Goal: Communication & Community: Answer question/provide support

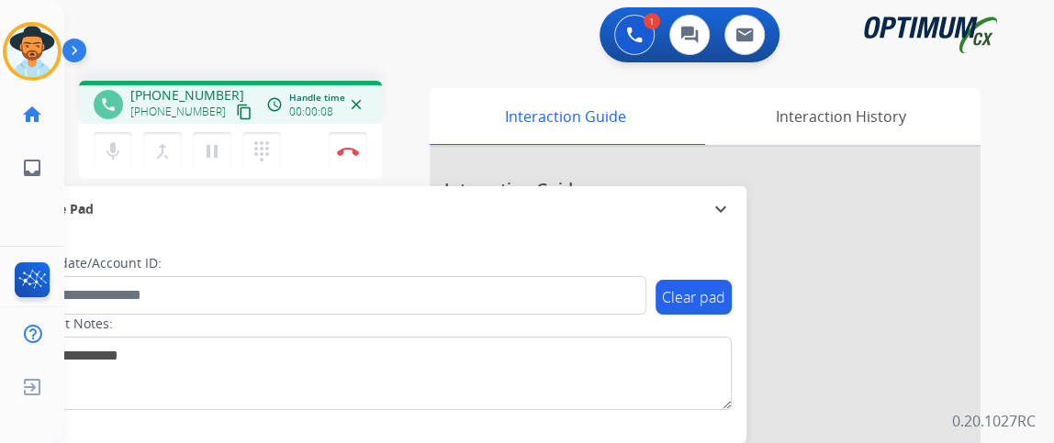
click at [236, 116] on mat-icon "content_copy" at bounding box center [244, 112] width 17 height 17
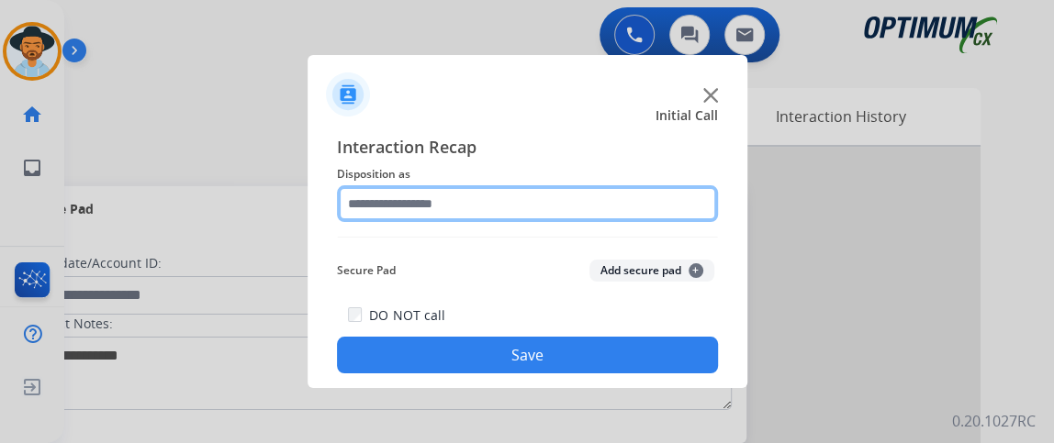
click at [571, 205] on input "text" at bounding box center [527, 203] width 381 height 37
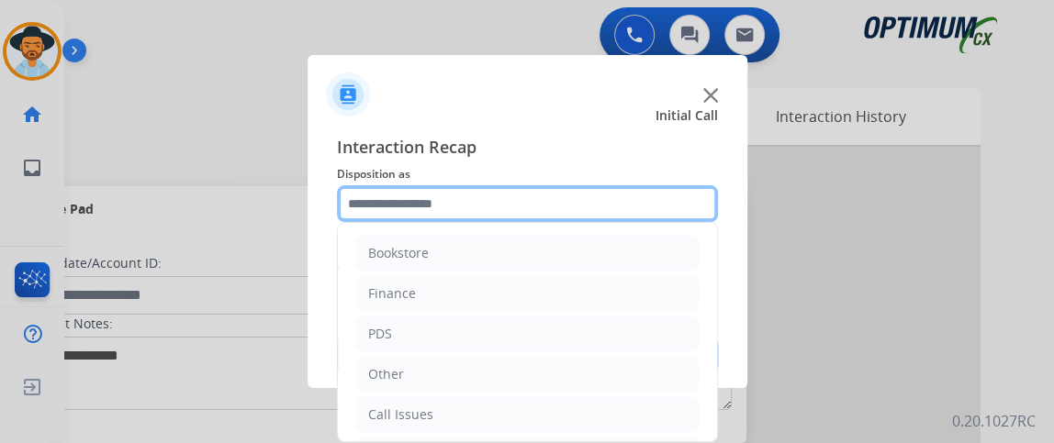
scroll to position [120, 0]
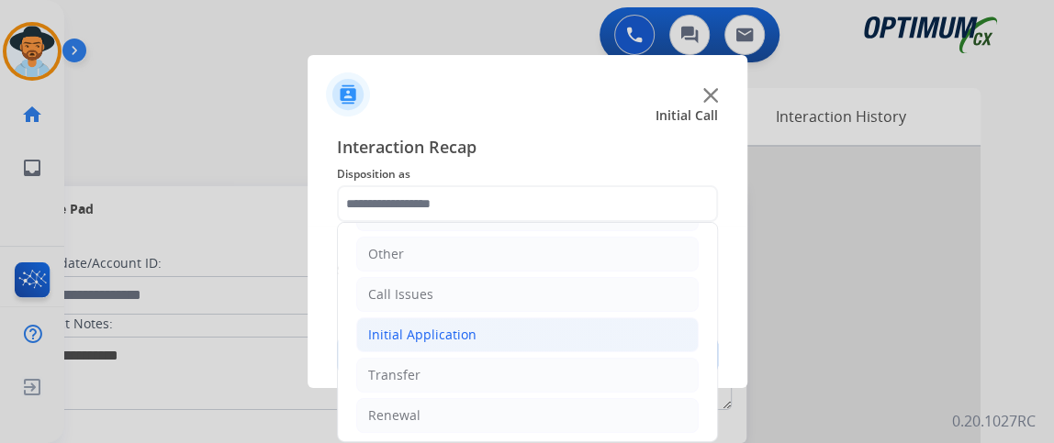
click at [617, 334] on li "Initial Application" at bounding box center [527, 335] width 342 height 35
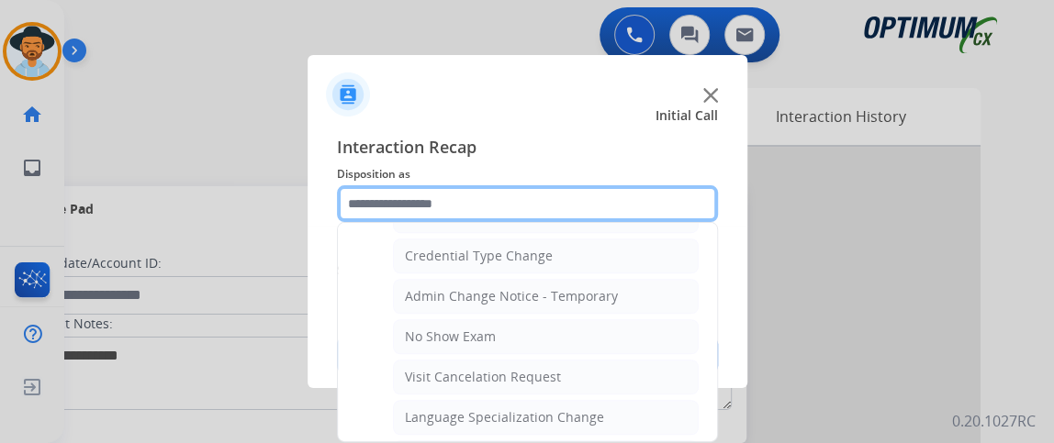
scroll to position [920, 0]
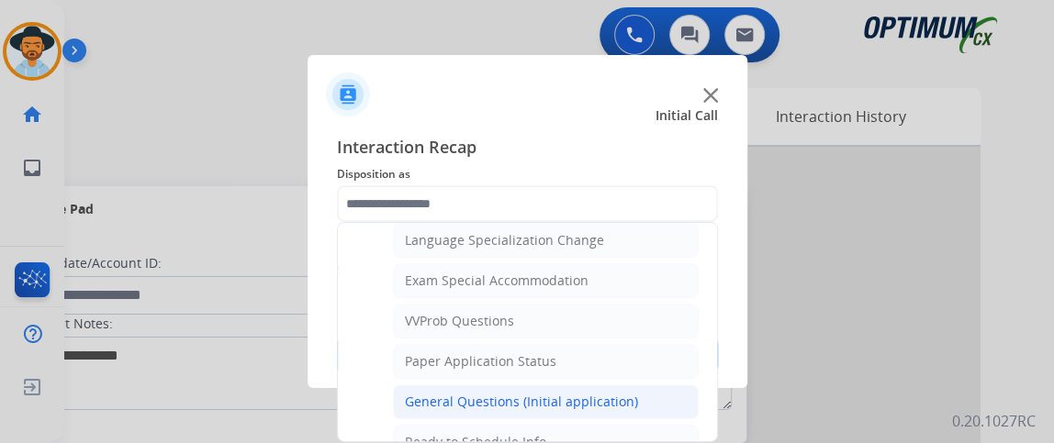
click at [644, 385] on li "General Questions (Initial application)" at bounding box center [546, 402] width 306 height 35
type input "**********"
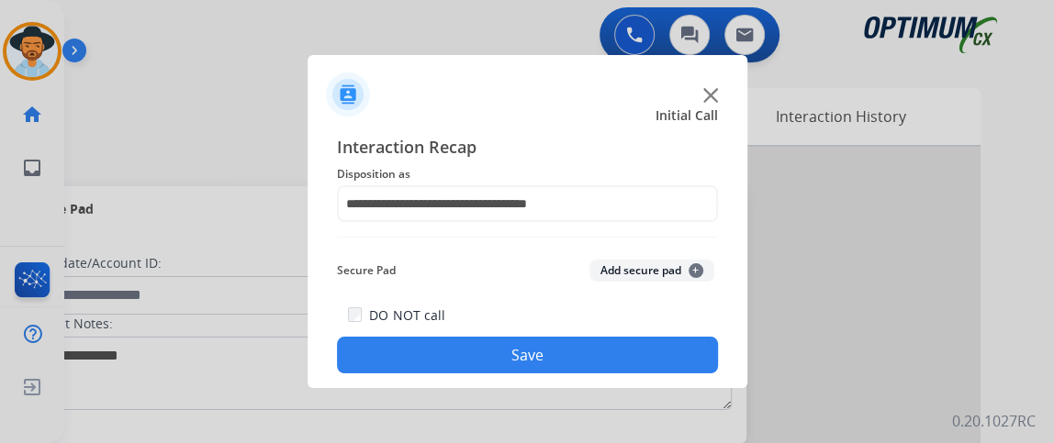
click at [644, 352] on button "Save" at bounding box center [527, 355] width 381 height 37
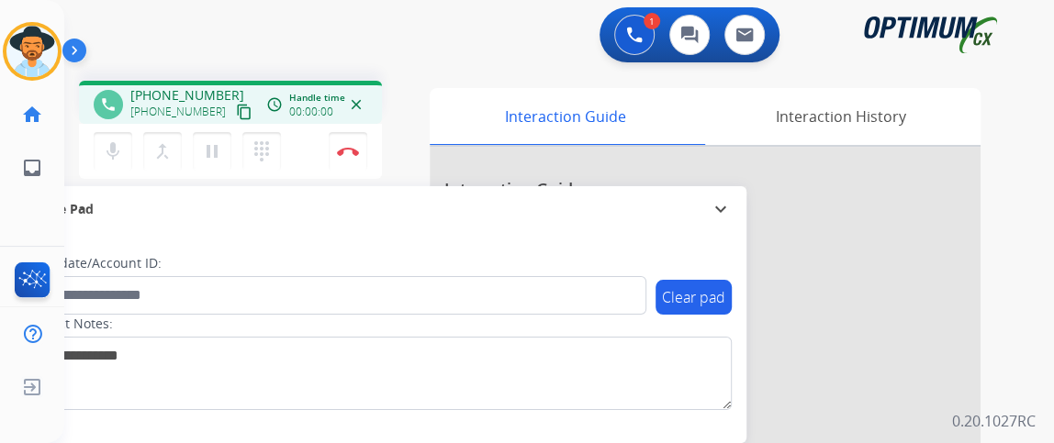
click at [233, 109] on button "content_copy" at bounding box center [244, 112] width 22 height 22
click at [123, 158] on button "mic Mute" at bounding box center [113, 151] width 39 height 39
click at [117, 141] on mat-icon "mic_off" at bounding box center [113, 151] width 22 height 22
click at [112, 145] on mat-icon "mic" at bounding box center [113, 151] width 22 height 22
click at [112, 143] on mat-icon "mic_off" at bounding box center [113, 151] width 22 height 22
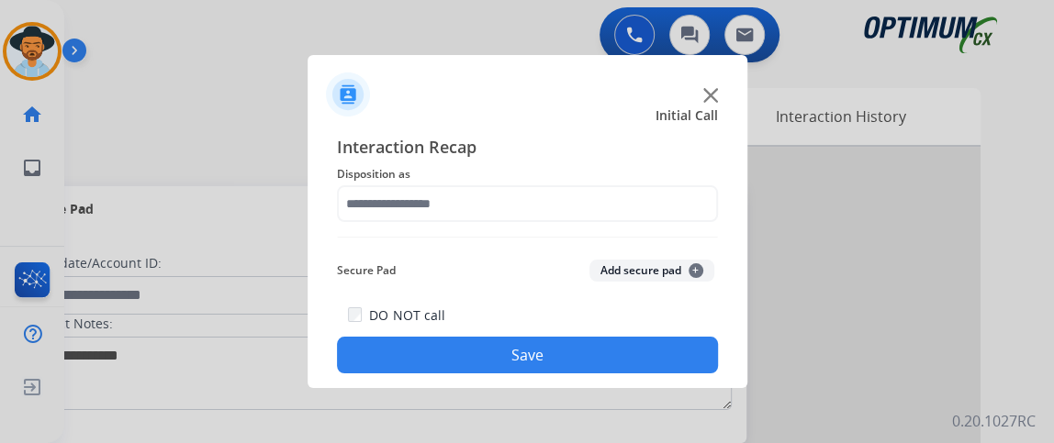
click at [344, 164] on span "Disposition as" at bounding box center [527, 174] width 381 height 22
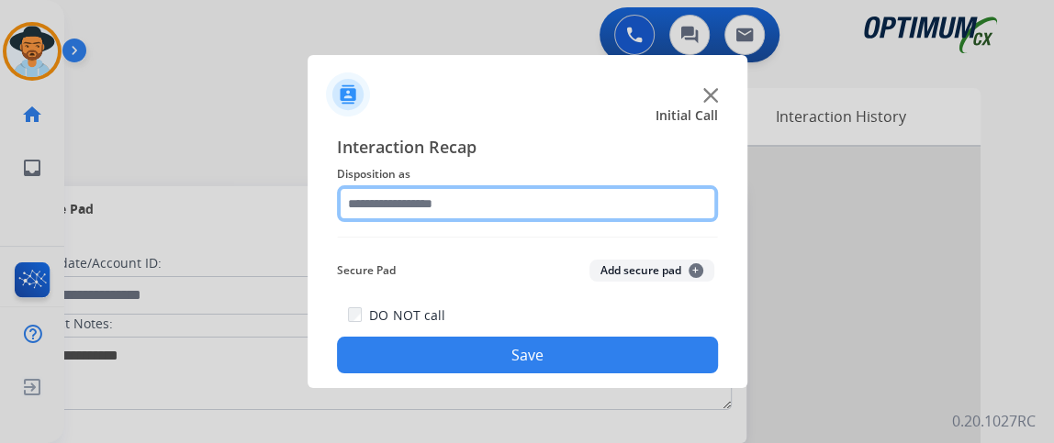
click at [399, 207] on input "text" at bounding box center [527, 203] width 381 height 37
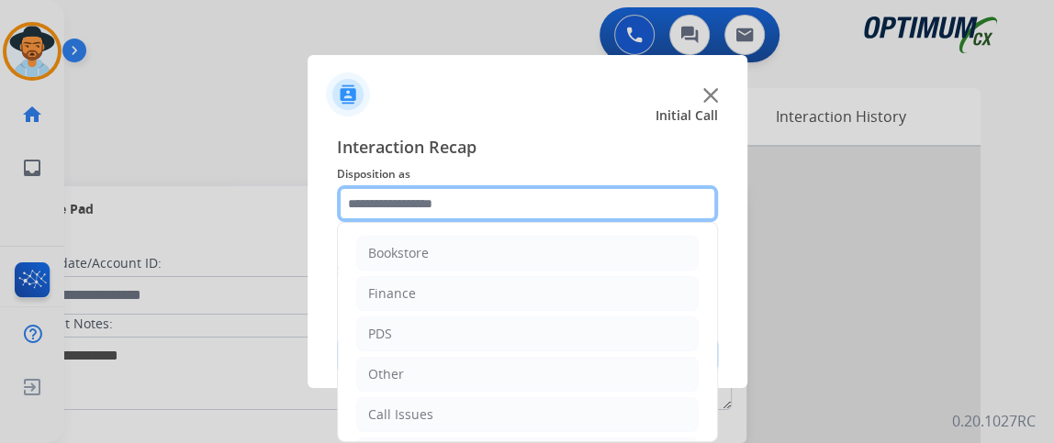
scroll to position [120, 0]
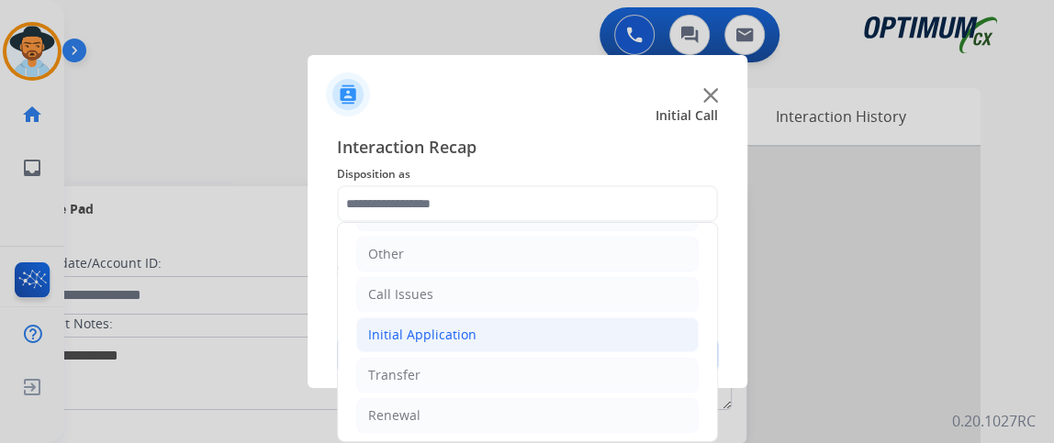
click at [640, 330] on li "Initial Application" at bounding box center [527, 335] width 342 height 35
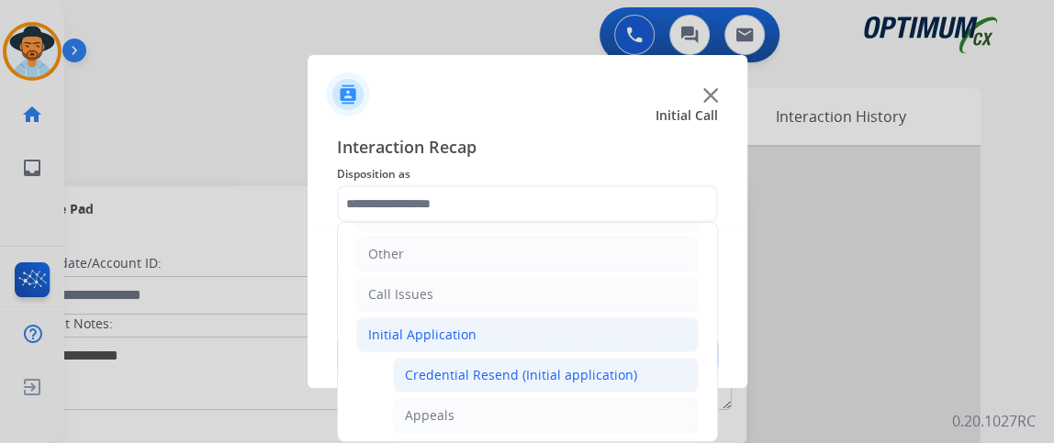
click at [638, 367] on li "Credential Resend (Initial application)" at bounding box center [546, 375] width 306 height 35
type input "**********"
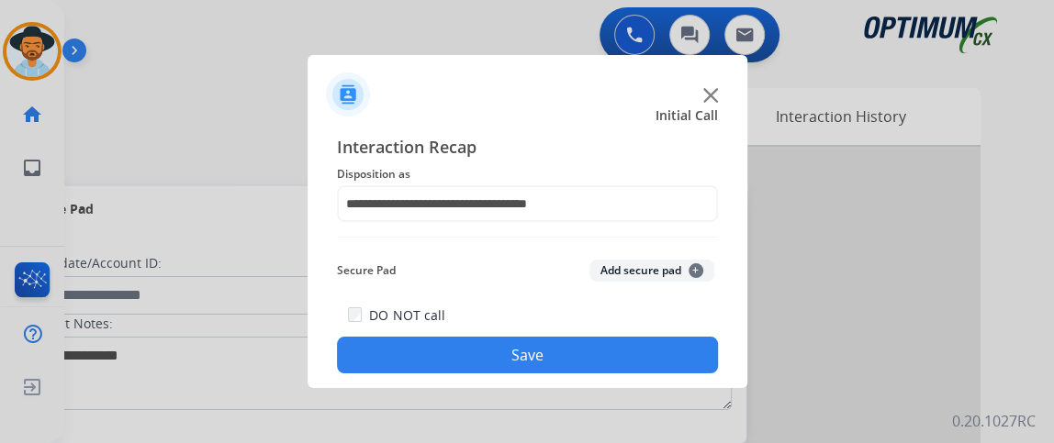
click at [638, 368] on button "Save" at bounding box center [527, 355] width 381 height 37
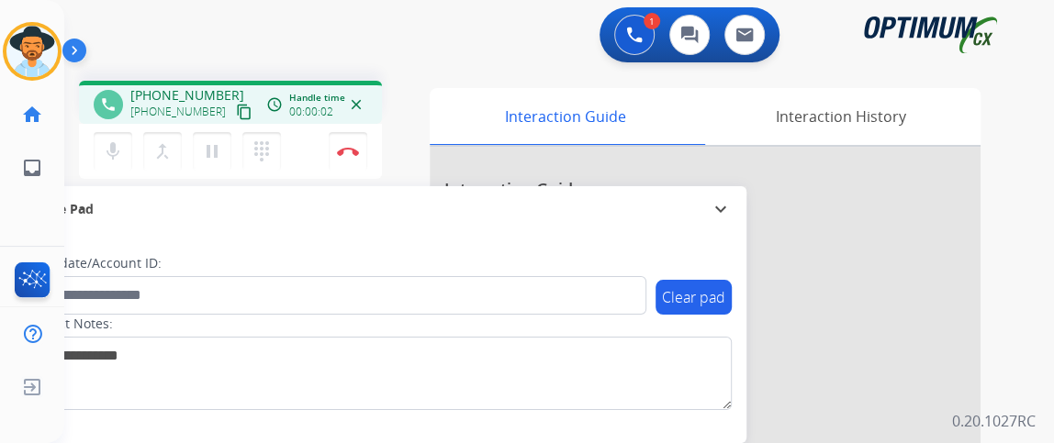
click at [233, 101] on button "content_copy" at bounding box center [244, 112] width 22 height 22
click at [113, 165] on button "mic Mute" at bounding box center [113, 151] width 39 height 39
click at [108, 135] on button "mic_off Mute" at bounding box center [113, 151] width 39 height 39
click at [97, 164] on button "mic Mute" at bounding box center [113, 151] width 39 height 39
click at [127, 145] on button "mic_off Mute" at bounding box center [113, 151] width 39 height 39
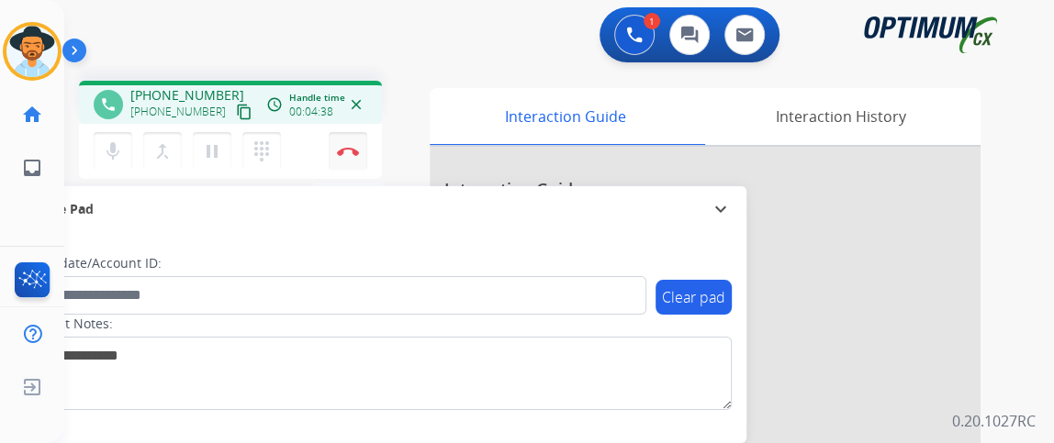
click at [356, 148] on img at bounding box center [348, 151] width 22 height 9
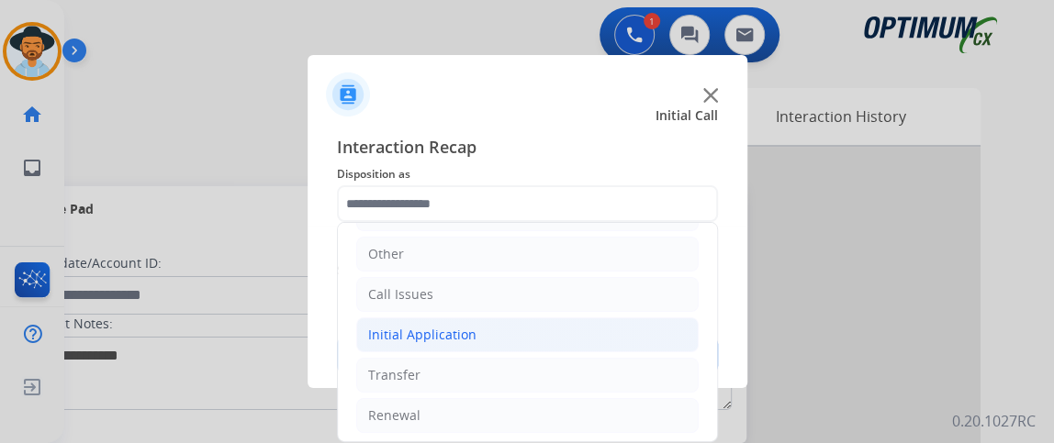
click at [549, 336] on li "Initial Application" at bounding box center [527, 335] width 342 height 35
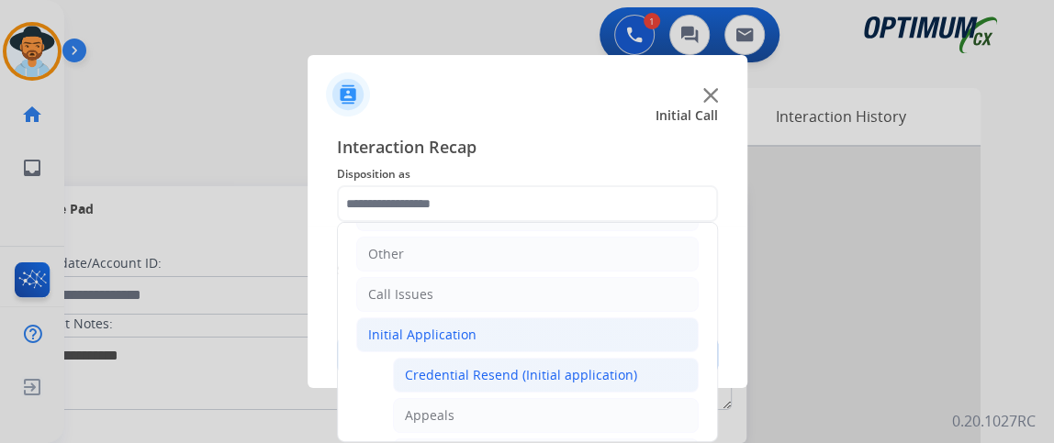
click at [551, 371] on div "Credential Resend (Initial application)" at bounding box center [521, 375] width 232 height 18
type input "**********"
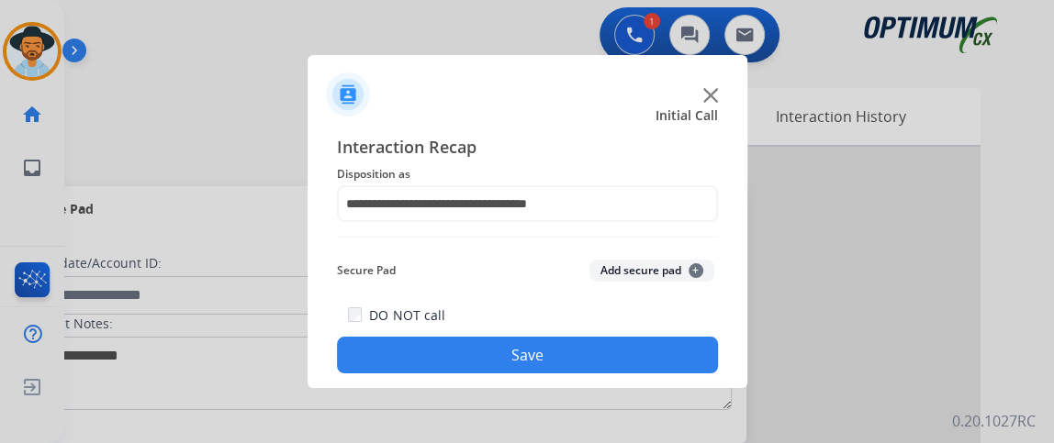
click at [556, 371] on button "Save" at bounding box center [527, 355] width 381 height 37
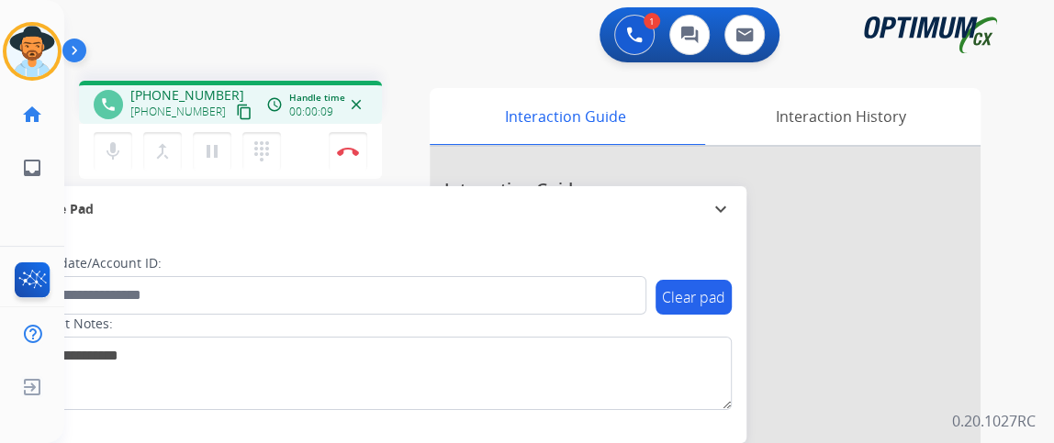
click at [233, 120] on button "content_copy" at bounding box center [244, 112] width 22 height 22
click at [29, 191] on link "inbox Emails" at bounding box center [31, 167] width 51 height 51
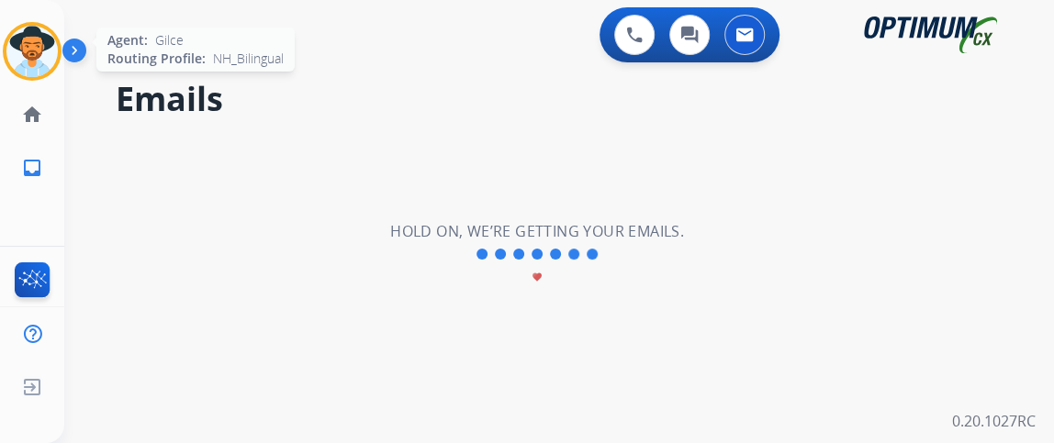
click at [51, 58] on img at bounding box center [31, 51] width 51 height 51
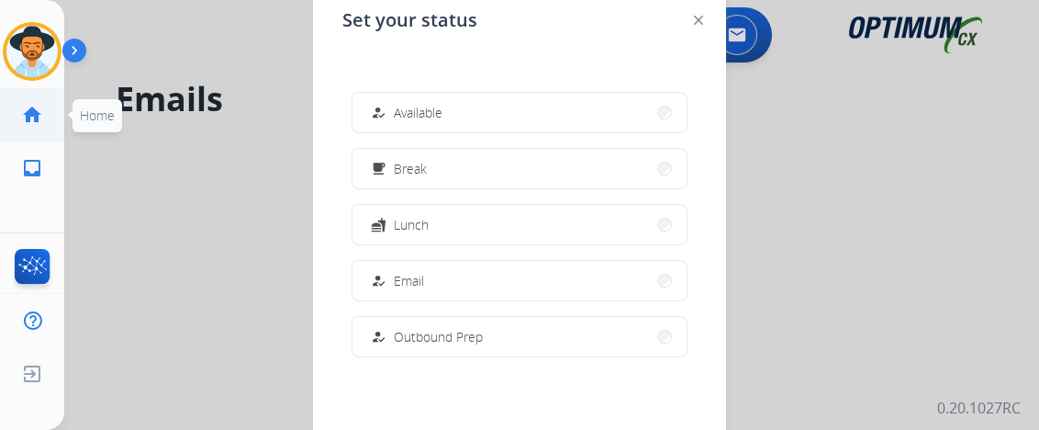
click at [35, 121] on mat-icon "home" at bounding box center [32, 115] width 22 height 22
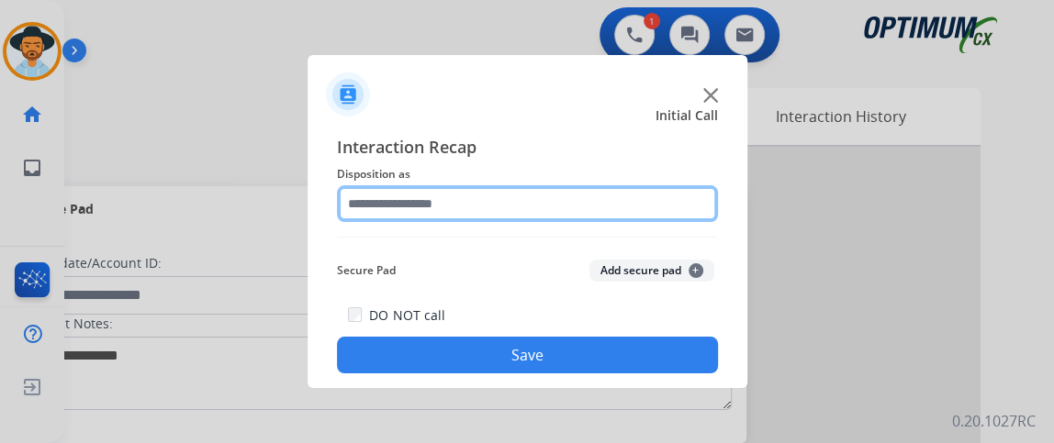
click at [514, 197] on input "text" at bounding box center [527, 203] width 381 height 37
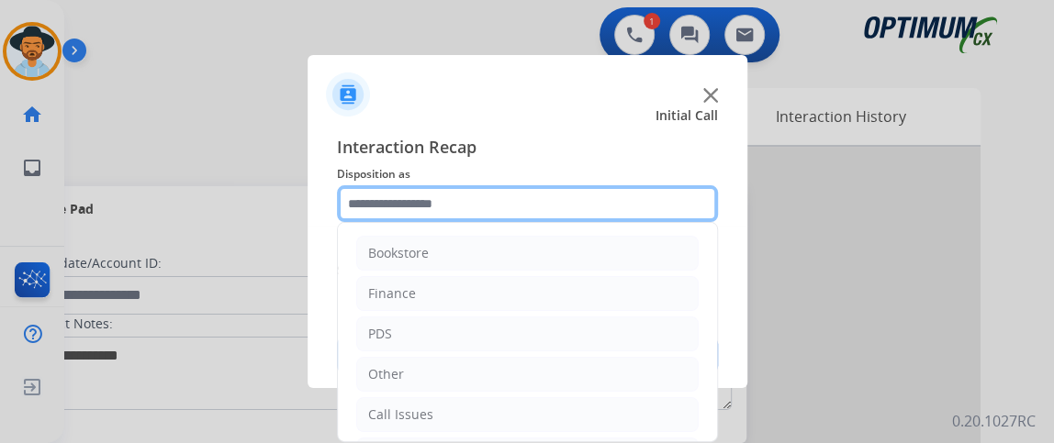
scroll to position [120, 0]
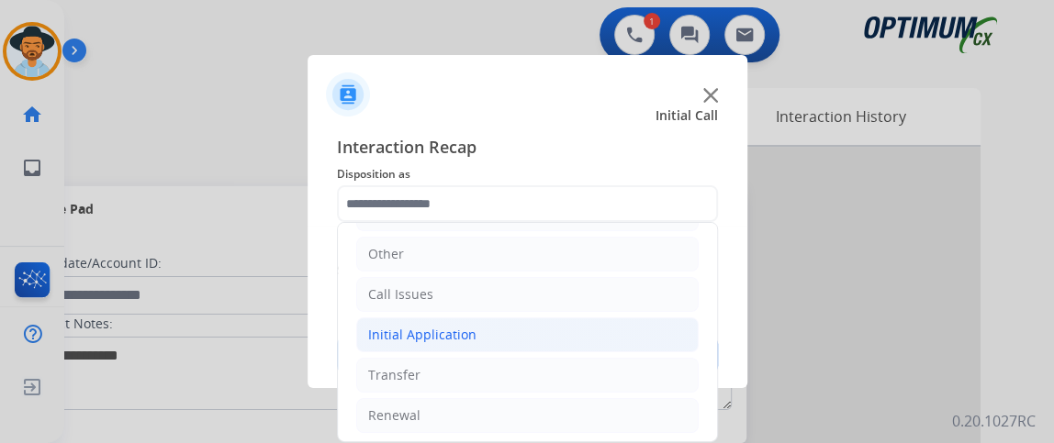
click at [491, 318] on li "Initial Application" at bounding box center [527, 335] width 342 height 35
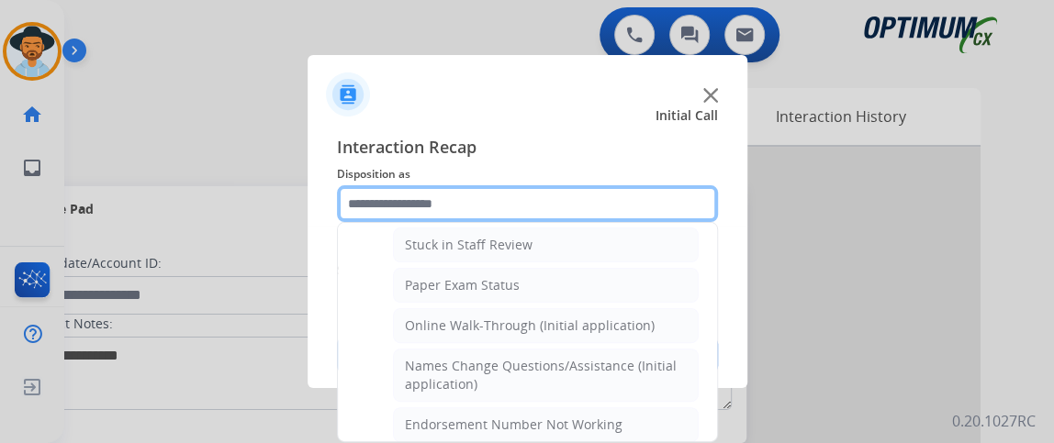
scroll to position [336, 0]
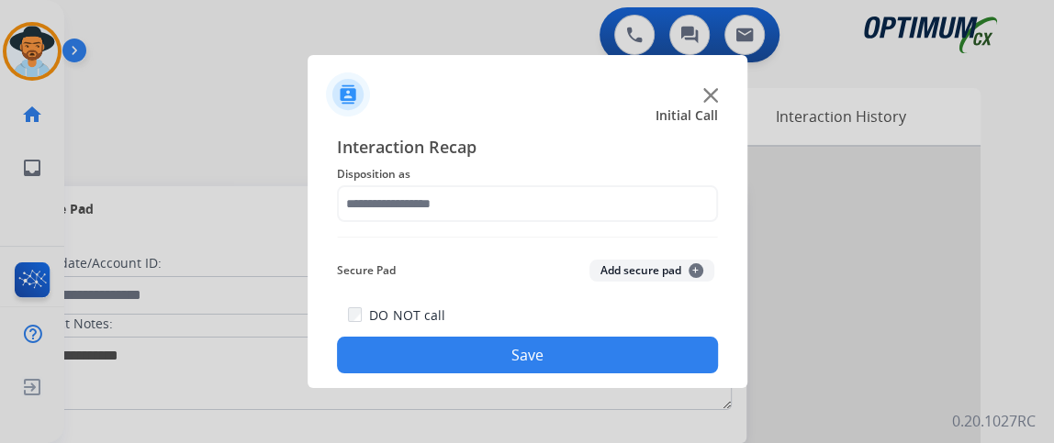
click at [567, 183] on span "Disposition as" at bounding box center [527, 174] width 381 height 22
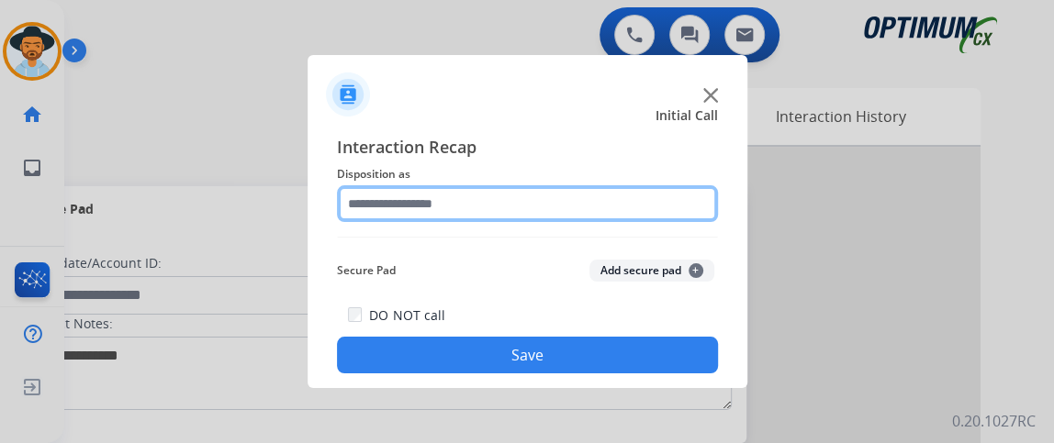
click at [583, 208] on input "text" at bounding box center [527, 203] width 381 height 37
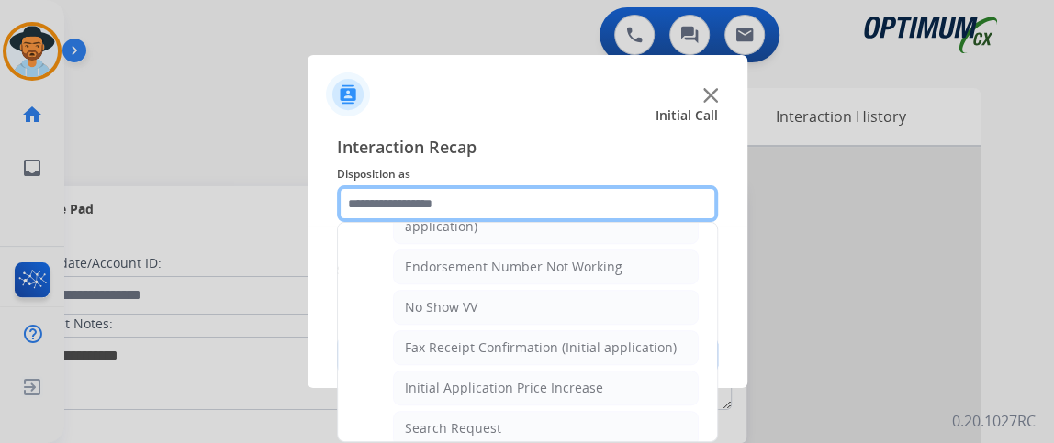
scroll to position [276, 0]
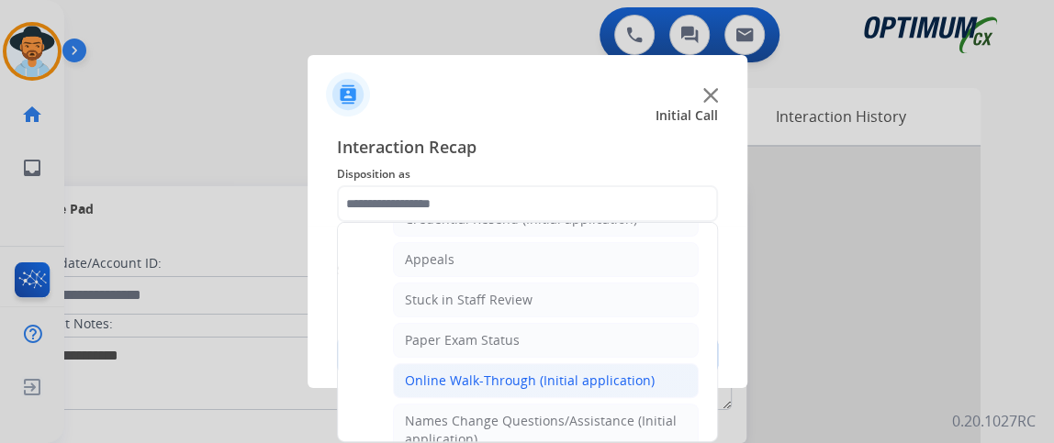
click at [622, 372] on div "Online Walk-Through (Initial application)" at bounding box center [530, 381] width 250 height 18
type input "**********"
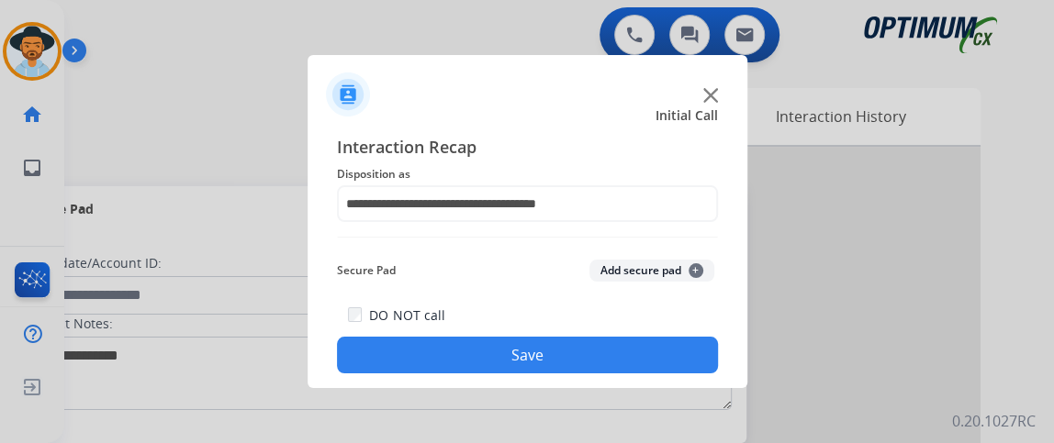
click at [619, 351] on button "Save" at bounding box center [527, 355] width 381 height 37
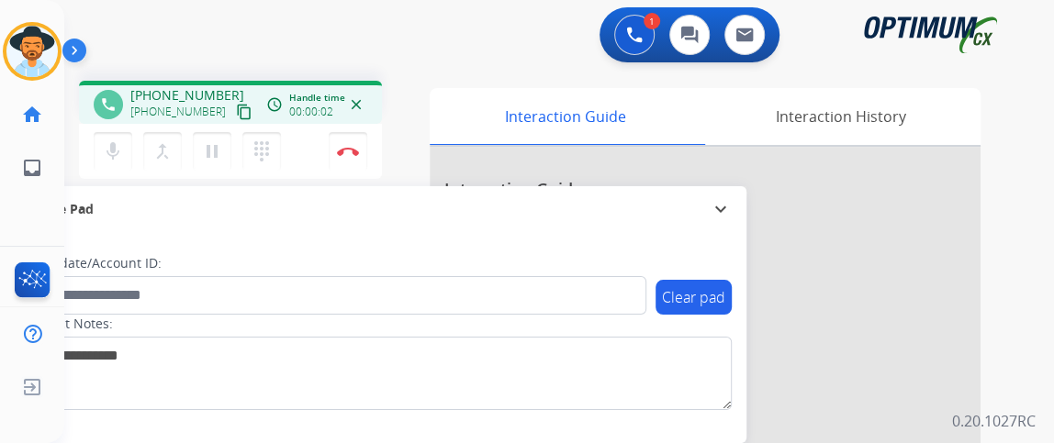
click at [236, 111] on mat-icon "content_copy" at bounding box center [244, 112] width 17 height 17
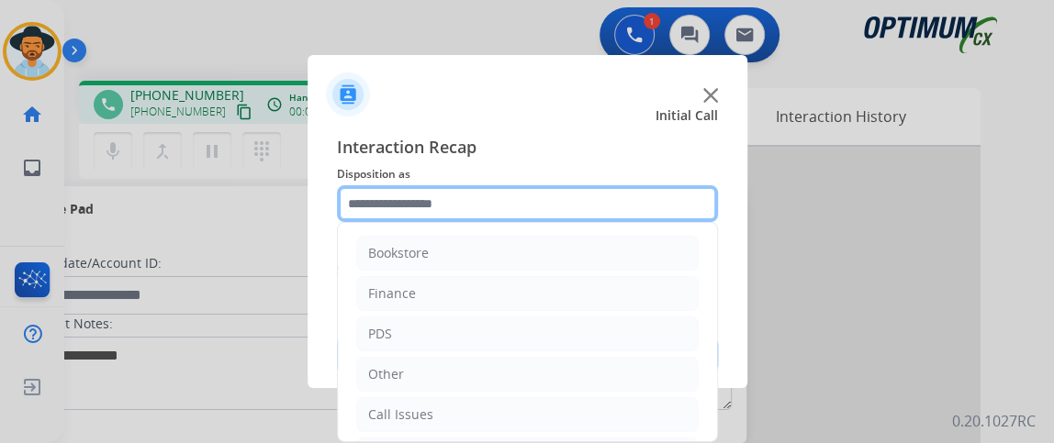
click at [508, 213] on input "text" at bounding box center [527, 203] width 381 height 37
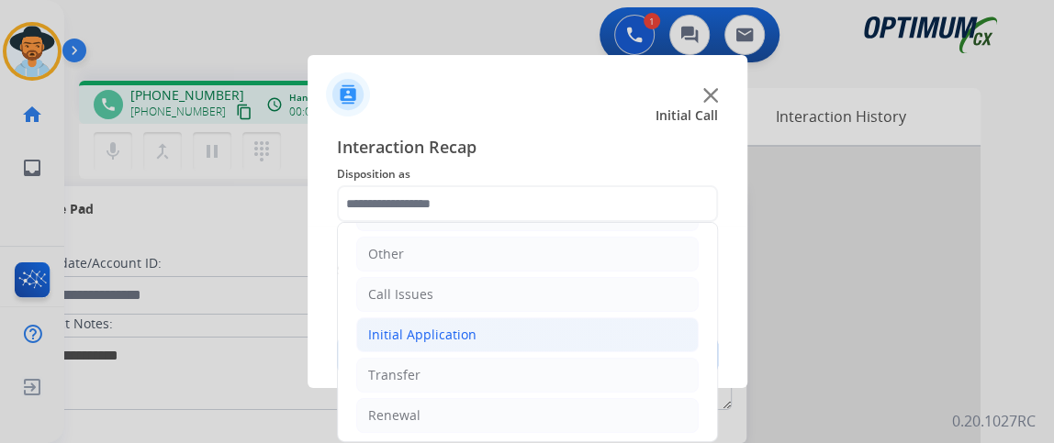
click at [631, 342] on li "Initial Application" at bounding box center [527, 335] width 342 height 35
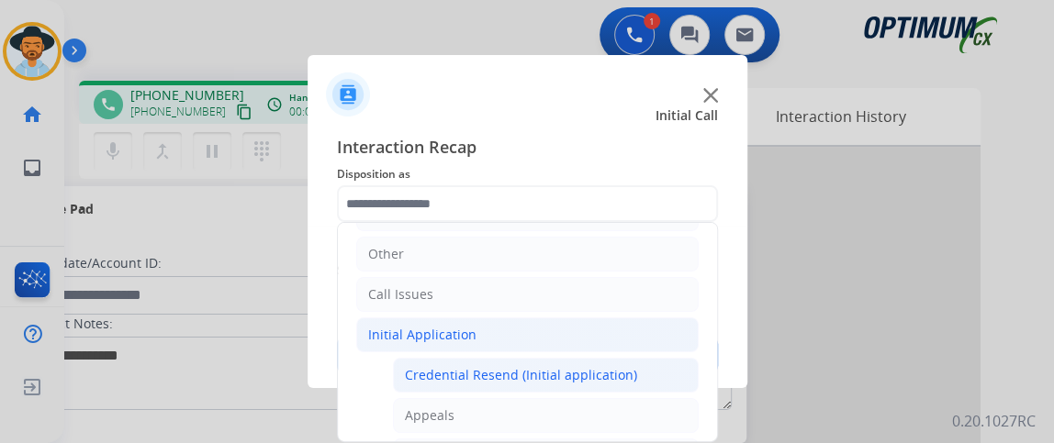
click at [625, 374] on div "Credential Resend (Initial application)" at bounding box center [521, 375] width 232 height 18
type input "**********"
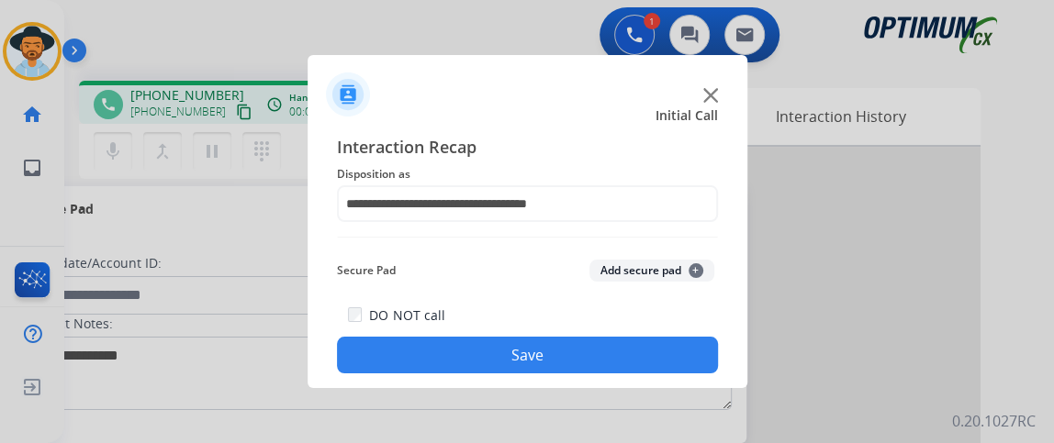
click at [622, 370] on button "Save" at bounding box center [527, 355] width 381 height 37
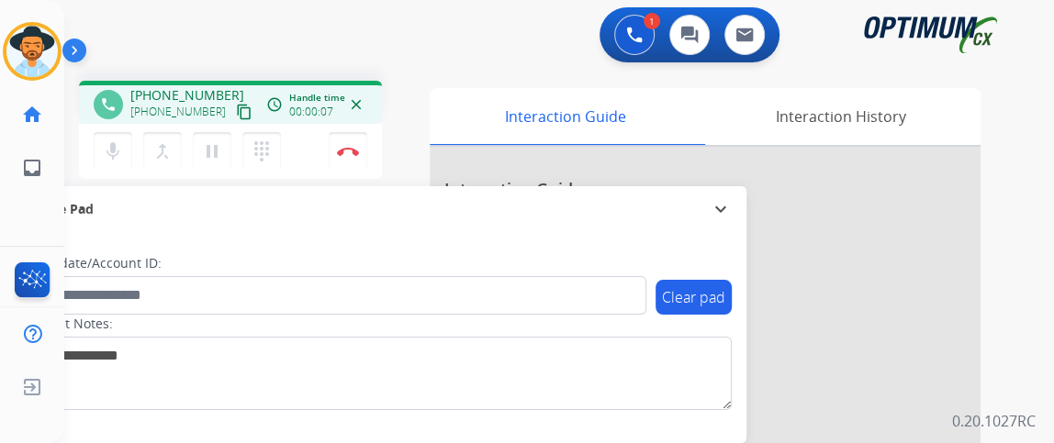
click at [236, 114] on mat-icon "content_copy" at bounding box center [244, 112] width 17 height 17
click at [89, 178] on div "phone +18592442215 +18592442215 content_copy access_time Call metrics Queue 00:…" at bounding box center [230, 133] width 303 height 104
click at [106, 163] on button "mic Mute" at bounding box center [113, 151] width 39 height 39
click at [120, 153] on mat-icon "mic_off" at bounding box center [113, 151] width 22 height 22
click at [127, 157] on button "mic Mute" at bounding box center [113, 151] width 39 height 39
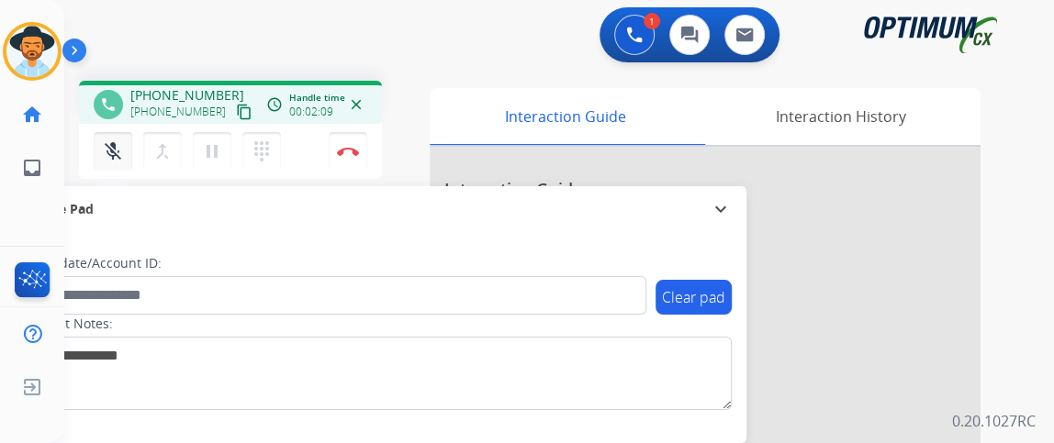
click at [118, 158] on mat-icon "mic_off" at bounding box center [113, 151] width 22 height 22
click at [333, 146] on button "Disconnect" at bounding box center [348, 151] width 39 height 39
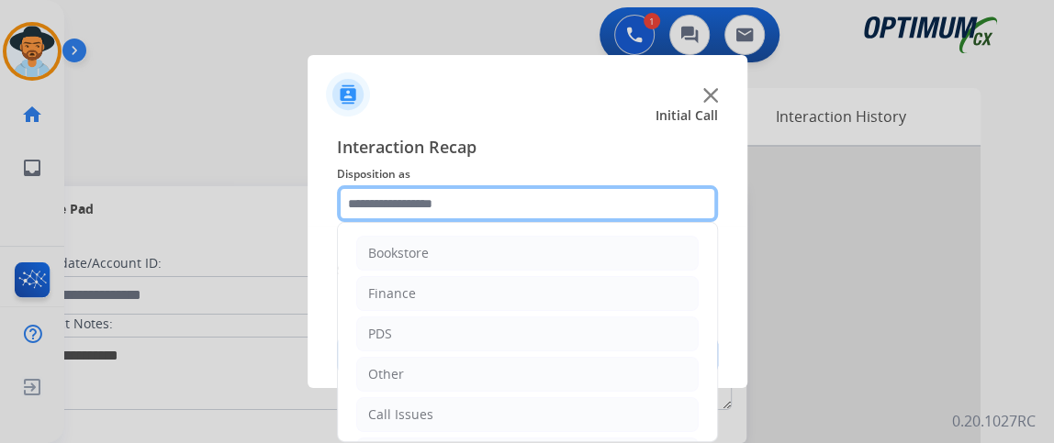
click at [531, 207] on input "text" at bounding box center [527, 203] width 381 height 37
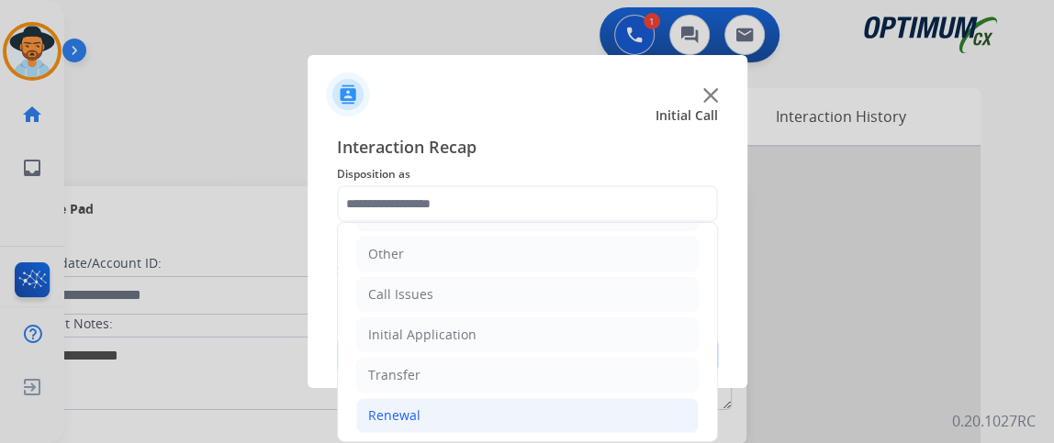
click at [492, 403] on li "Renewal" at bounding box center [527, 415] width 342 height 35
click at [491, 402] on li "Renewal" at bounding box center [527, 415] width 342 height 35
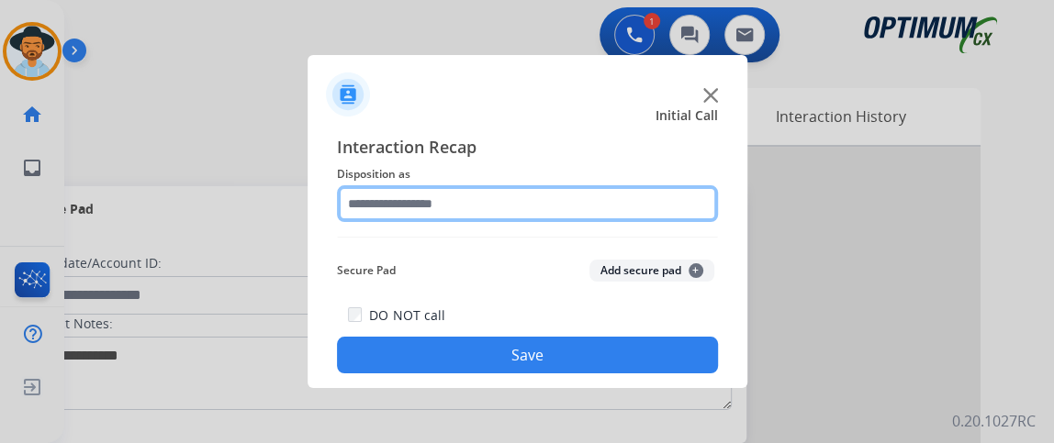
click at [593, 200] on input "text" at bounding box center [527, 203] width 381 height 37
click at [645, 190] on input "text" at bounding box center [527, 203] width 381 height 37
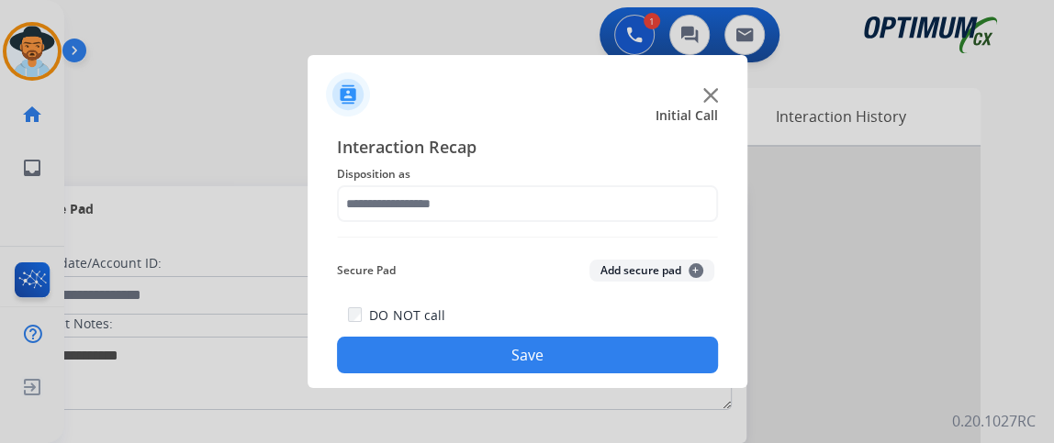
click at [599, 121] on div "Initial Call" at bounding box center [513, 115] width 440 height 18
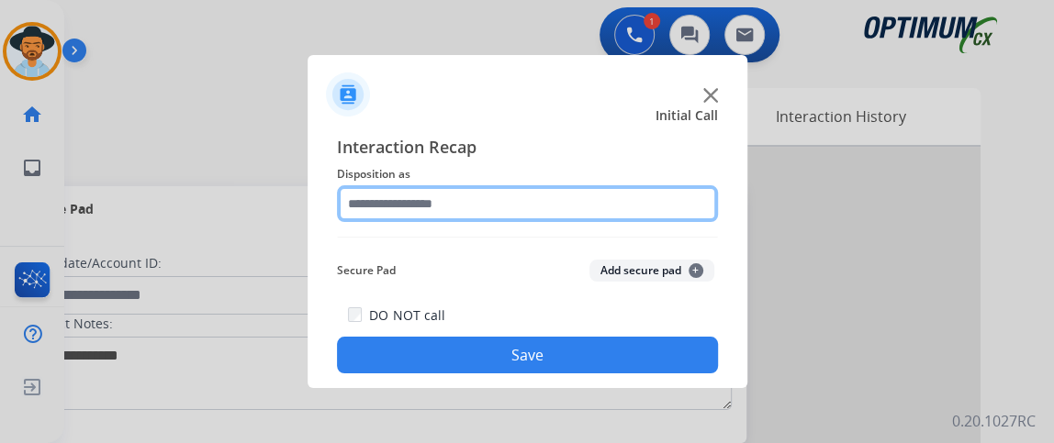
click at [578, 202] on input "text" at bounding box center [527, 203] width 381 height 37
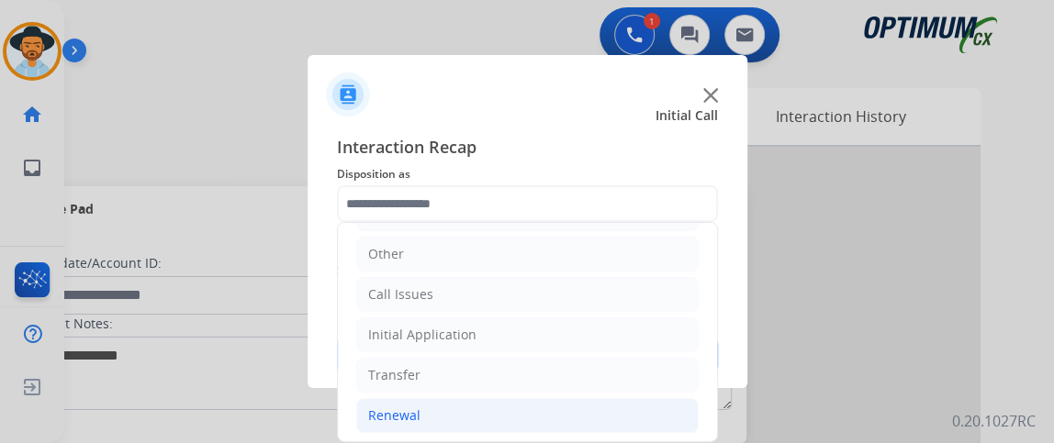
click at [556, 425] on li "Renewal" at bounding box center [527, 415] width 342 height 35
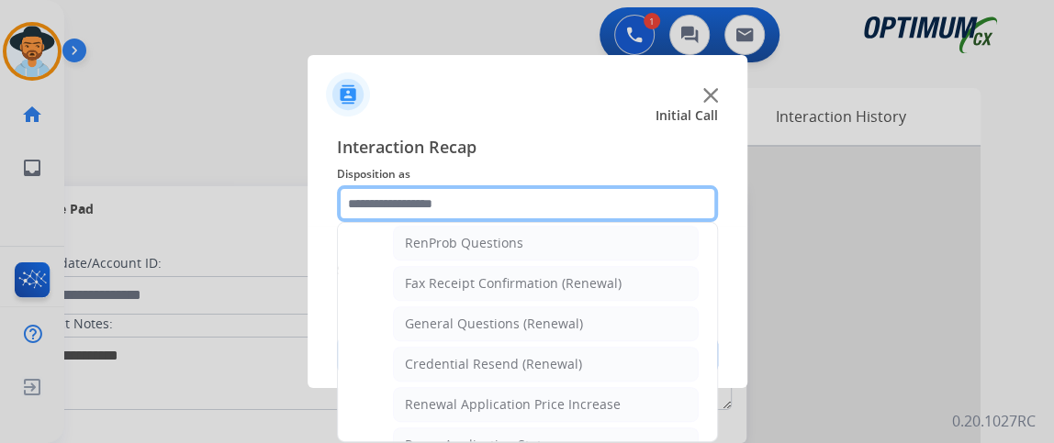
scroll to position [475, 0]
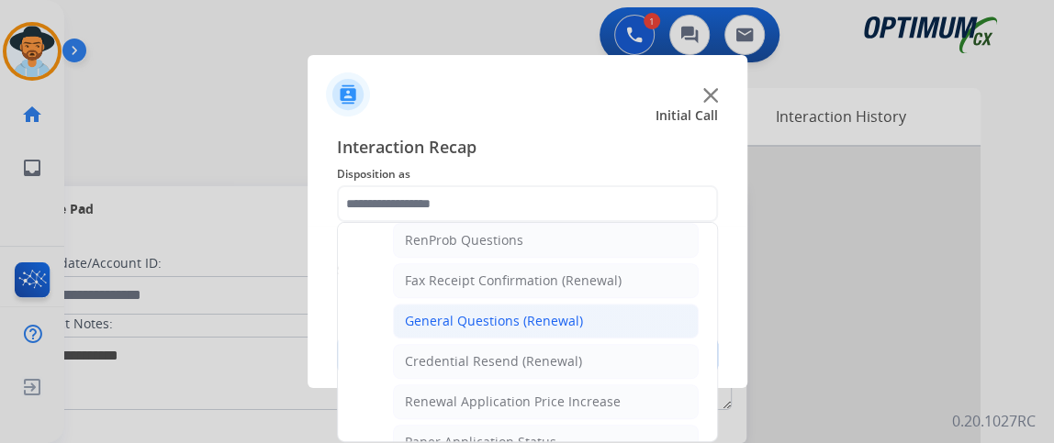
click at [636, 315] on li "General Questions (Renewal)" at bounding box center [546, 321] width 306 height 35
type input "**********"
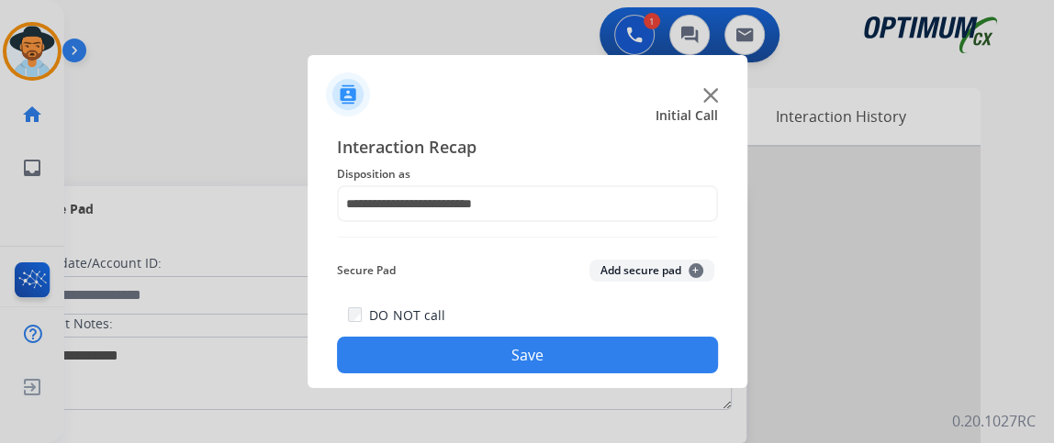
click at [641, 349] on button "Save" at bounding box center [527, 355] width 381 height 37
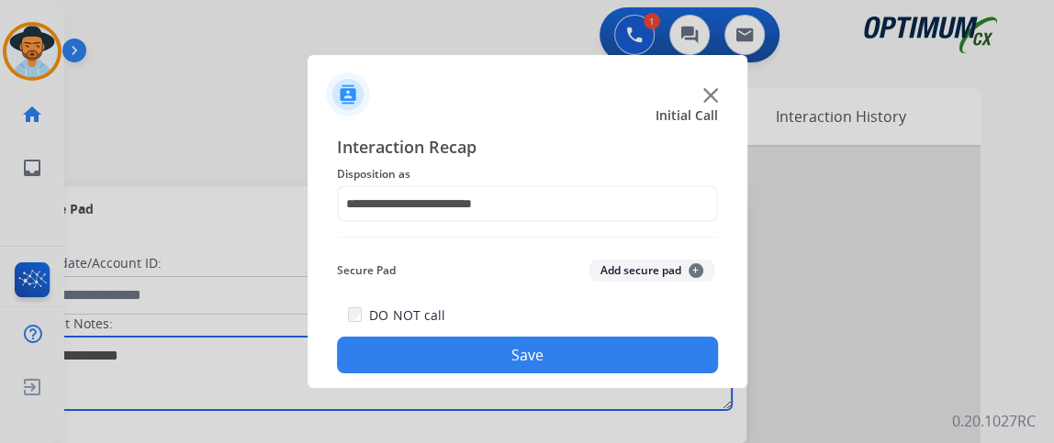
click at [640, 347] on textarea at bounding box center [377, 373] width 709 height 73
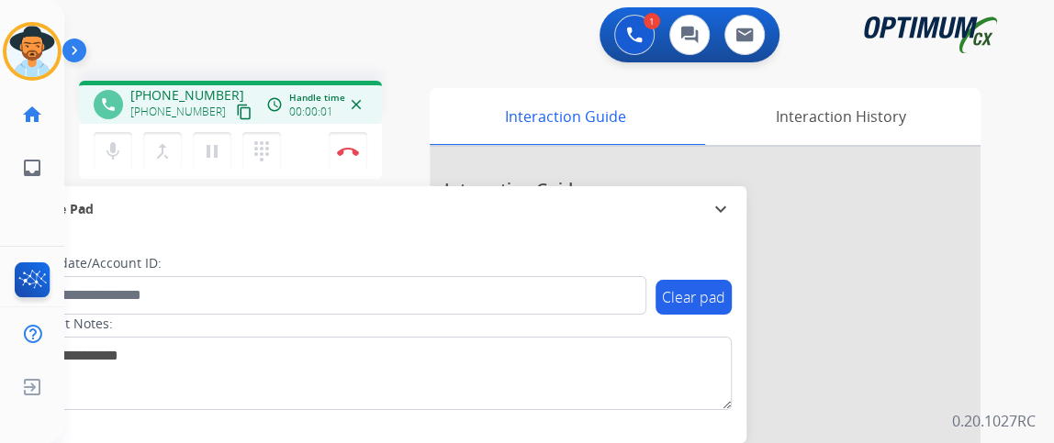
click at [236, 116] on mat-icon "content_copy" at bounding box center [244, 112] width 17 height 17
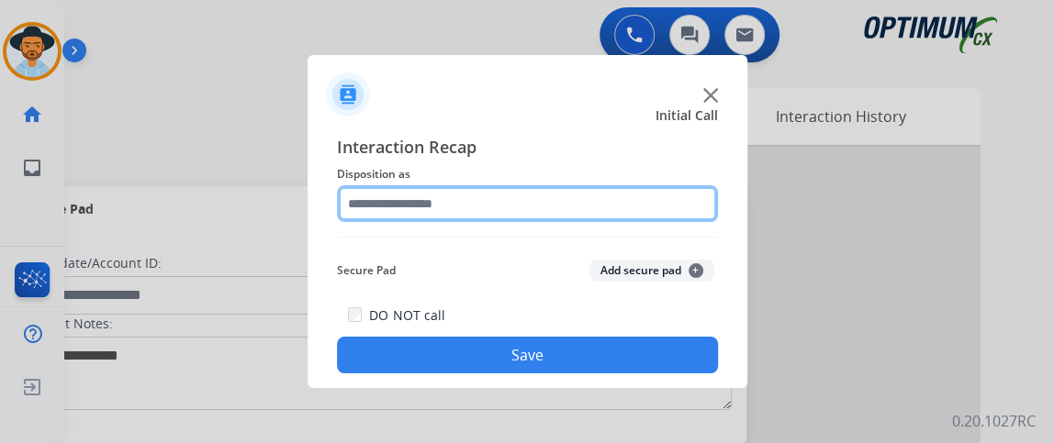
click at [541, 190] on input "text" at bounding box center [527, 203] width 381 height 37
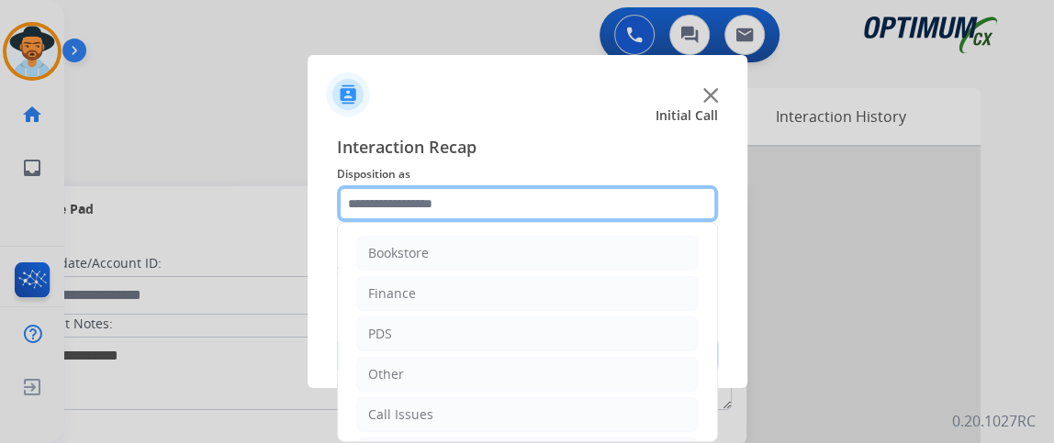
scroll to position [120, 0]
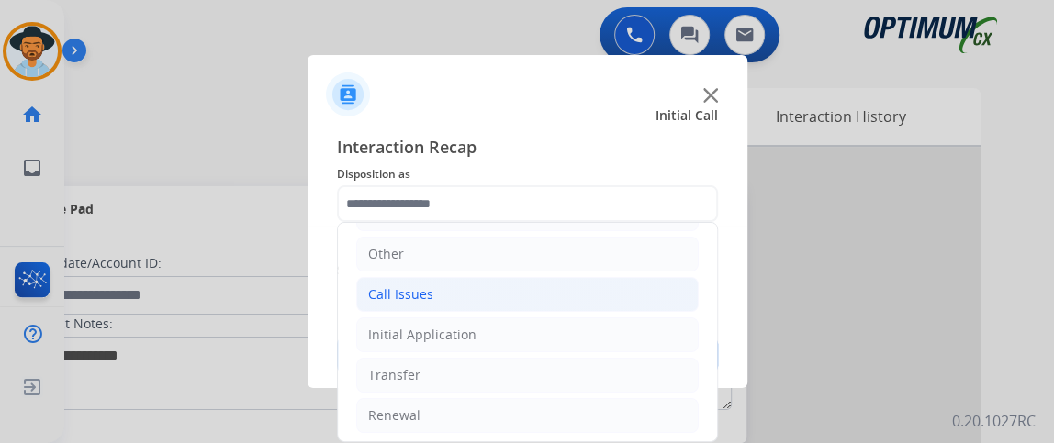
click at [582, 303] on li "Call Issues" at bounding box center [527, 294] width 342 height 35
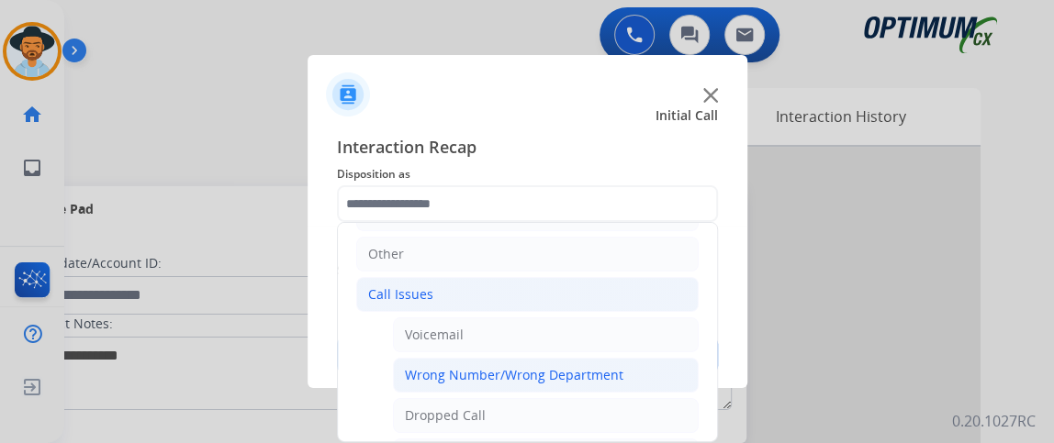
click at [587, 371] on div "Wrong Number/Wrong Department" at bounding box center [514, 375] width 218 height 18
type input "**********"
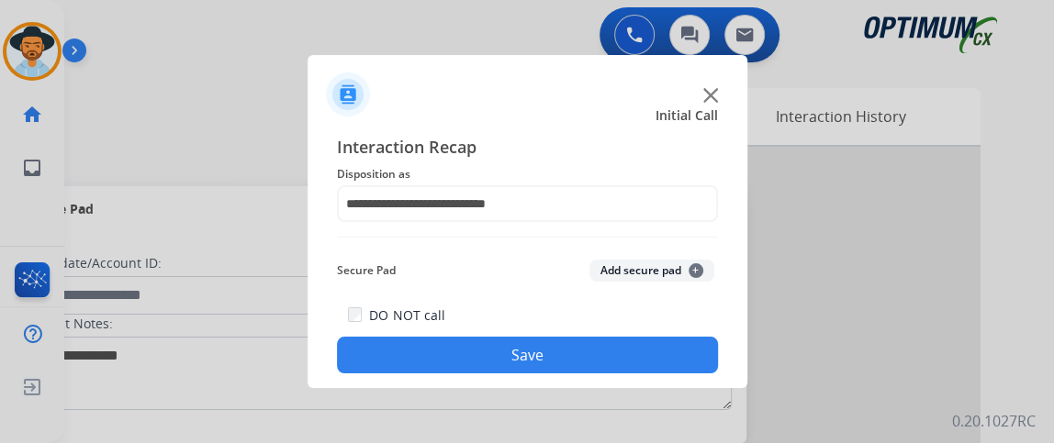
click at [584, 358] on button "Save" at bounding box center [527, 355] width 381 height 37
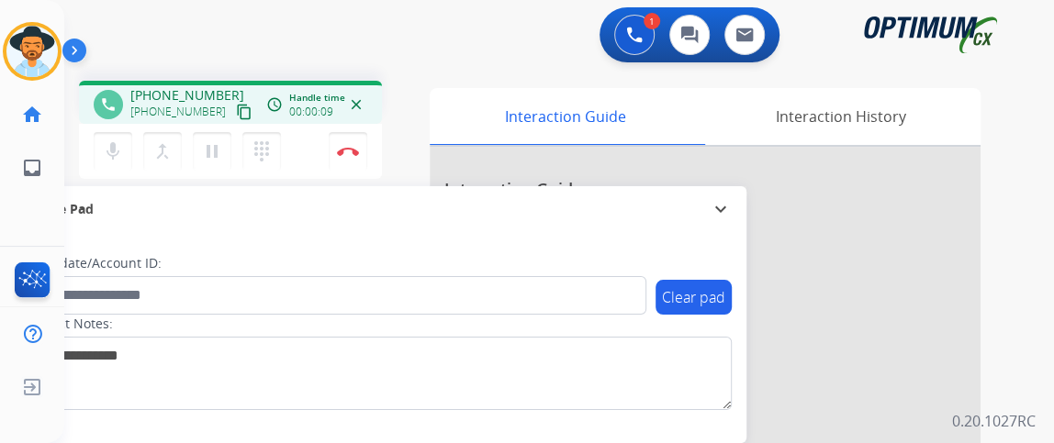
click at [236, 115] on mat-icon "content_copy" at bounding box center [244, 112] width 17 height 17
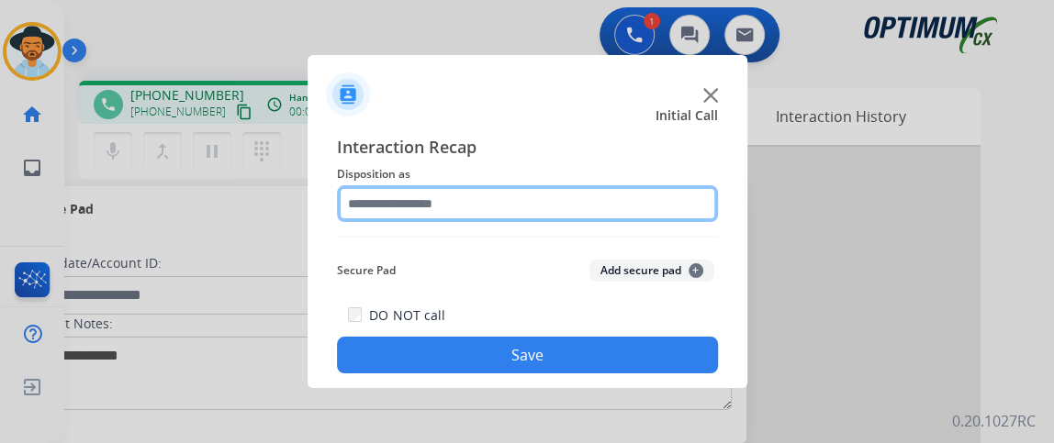
click at [524, 199] on input "text" at bounding box center [527, 203] width 381 height 37
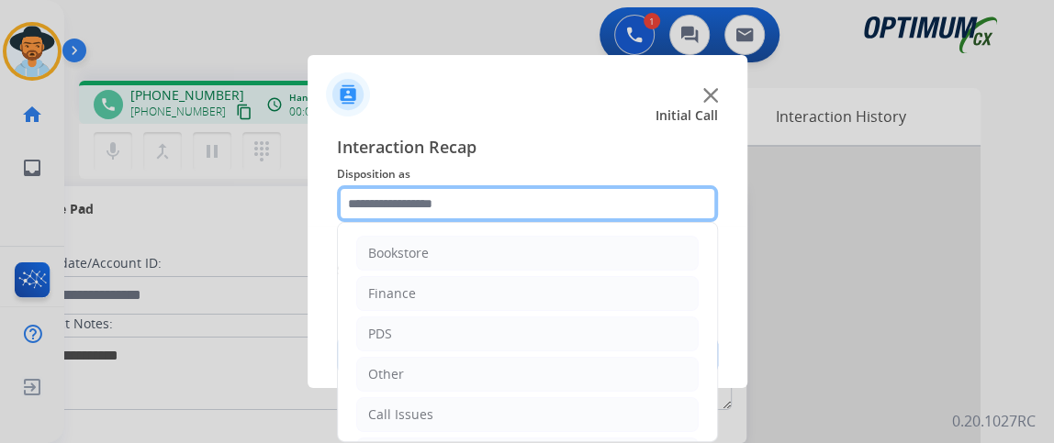
scroll to position [120, 0]
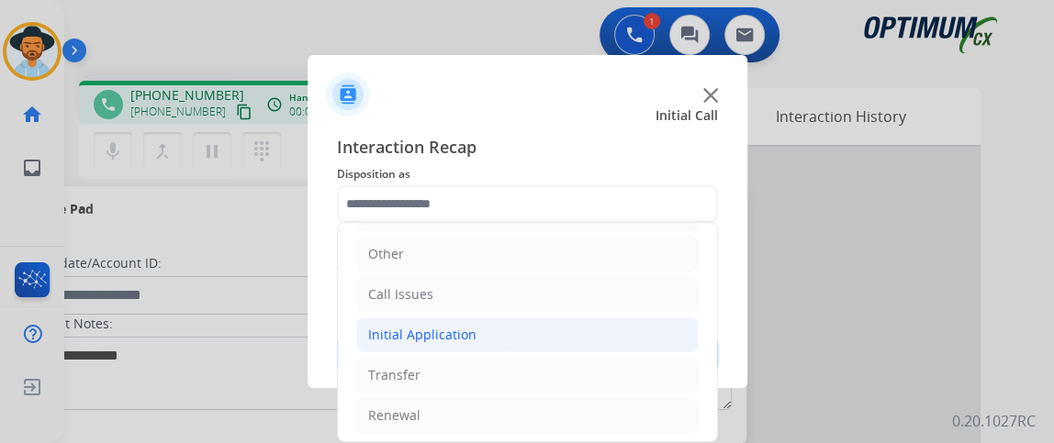
click at [605, 329] on li "Initial Application" at bounding box center [527, 335] width 342 height 35
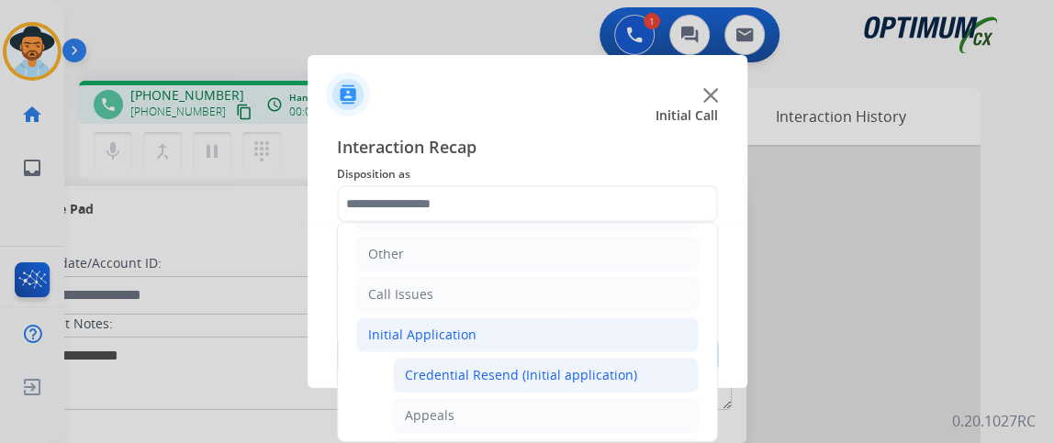
click at [605, 366] on div "Credential Resend (Initial application)" at bounding box center [521, 375] width 232 height 18
type input "**********"
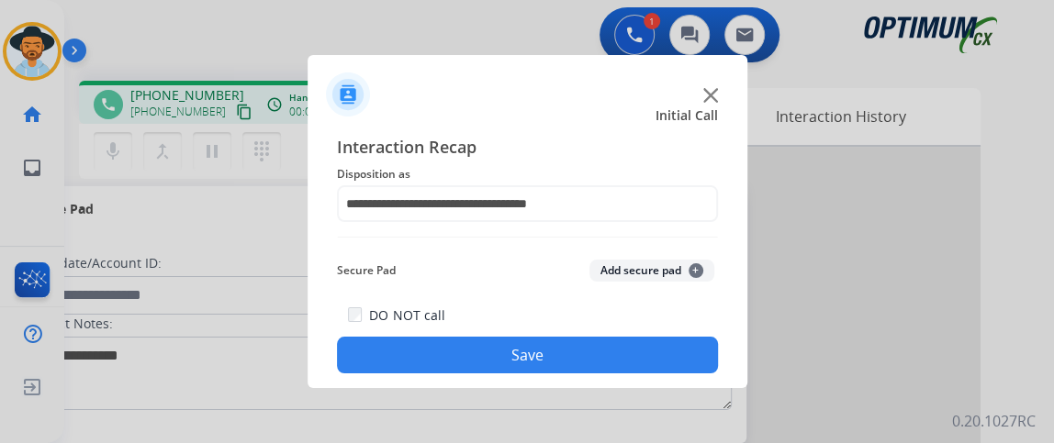
click at [605, 366] on button "Save" at bounding box center [527, 355] width 381 height 37
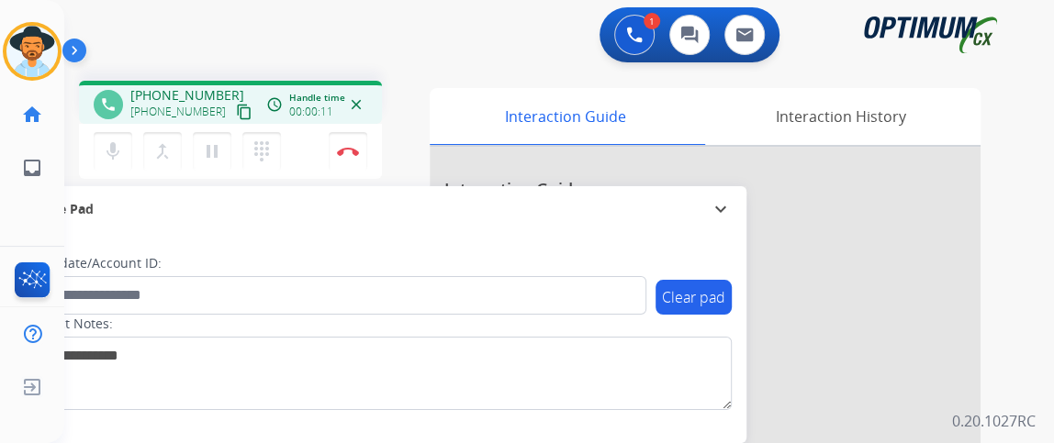
click at [236, 116] on mat-icon "content_copy" at bounding box center [244, 112] width 17 height 17
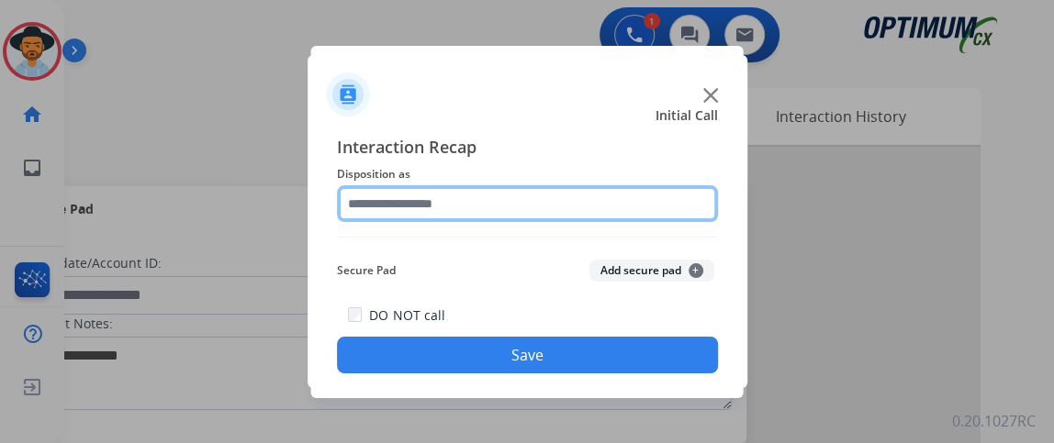
click at [479, 204] on input "text" at bounding box center [527, 203] width 381 height 37
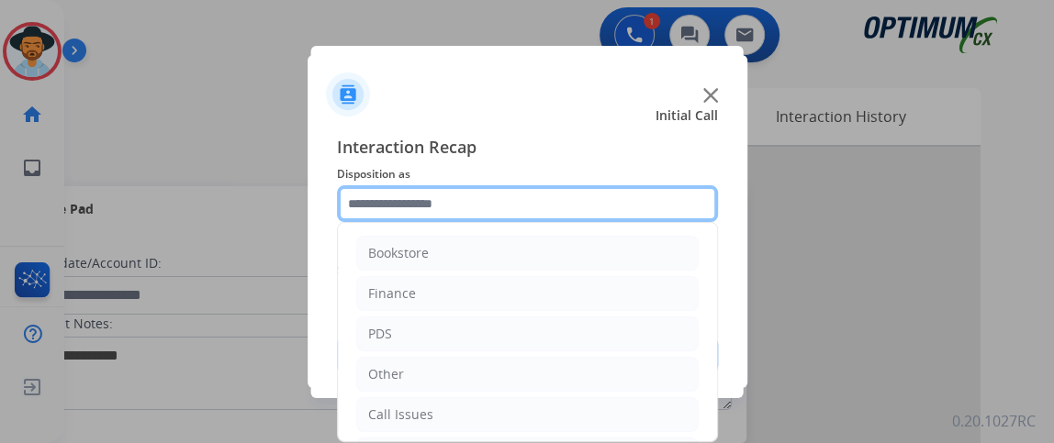
scroll to position [120, 0]
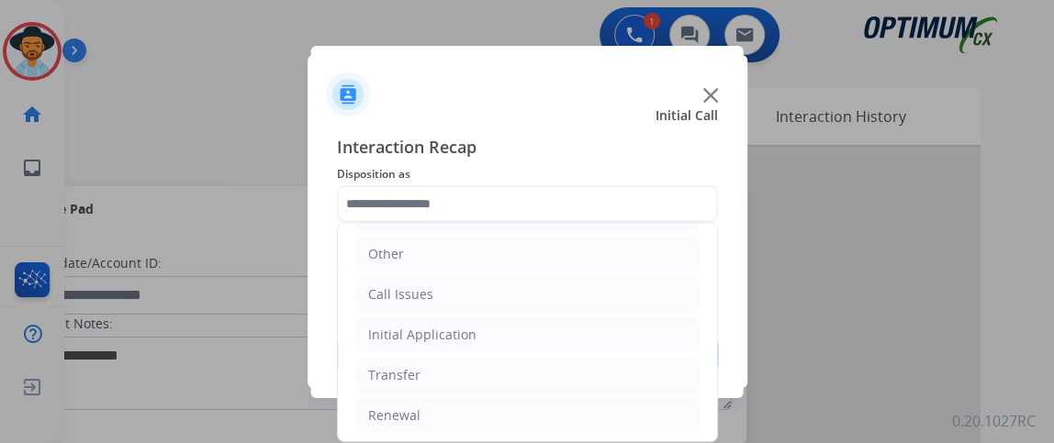
click at [602, 309] on ul "Bookstore Finance PDS Other Call Issues Initial Application Transfer Renewal" at bounding box center [527, 274] width 379 height 343
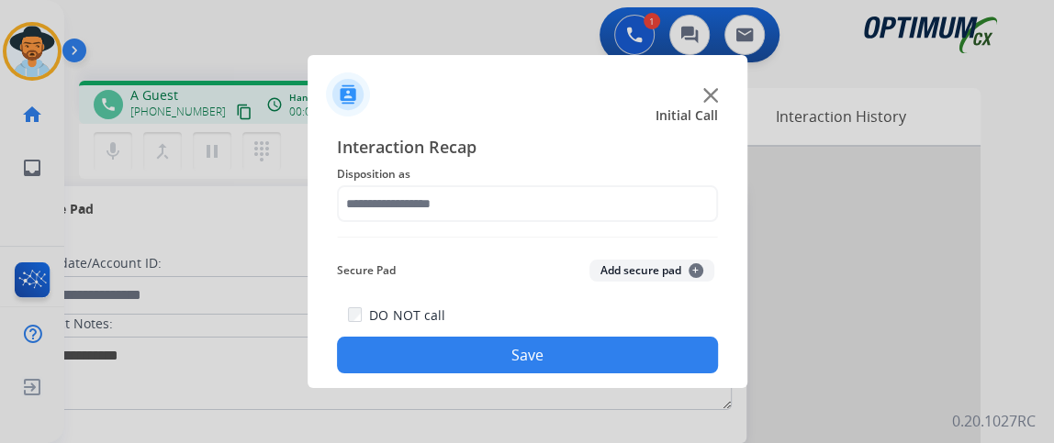
click at [577, 329] on div "DO NOT call Save" at bounding box center [527, 339] width 381 height 70
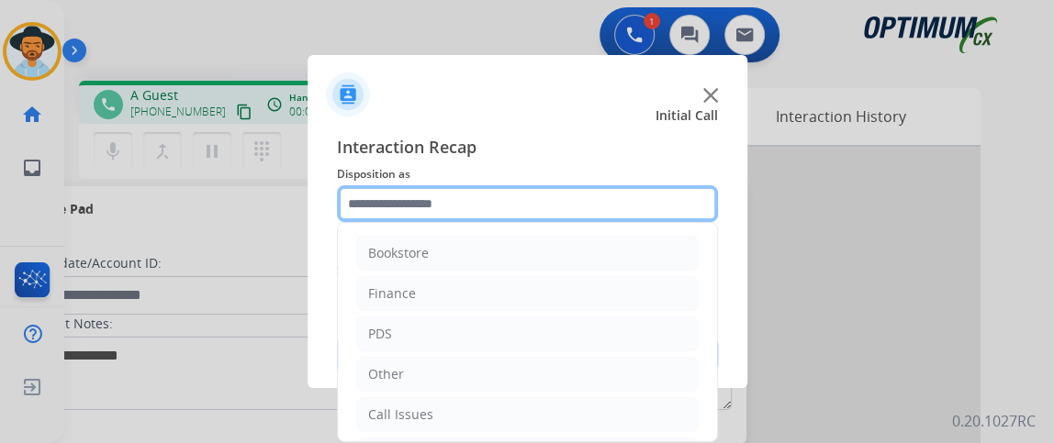
click at [520, 199] on input "text" at bounding box center [527, 203] width 381 height 37
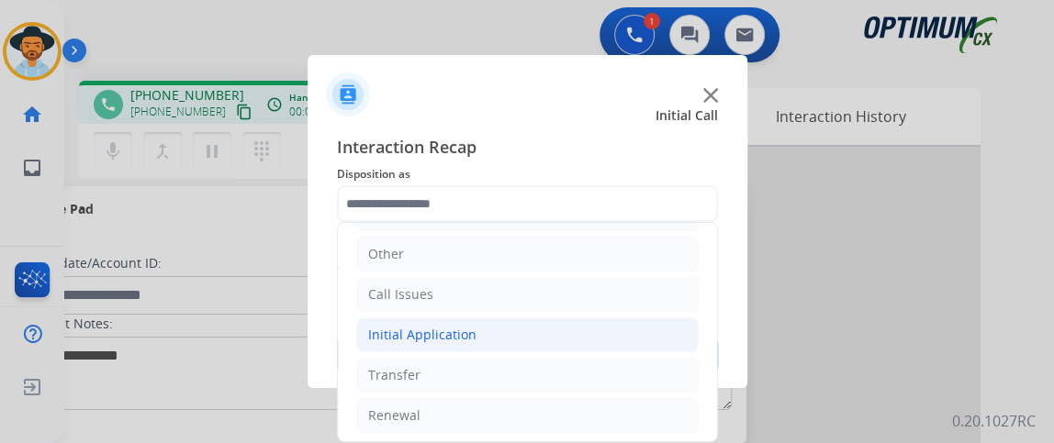
click at [564, 336] on li "Initial Application" at bounding box center [527, 335] width 342 height 35
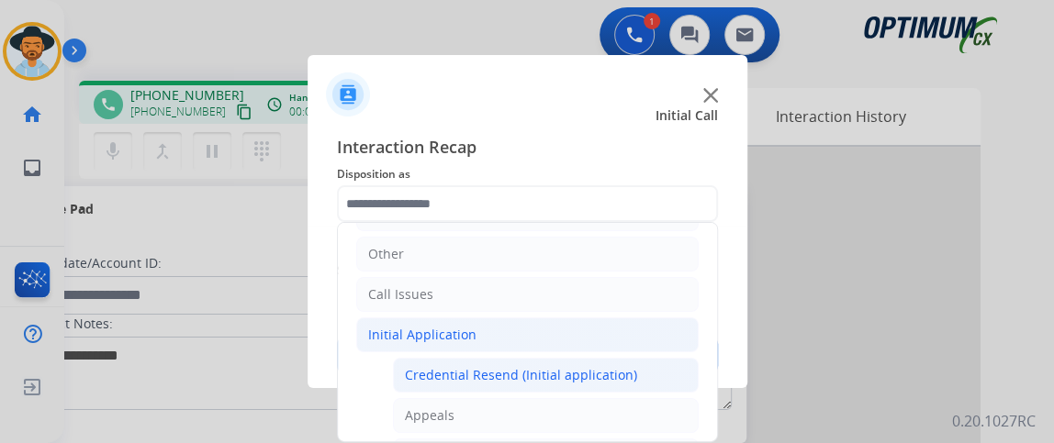
click at [562, 374] on div "Credential Resend (Initial application)" at bounding box center [521, 375] width 232 height 18
type input "**********"
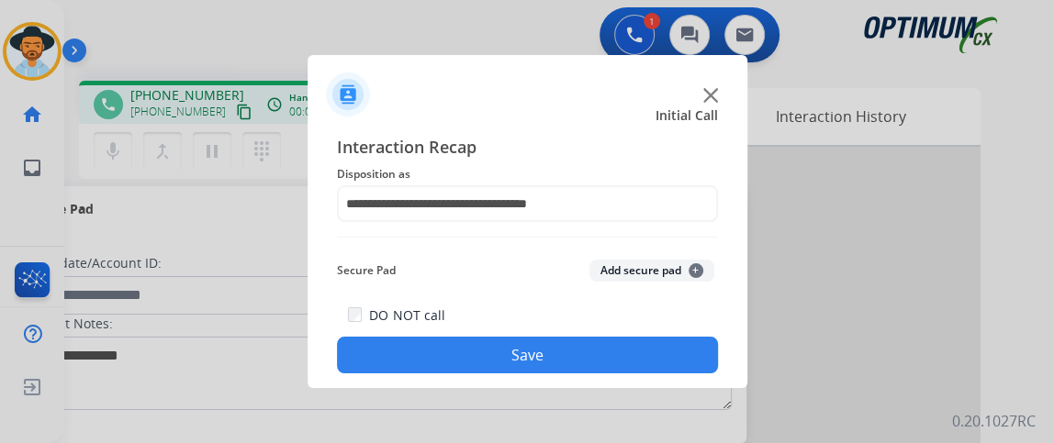
click at [557, 363] on button "Save" at bounding box center [527, 355] width 381 height 37
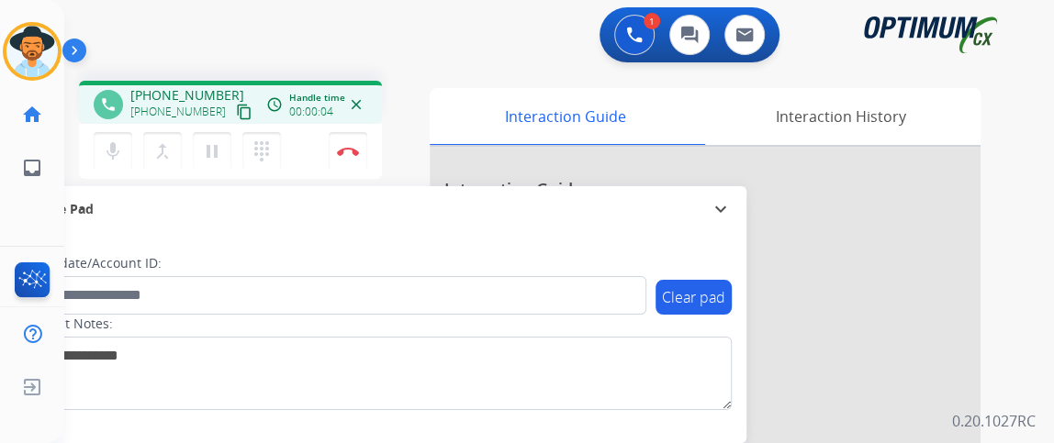
click at [236, 116] on mat-icon "content_copy" at bounding box center [244, 112] width 17 height 17
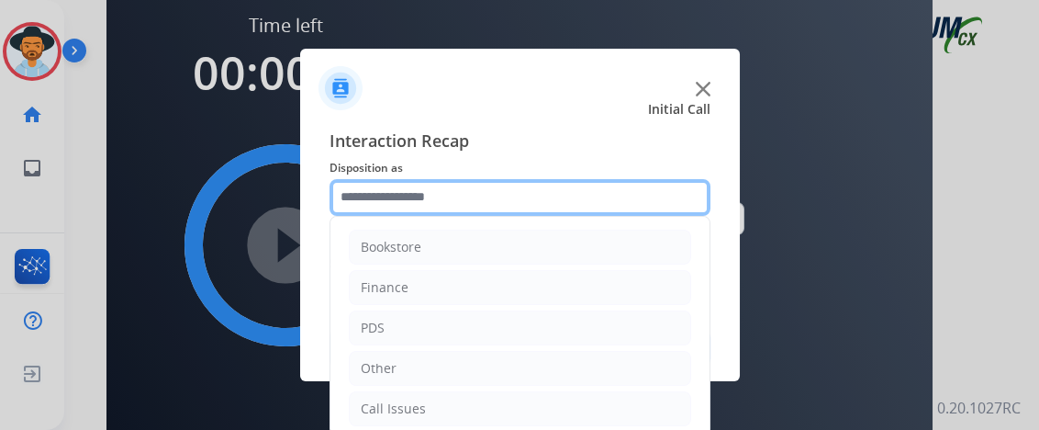
click at [477, 187] on input "text" at bounding box center [520, 197] width 381 height 37
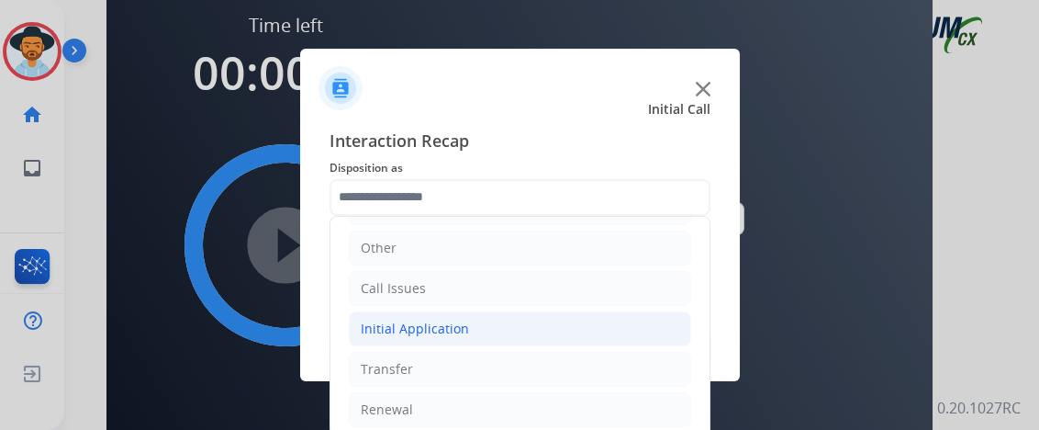
click at [572, 331] on li "Initial Application" at bounding box center [520, 328] width 342 height 35
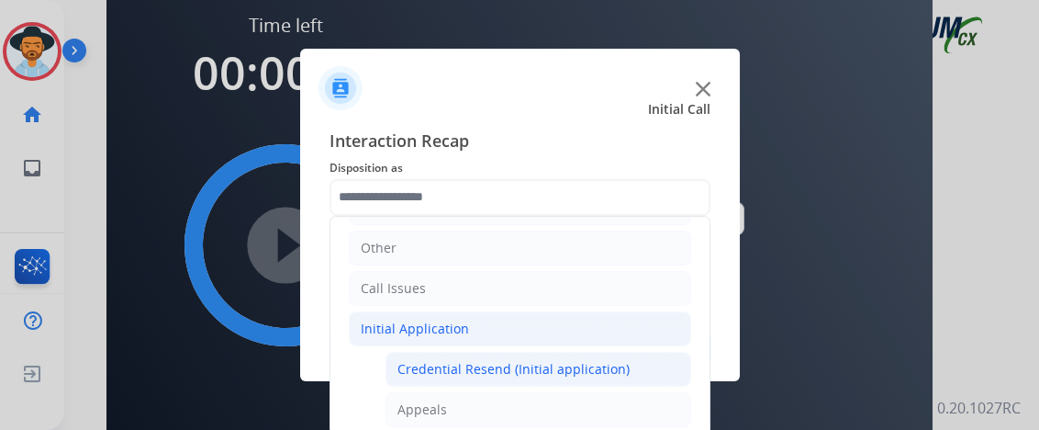
click at [572, 360] on div "Credential Resend (Initial application)" at bounding box center [513, 369] width 232 height 18
type input "**********"
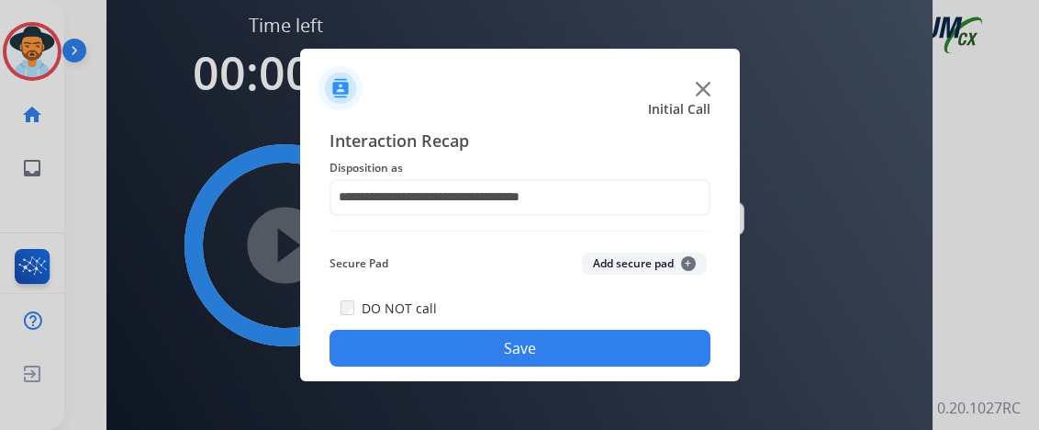
click at [572, 356] on button "Save" at bounding box center [520, 348] width 381 height 37
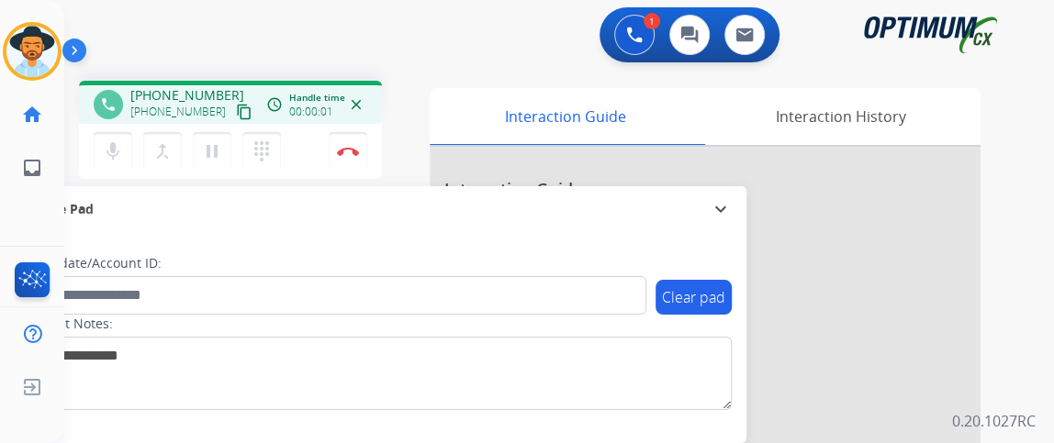
click at [236, 109] on mat-icon "content_copy" at bounding box center [244, 112] width 17 height 17
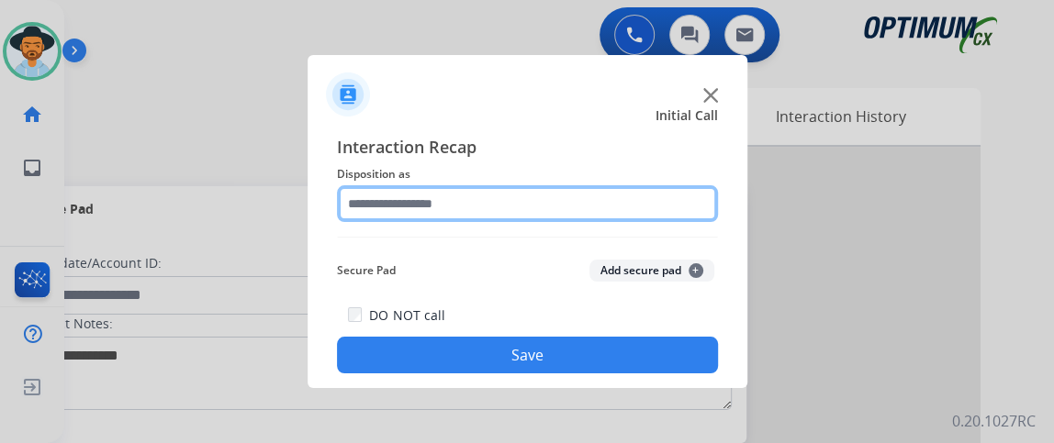
click at [443, 197] on input "text" at bounding box center [527, 203] width 381 height 37
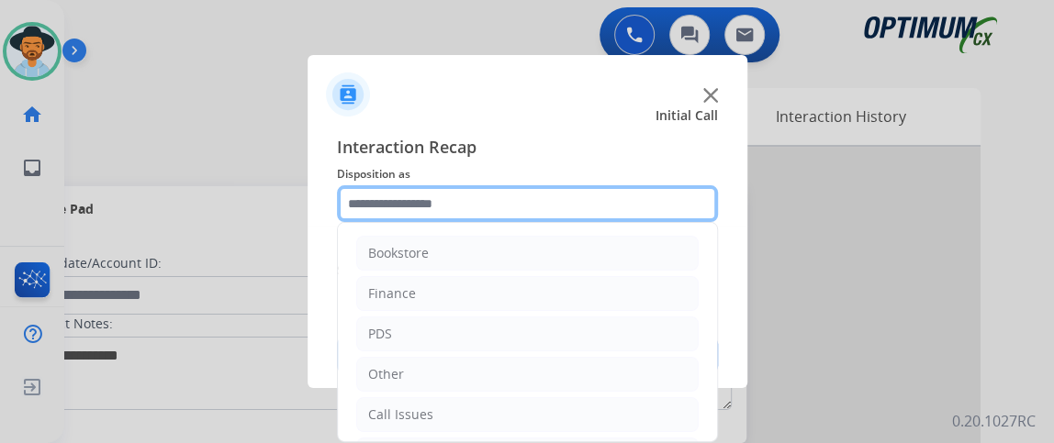
scroll to position [120, 0]
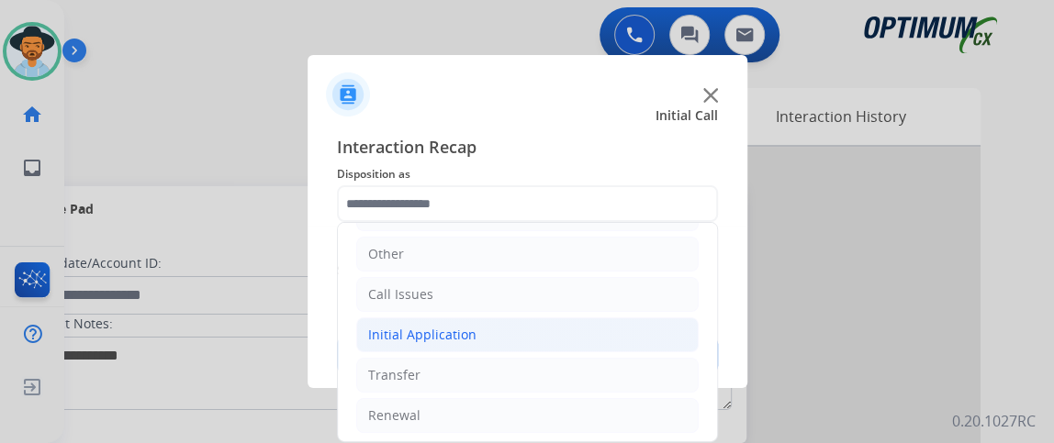
click at [640, 347] on li "Initial Application" at bounding box center [527, 335] width 342 height 35
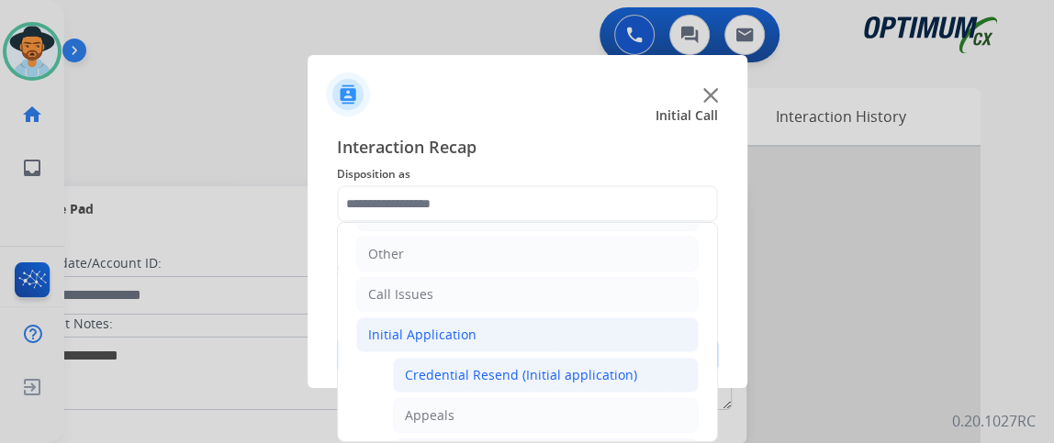
click at [626, 368] on div "Credential Resend (Initial application)" at bounding box center [521, 375] width 232 height 18
type input "**********"
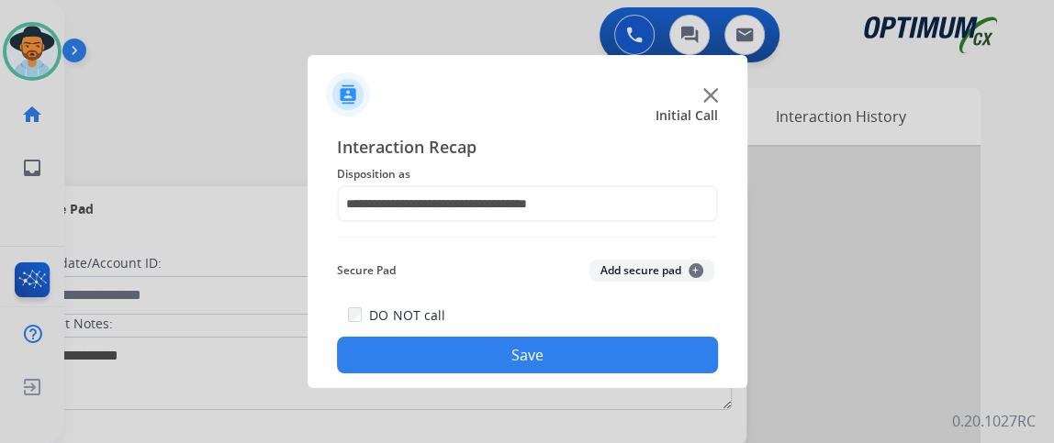
click at [623, 359] on button "Save" at bounding box center [527, 355] width 381 height 37
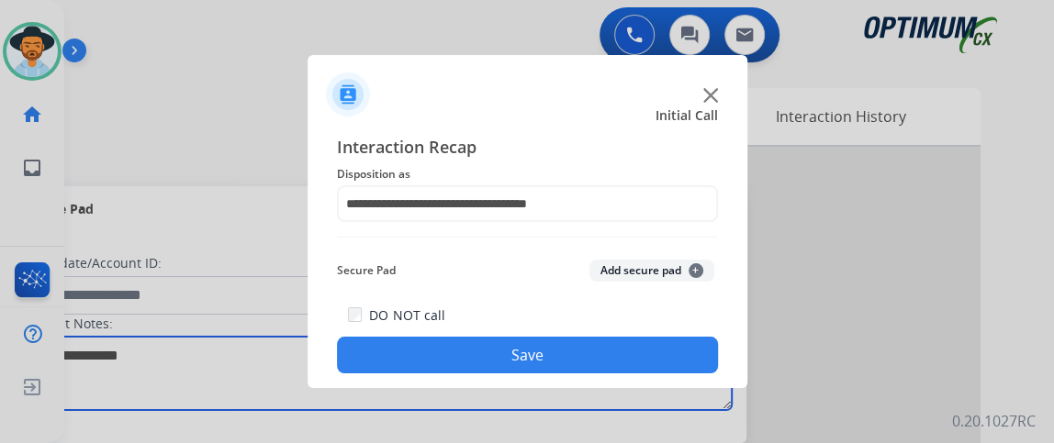
click at [623, 359] on textarea at bounding box center [377, 373] width 709 height 73
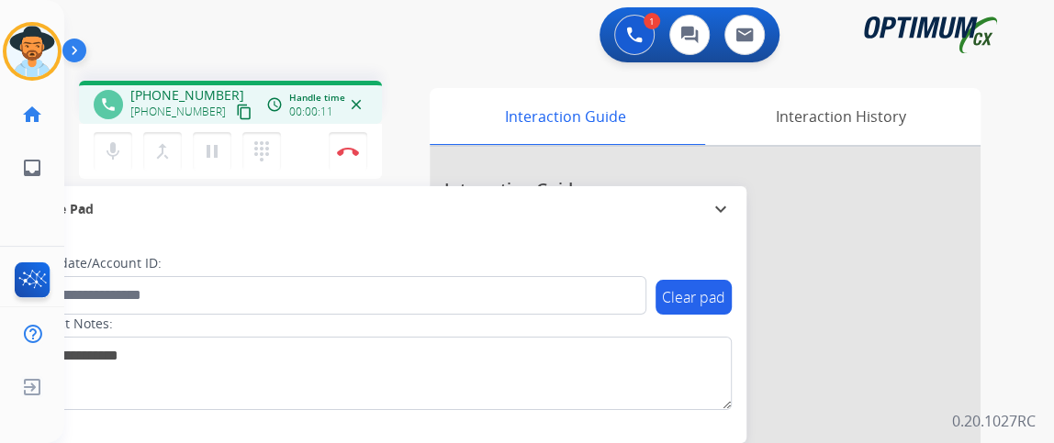
click at [236, 118] on mat-icon "content_copy" at bounding box center [244, 112] width 17 height 17
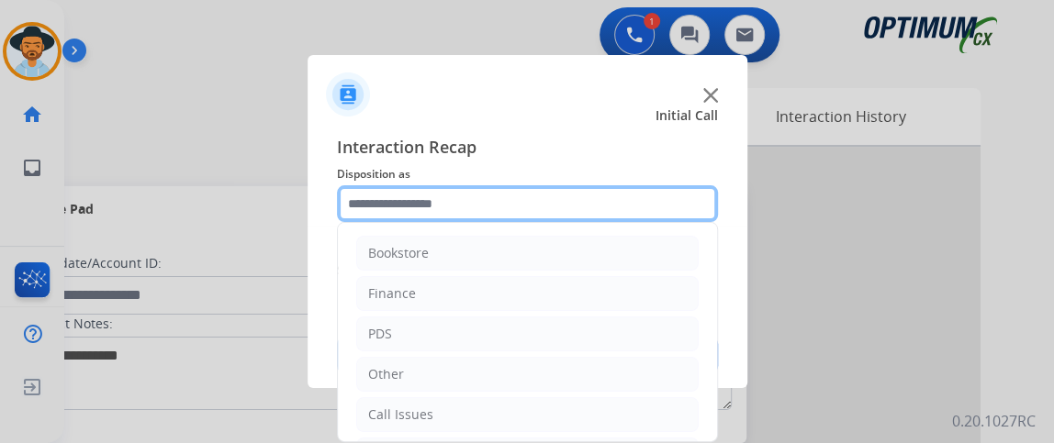
click at [599, 204] on input "text" at bounding box center [527, 203] width 381 height 37
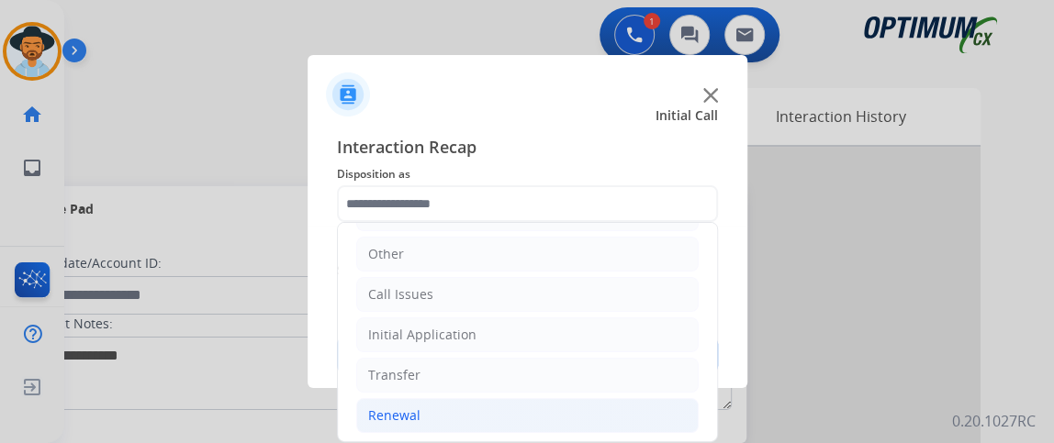
click at [611, 406] on li "Renewal" at bounding box center [527, 415] width 342 height 35
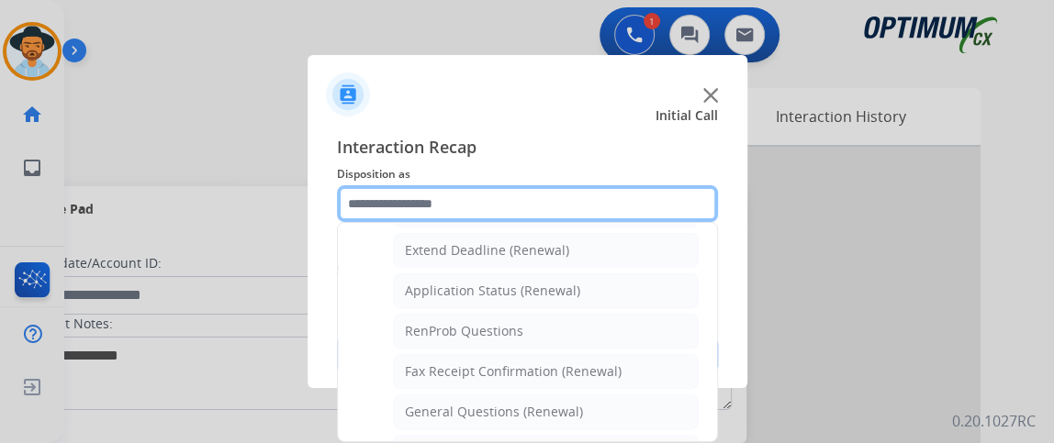
scroll to position [405, 0]
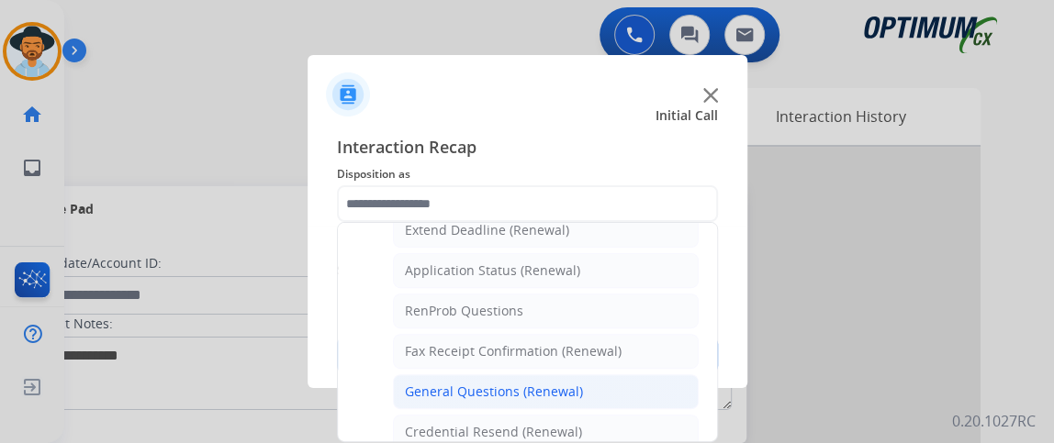
click at [672, 375] on li "General Questions (Renewal)" at bounding box center [546, 392] width 306 height 35
type input "**********"
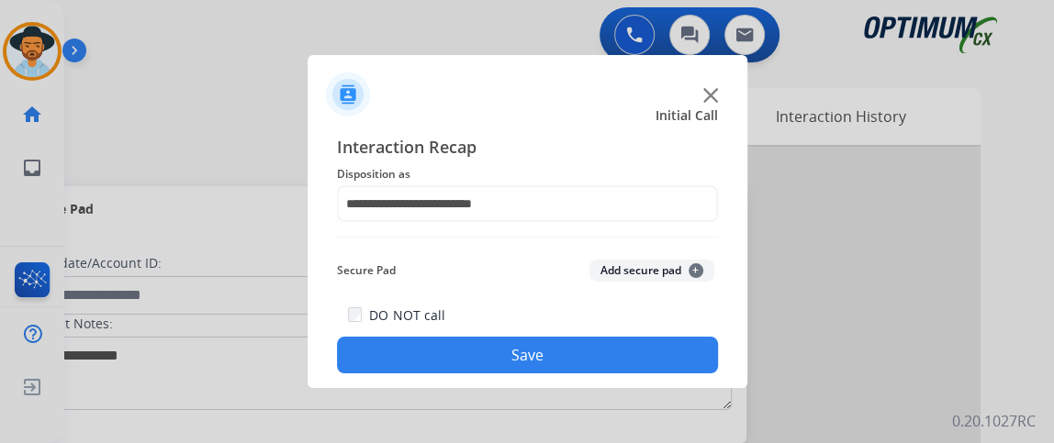
click at [660, 335] on div "DO NOT call Save" at bounding box center [527, 339] width 381 height 70
click at [661, 350] on button "Save" at bounding box center [527, 355] width 381 height 37
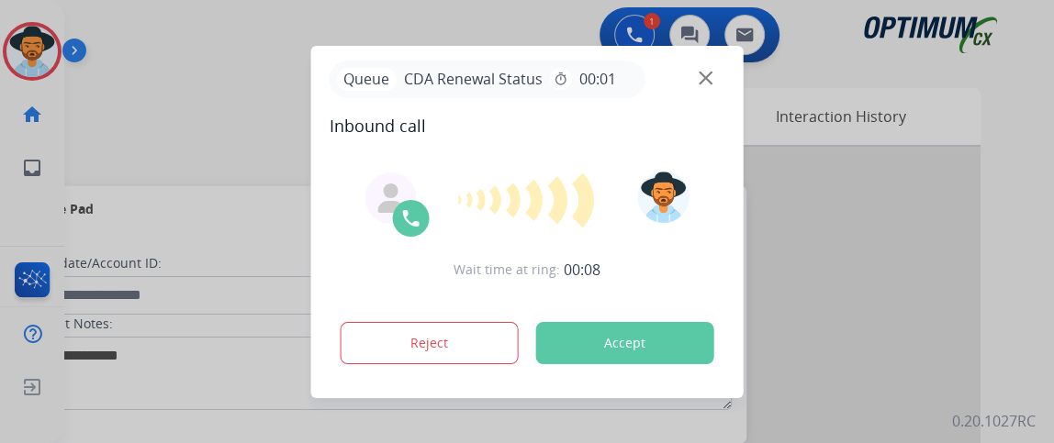
click at [705, 81] on img at bounding box center [706, 78] width 14 height 14
click at [707, 77] on img at bounding box center [706, 78] width 14 height 14
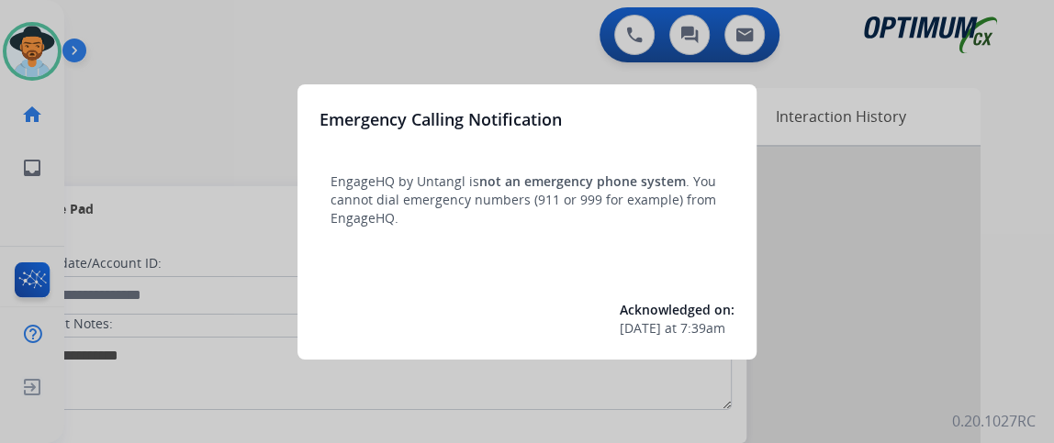
click at [124, 98] on div at bounding box center [527, 221] width 1054 height 443
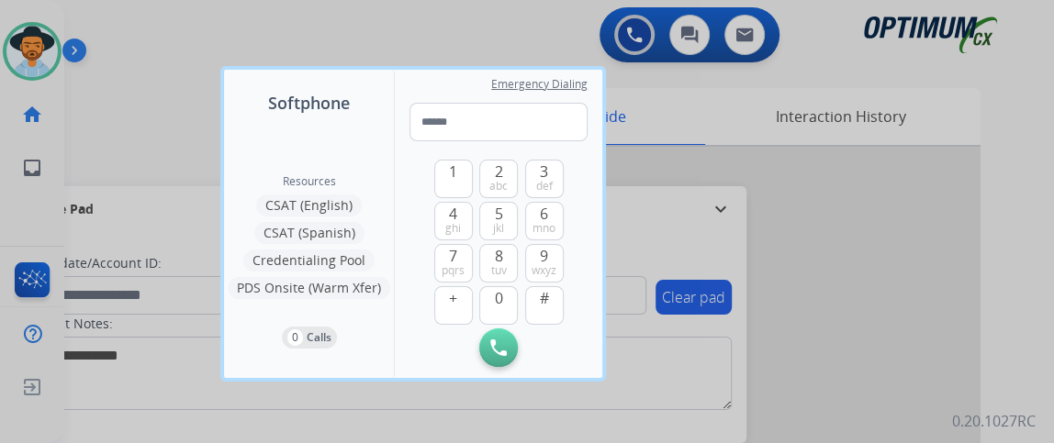
click at [124, 98] on div at bounding box center [527, 221] width 1054 height 443
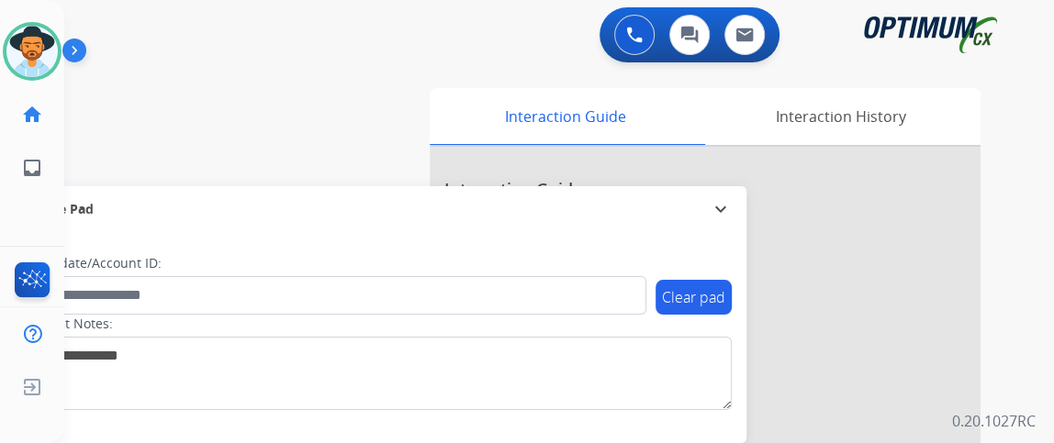
click at [152, 115] on div "swap_horiz Break voice bridge close_fullscreen Connect 3-Way Call merge_type Se…" at bounding box center [536, 449] width 945 height 766
click at [134, 50] on div "0 Voice Interactions 0 Chat Interactions 0 Email Interactions" at bounding box center [547, 36] width 923 height 59
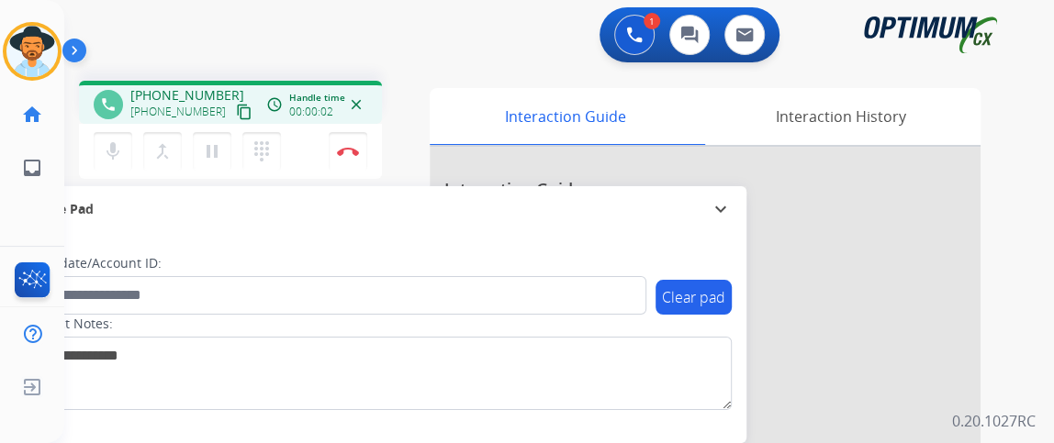
click at [236, 110] on mat-icon "content_copy" at bounding box center [244, 112] width 17 height 17
click at [119, 146] on mat-icon "mic" at bounding box center [113, 151] width 22 height 22
click at [119, 146] on mat-icon "mic_off" at bounding box center [113, 151] width 22 height 22
click at [345, 147] on img at bounding box center [348, 151] width 22 height 9
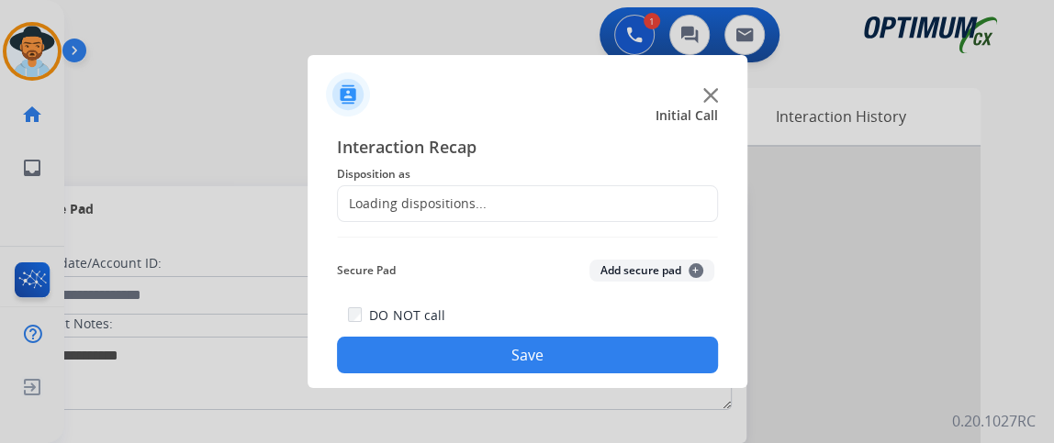
click at [531, 191] on div "Loading dispositions..." at bounding box center [527, 203] width 381 height 37
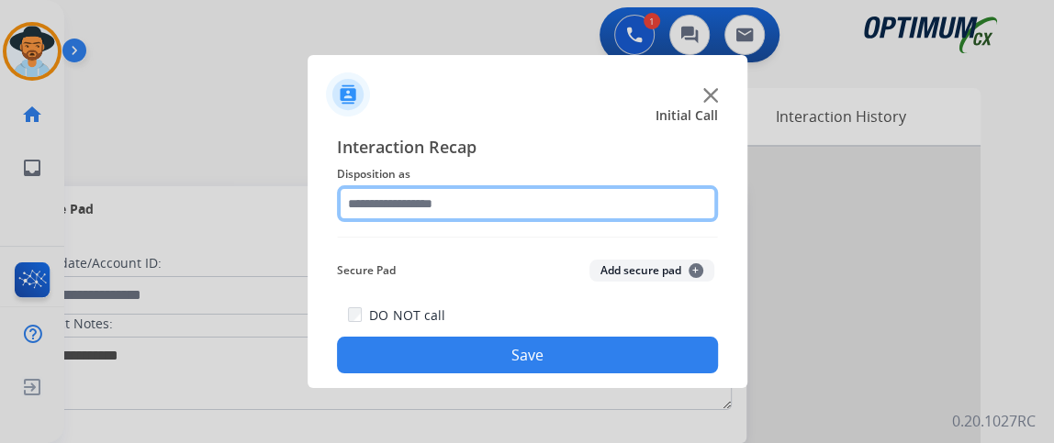
click at [542, 206] on input "text" at bounding box center [527, 203] width 381 height 37
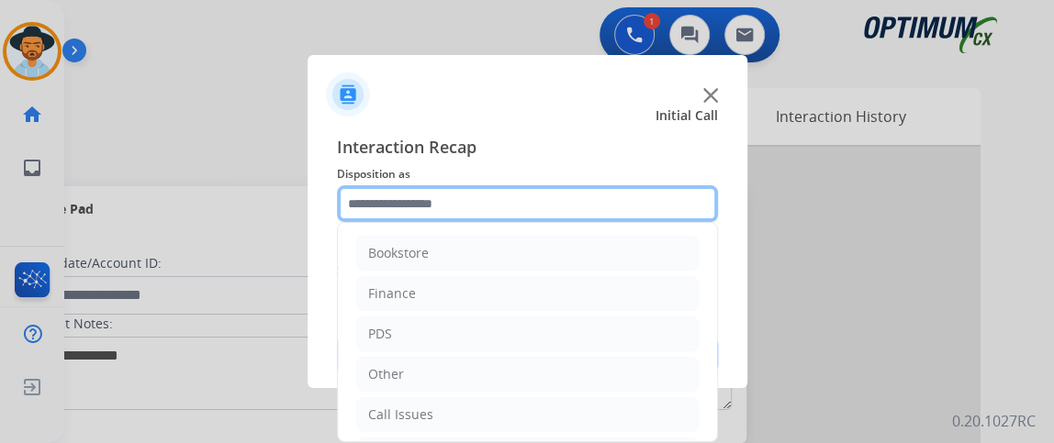
scroll to position [120, 0]
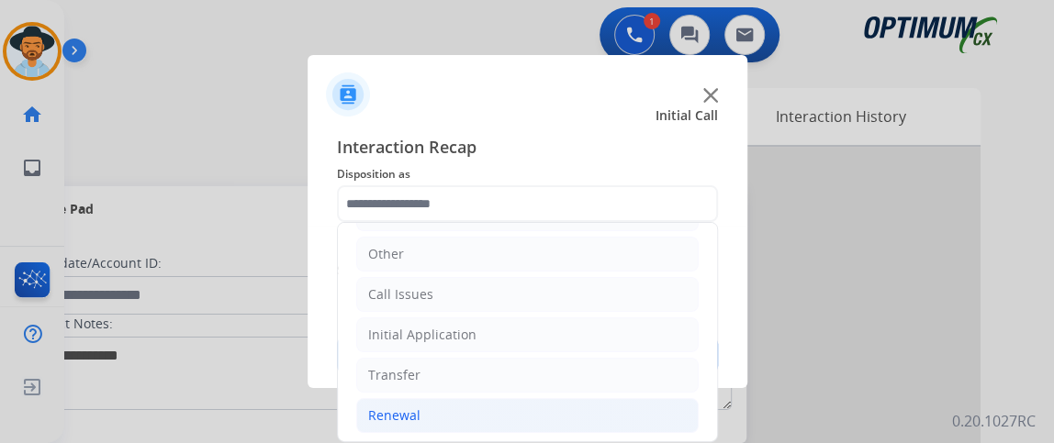
click at [536, 417] on li "Renewal" at bounding box center [527, 415] width 342 height 35
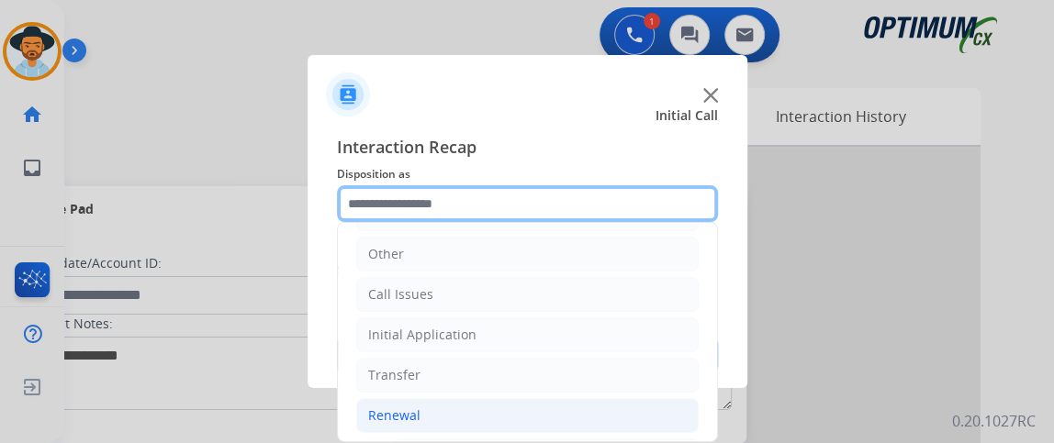
scroll to position [573, 0]
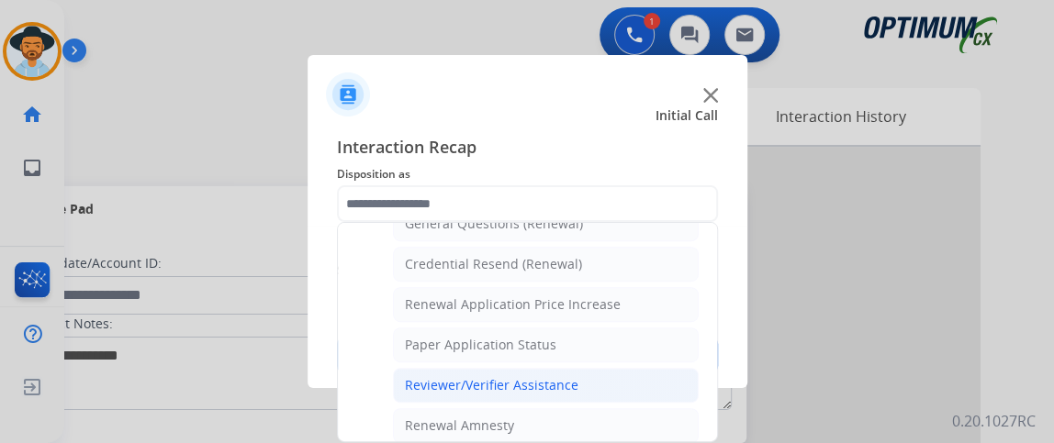
click at [596, 378] on li "Reviewer/Verifier Assistance" at bounding box center [546, 385] width 306 height 35
type input "**********"
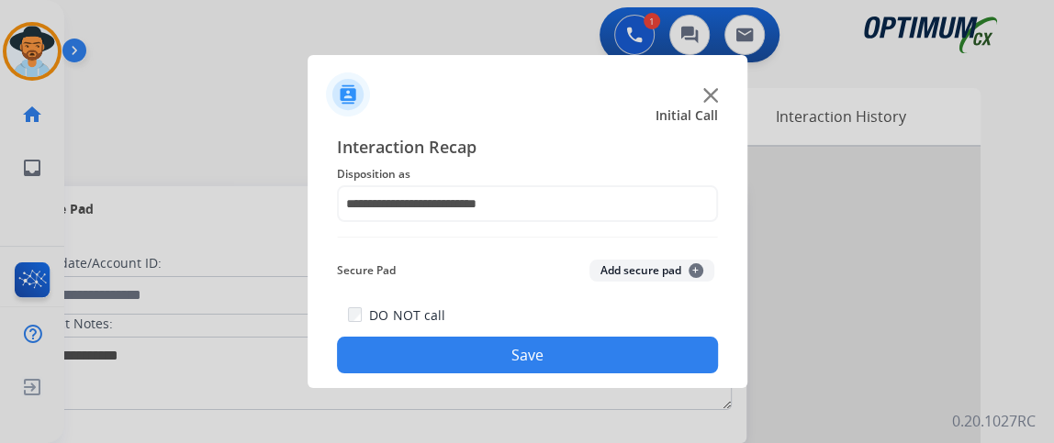
click at [596, 376] on div "**********" at bounding box center [528, 253] width 440 height 269
click at [584, 347] on button "Save" at bounding box center [527, 355] width 381 height 37
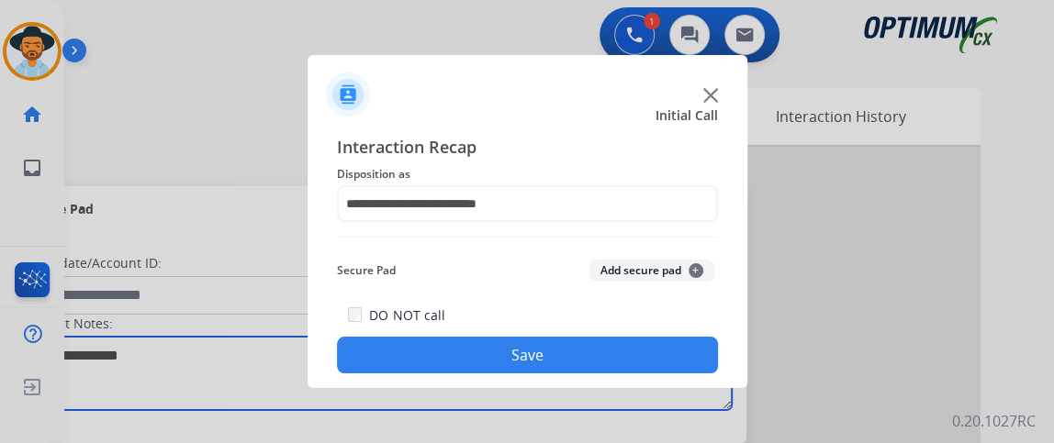
click at [584, 347] on textarea at bounding box center [377, 373] width 709 height 73
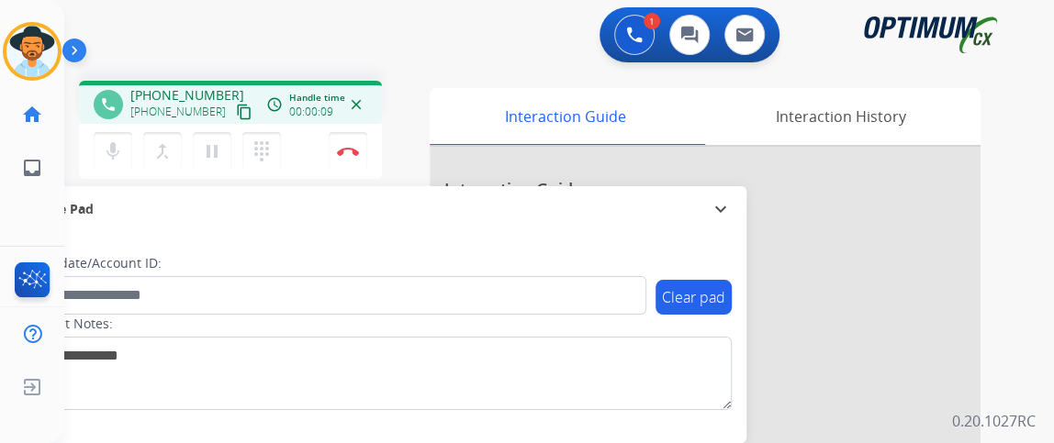
click at [236, 109] on mat-icon "content_copy" at bounding box center [244, 112] width 17 height 17
click at [236, 114] on mat-icon "content_copy" at bounding box center [244, 112] width 17 height 17
click at [102, 145] on mat-icon "mic" at bounding box center [113, 151] width 22 height 22
click at [102, 144] on mat-icon "mic_off" at bounding box center [113, 151] width 22 height 22
click at [117, 154] on mat-icon "mic" at bounding box center [113, 151] width 22 height 22
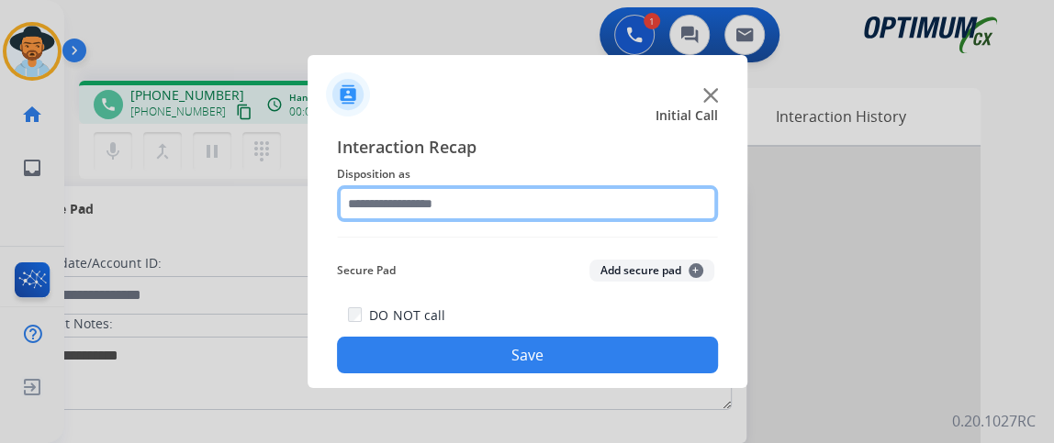
click at [416, 202] on input "text" at bounding box center [527, 203] width 381 height 37
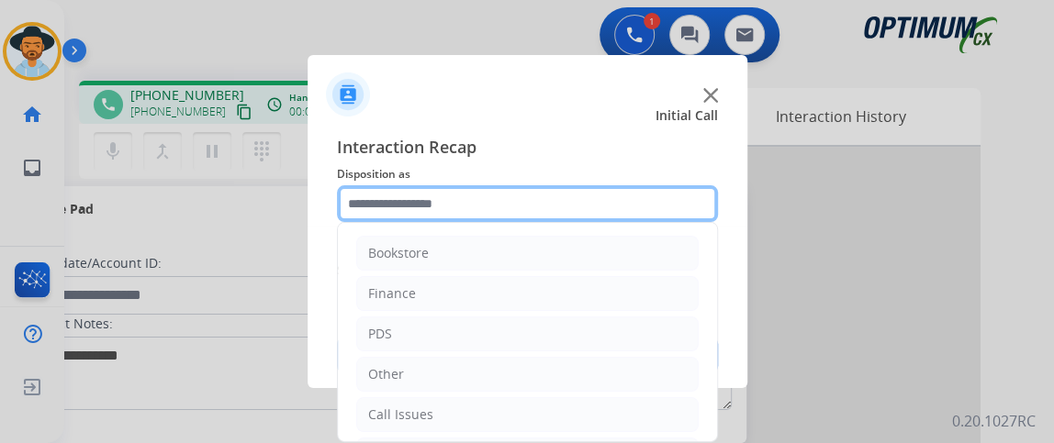
scroll to position [120, 0]
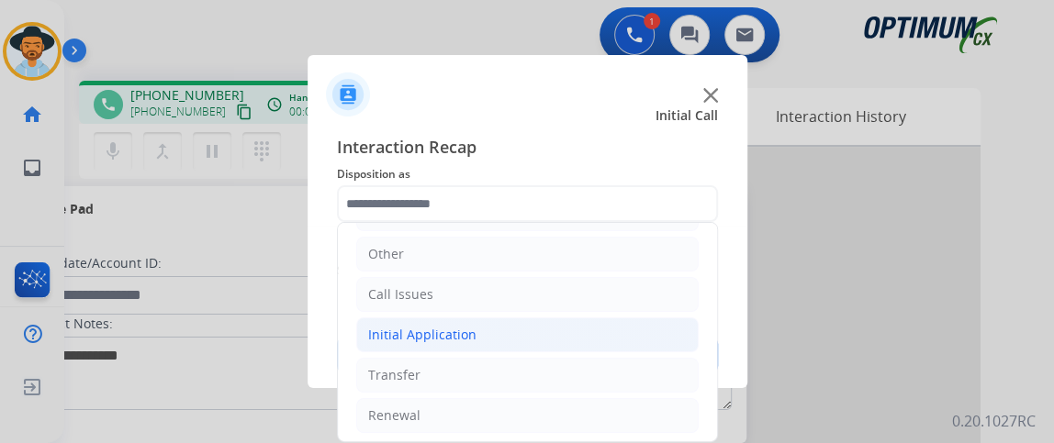
click at [655, 340] on li "Initial Application" at bounding box center [527, 335] width 342 height 35
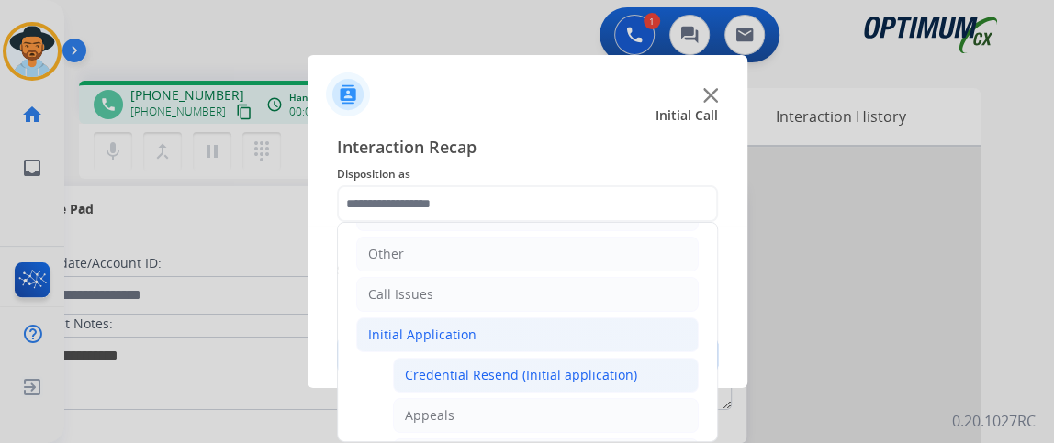
click at [644, 361] on li "Credential Resend (Initial application)" at bounding box center [546, 375] width 306 height 35
type input "**********"
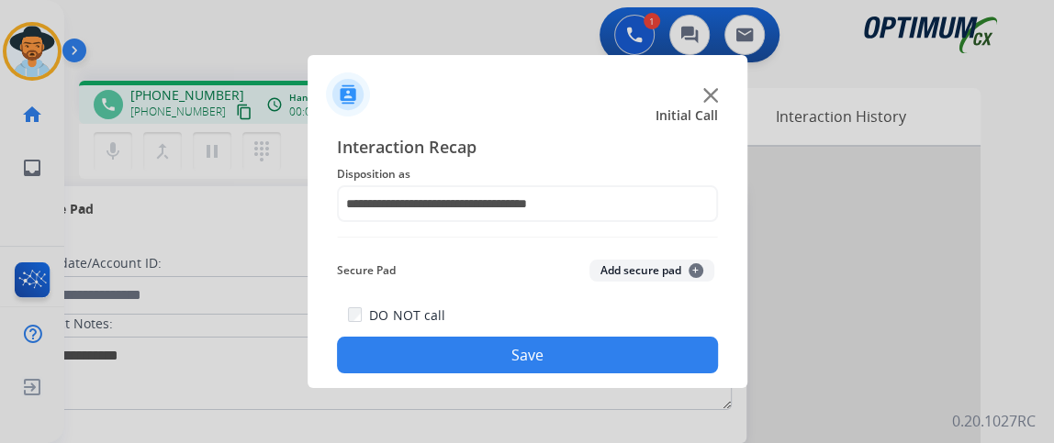
click at [644, 361] on button "Save" at bounding box center [527, 355] width 381 height 37
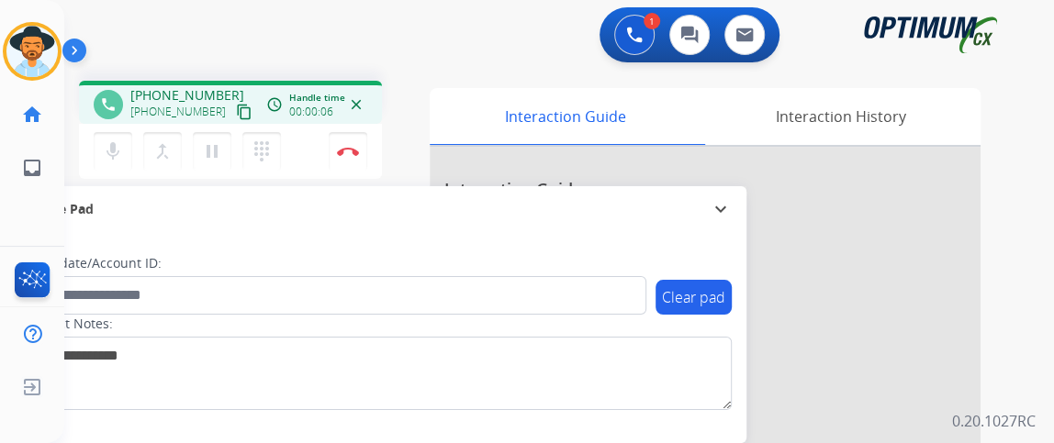
click at [236, 111] on mat-icon "content_copy" at bounding box center [244, 112] width 17 height 17
click at [122, 140] on mat-icon "mic" at bounding box center [113, 151] width 22 height 22
click at [117, 134] on button "mic_off Mute" at bounding box center [113, 151] width 39 height 39
click at [127, 148] on button "mic Mute" at bounding box center [113, 151] width 39 height 39
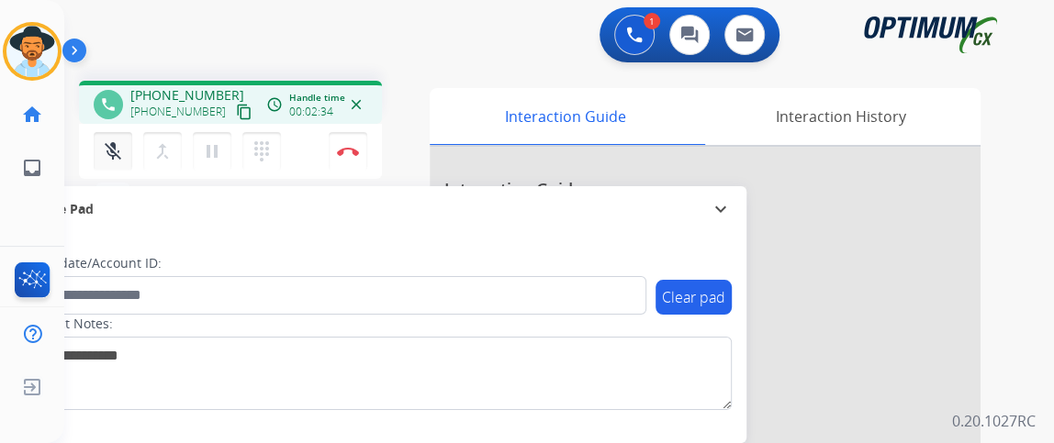
click at [104, 173] on div "mic_off Mute merge_type Bridge pause Hold dialpad Dialpad Disconnect" at bounding box center [230, 151] width 303 height 55
click at [101, 178] on div "phone +13056099187 +13056099187 content_copy access_time Call metrics Queue 00:…" at bounding box center [230, 133] width 303 height 104
click at [103, 167] on button "mic_off Mute" at bounding box center [113, 151] width 39 height 39
click at [350, 150] on img at bounding box center [348, 151] width 22 height 9
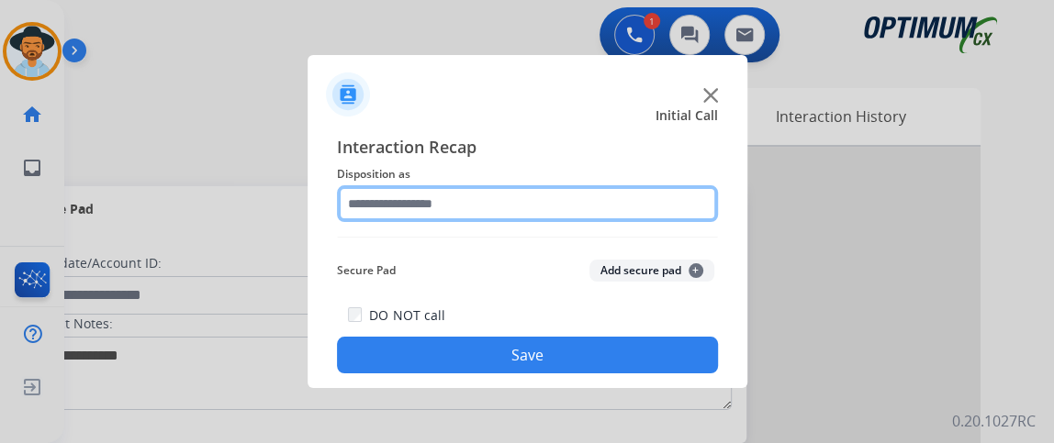
click at [498, 192] on input "text" at bounding box center [527, 203] width 381 height 37
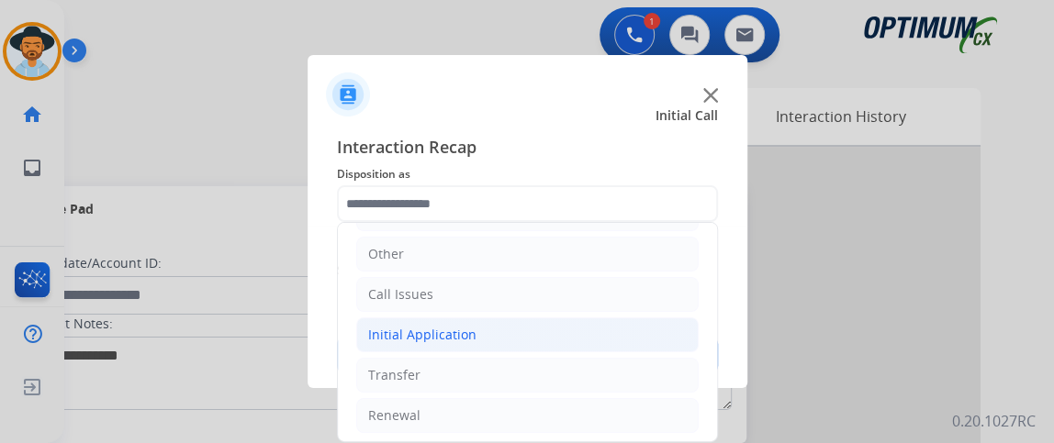
click at [651, 340] on li "Initial Application" at bounding box center [527, 335] width 342 height 35
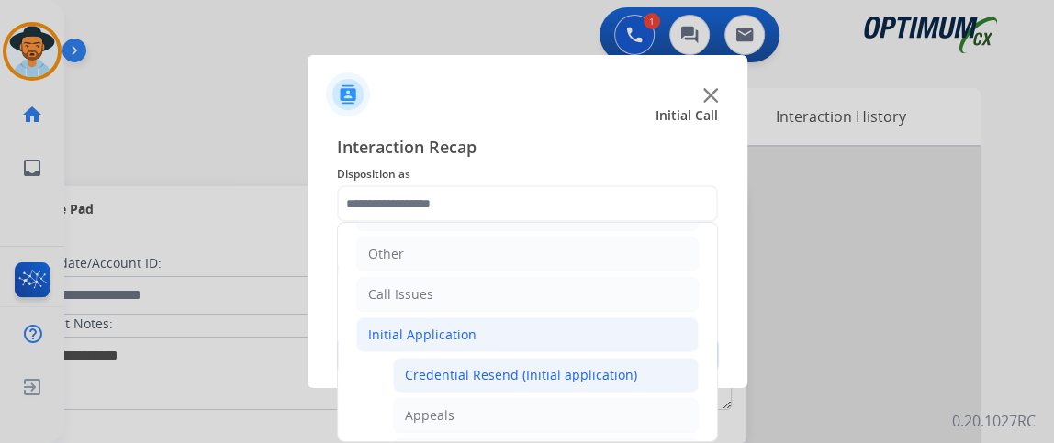
click at [635, 372] on li "Credential Resend (Initial application)" at bounding box center [546, 375] width 306 height 35
type input "**********"
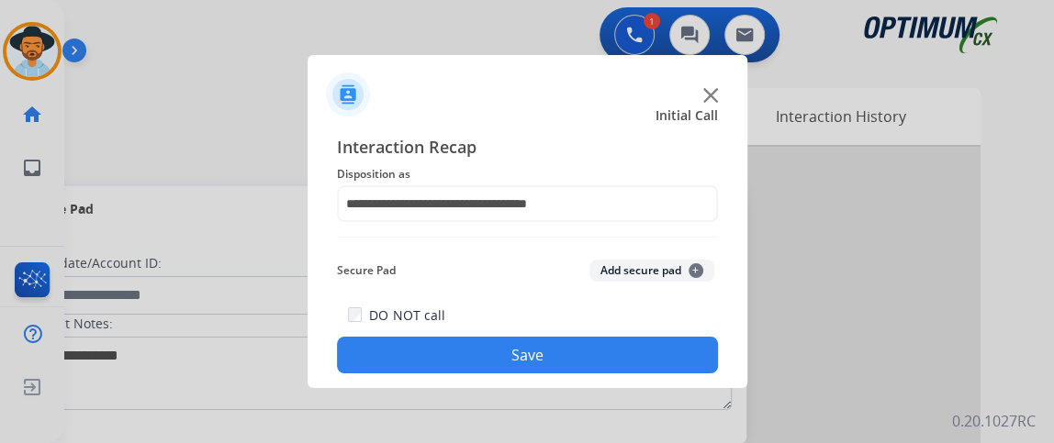
click at [632, 350] on button "Save" at bounding box center [527, 355] width 381 height 37
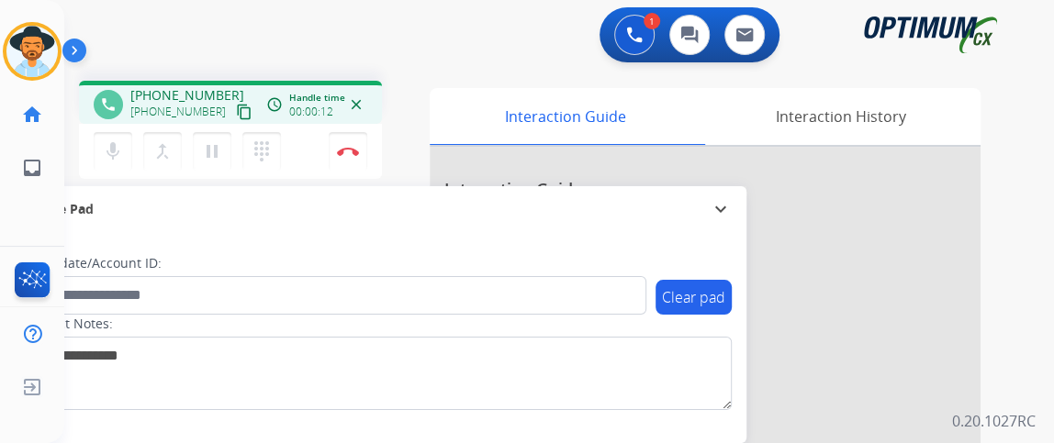
click at [236, 116] on mat-icon "content_copy" at bounding box center [244, 112] width 17 height 17
click at [352, 149] on img at bounding box center [348, 151] width 22 height 9
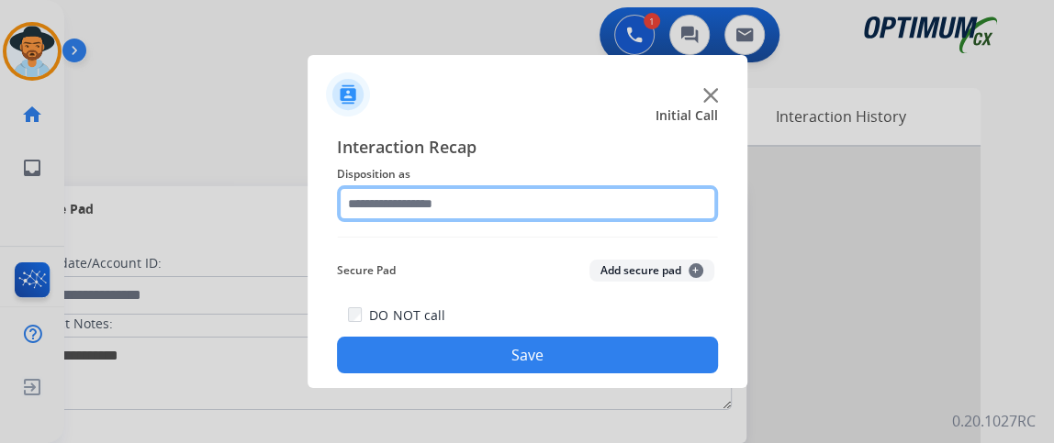
click at [611, 211] on input "text" at bounding box center [527, 203] width 381 height 37
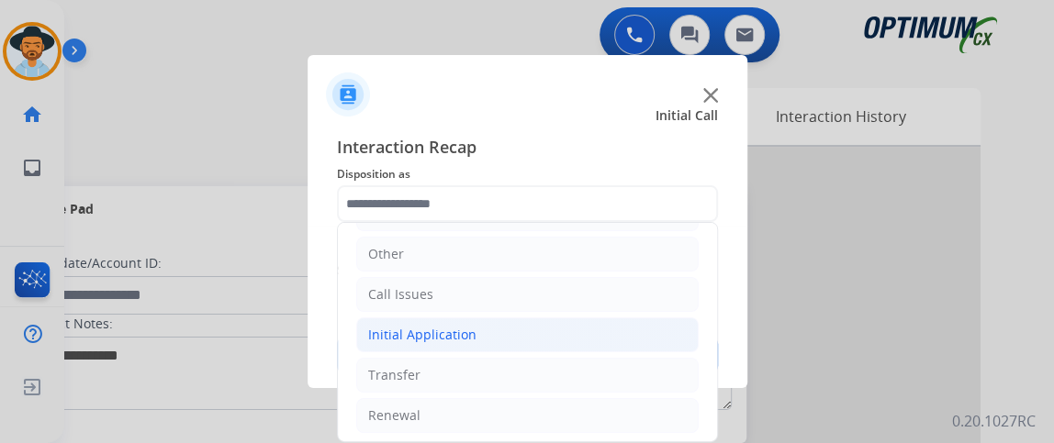
click at [619, 337] on li "Initial Application" at bounding box center [527, 335] width 342 height 35
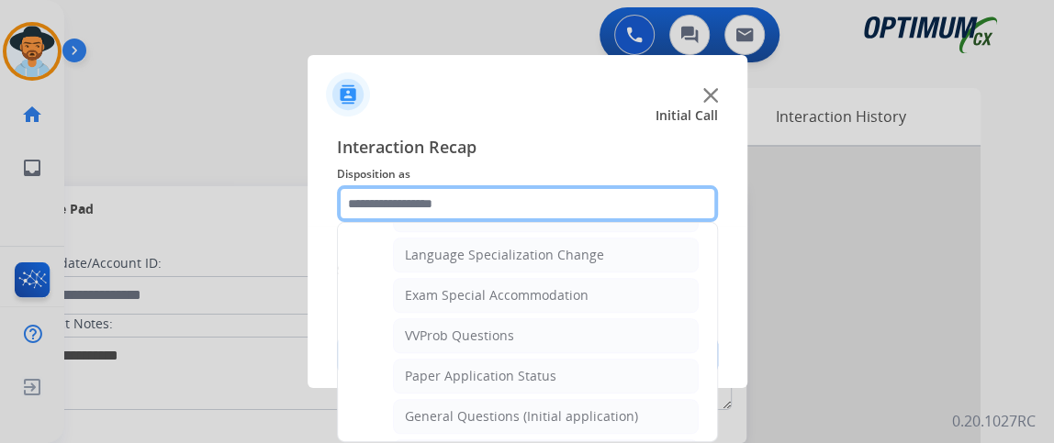
scroll to position [909, 0]
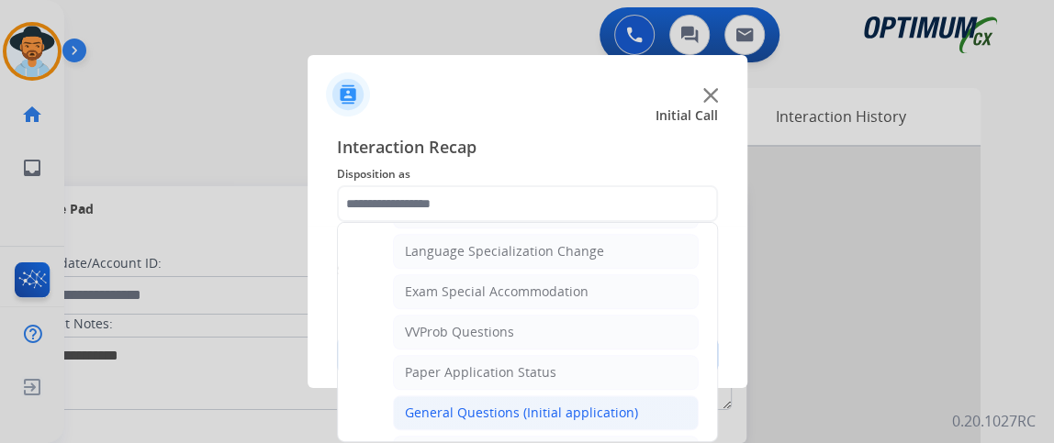
click at [642, 397] on li "General Questions (Initial application)" at bounding box center [546, 413] width 306 height 35
type input "**********"
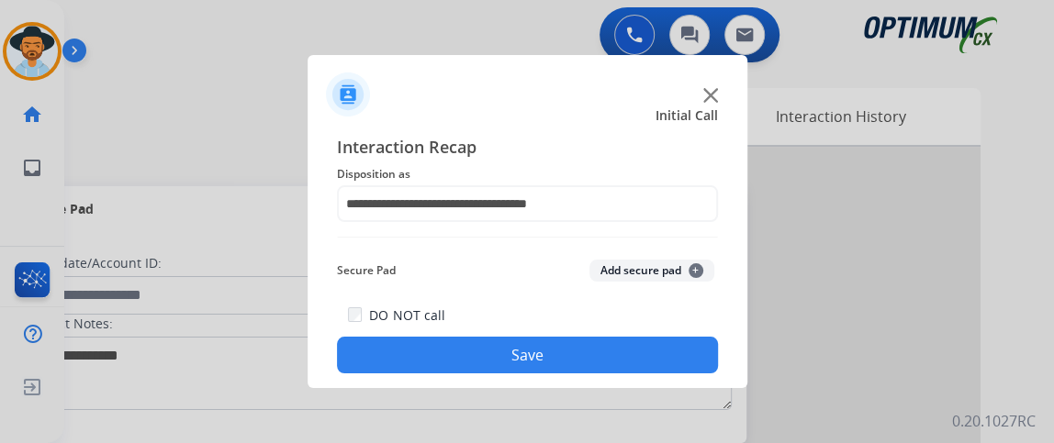
click at [633, 359] on button "Save" at bounding box center [527, 355] width 381 height 37
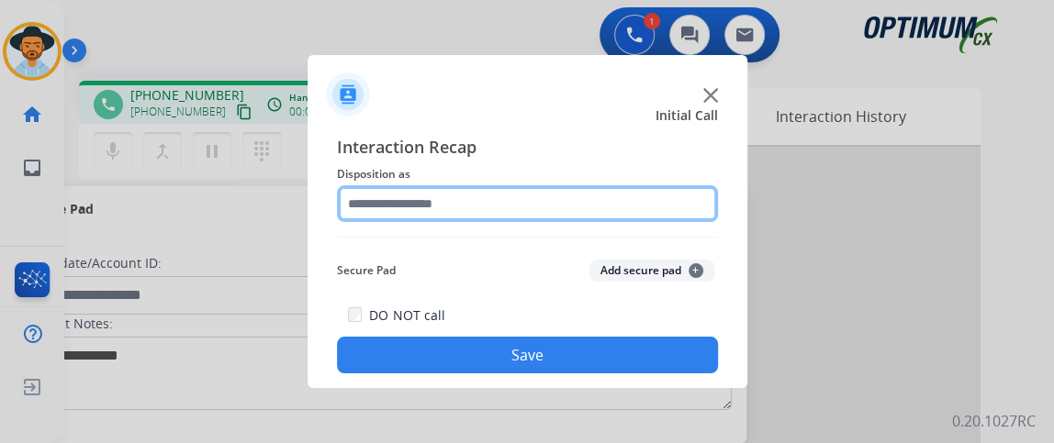
click at [494, 206] on input "text" at bounding box center [527, 203] width 381 height 37
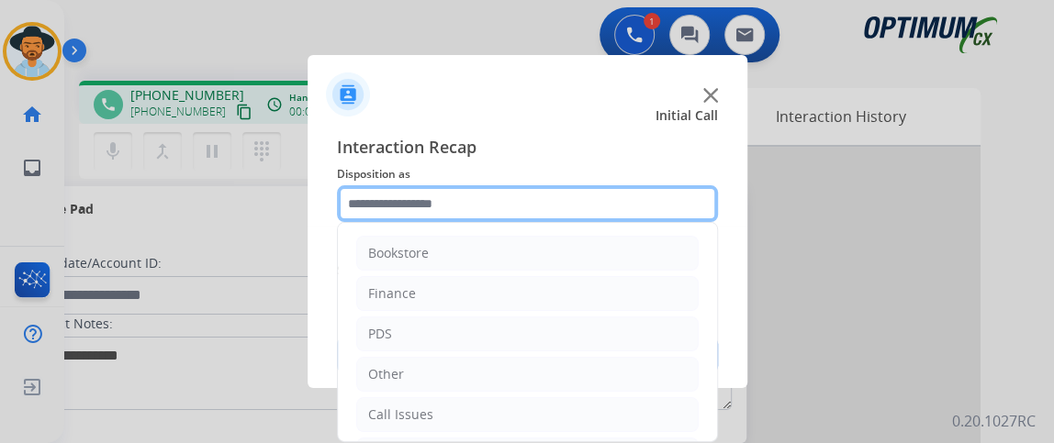
scroll to position [120, 0]
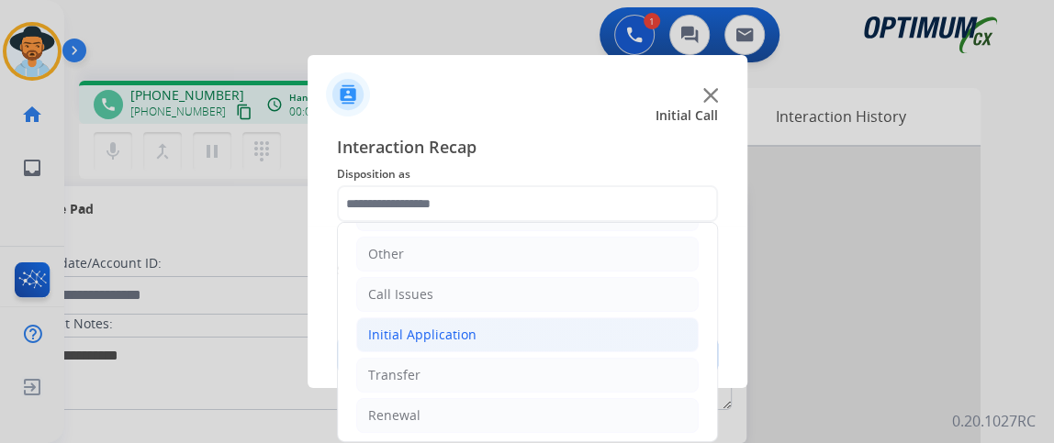
click at [655, 324] on li "Initial Application" at bounding box center [527, 335] width 342 height 35
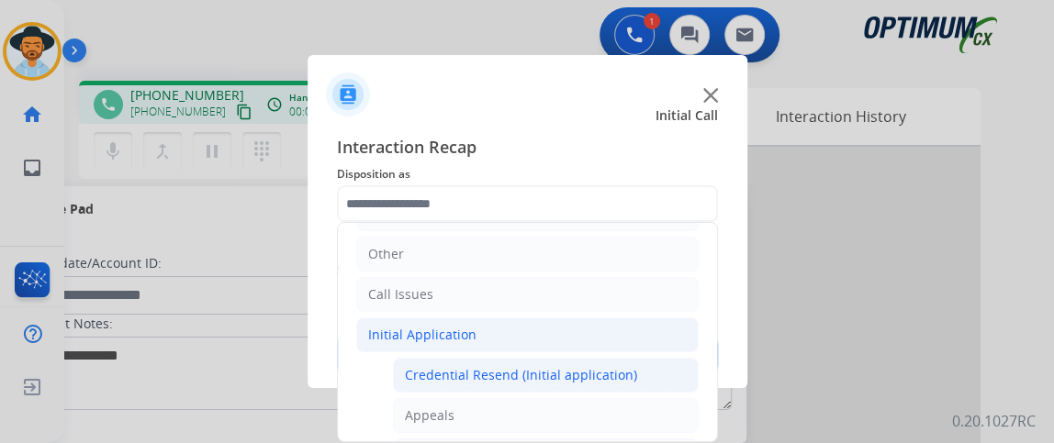
click at [614, 358] on li "Credential Resend (Initial application)" at bounding box center [546, 375] width 306 height 35
type input "**********"
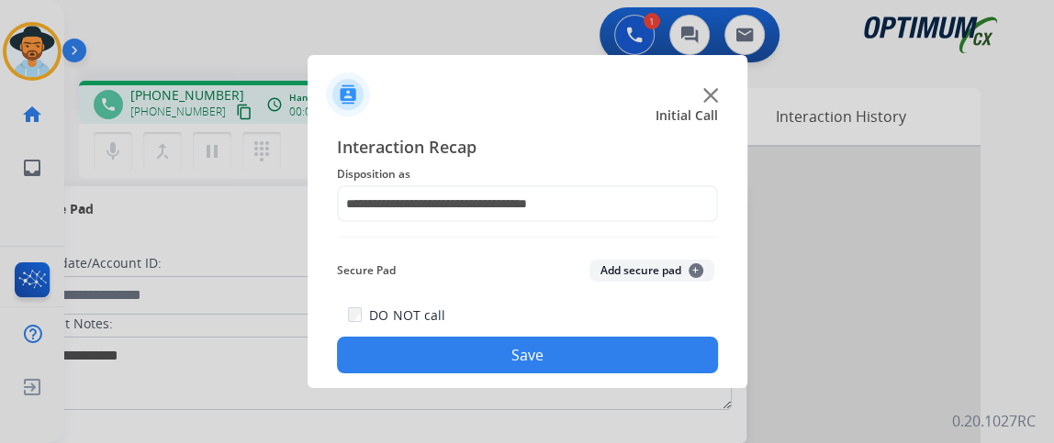
click at [612, 357] on button "Save" at bounding box center [527, 355] width 381 height 37
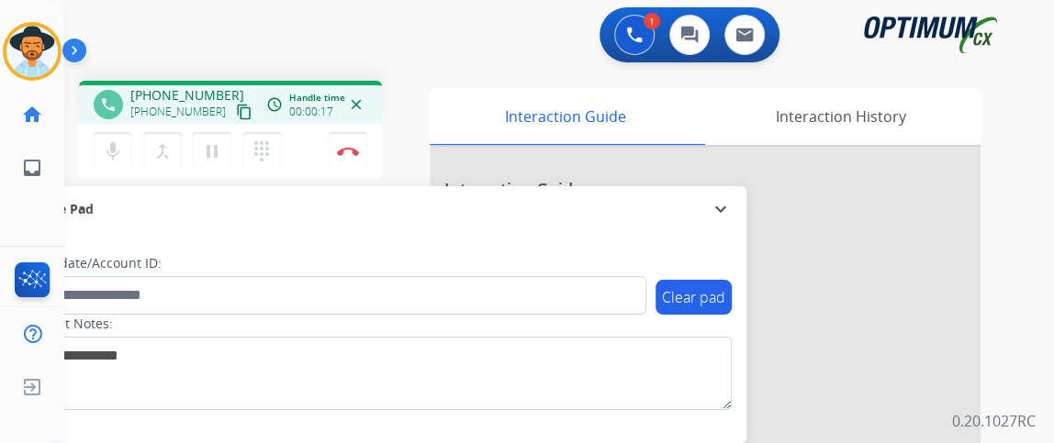
click at [233, 120] on button "content_copy" at bounding box center [244, 112] width 22 height 22
click at [210, 109] on div "+17062766500 content_copy" at bounding box center [192, 112] width 125 height 22
click at [236, 115] on mat-icon "content_copy" at bounding box center [244, 112] width 17 height 17
click at [112, 153] on mat-icon "mic" at bounding box center [113, 151] width 22 height 22
click at [121, 141] on mat-icon "mic_off" at bounding box center [113, 151] width 22 height 22
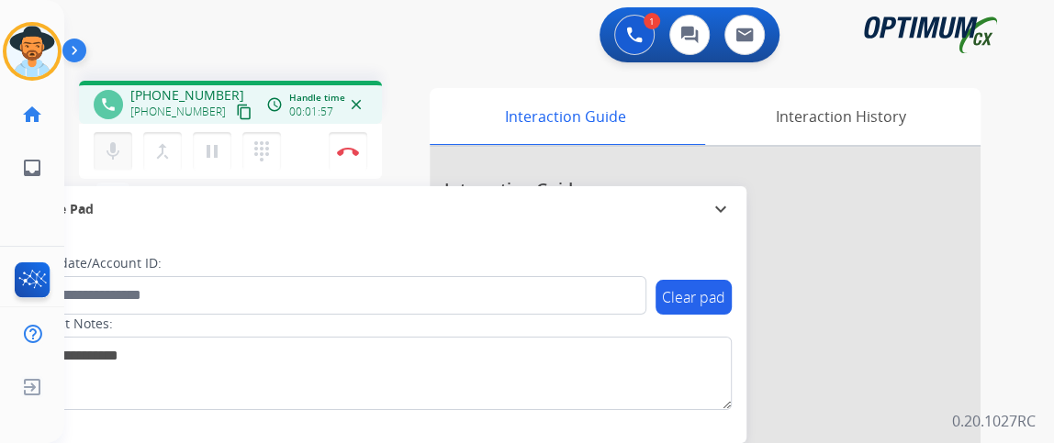
click at [121, 154] on mat-icon "mic" at bounding box center [113, 151] width 22 height 22
click at [120, 146] on mat-icon "mic_off" at bounding box center [113, 151] width 22 height 22
click at [108, 139] on button "mic Mute" at bounding box center [113, 151] width 39 height 39
click at [124, 137] on button "mic_off Mute" at bounding box center [113, 151] width 39 height 39
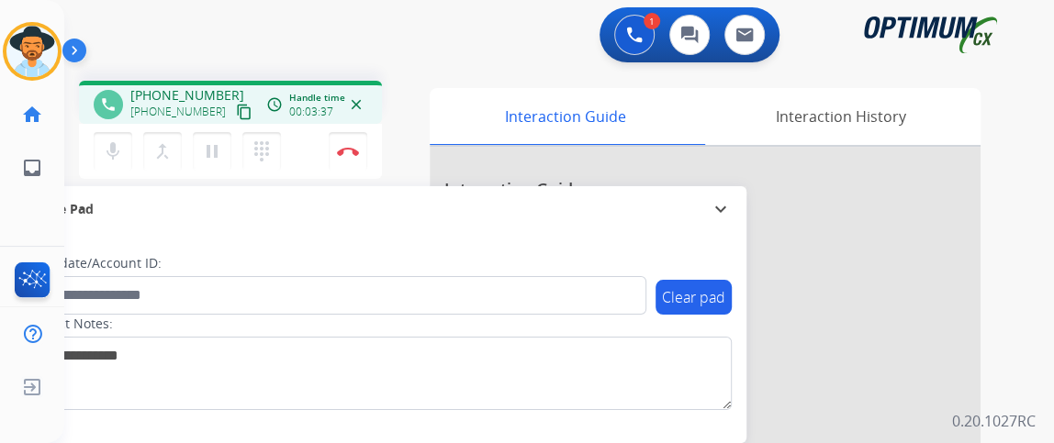
click at [127, 183] on div "phone +17062766500 +17062766500 content_copy access_time Call metrics Queue 00:…" at bounding box center [230, 133] width 303 height 104
click at [106, 143] on mat-icon "mic" at bounding box center [113, 151] width 22 height 22
click at [129, 140] on button "mic_off Mute" at bounding box center [113, 151] width 39 height 39
click at [113, 164] on button "mic Mute" at bounding box center [113, 151] width 39 height 39
click at [115, 162] on button "mic_off Mute" at bounding box center [113, 151] width 39 height 39
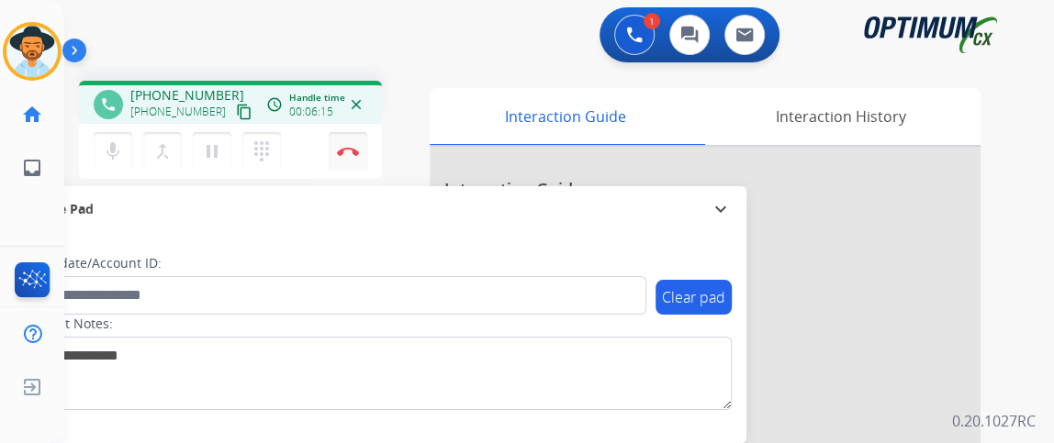
click at [355, 157] on button "Disconnect" at bounding box center [348, 151] width 39 height 39
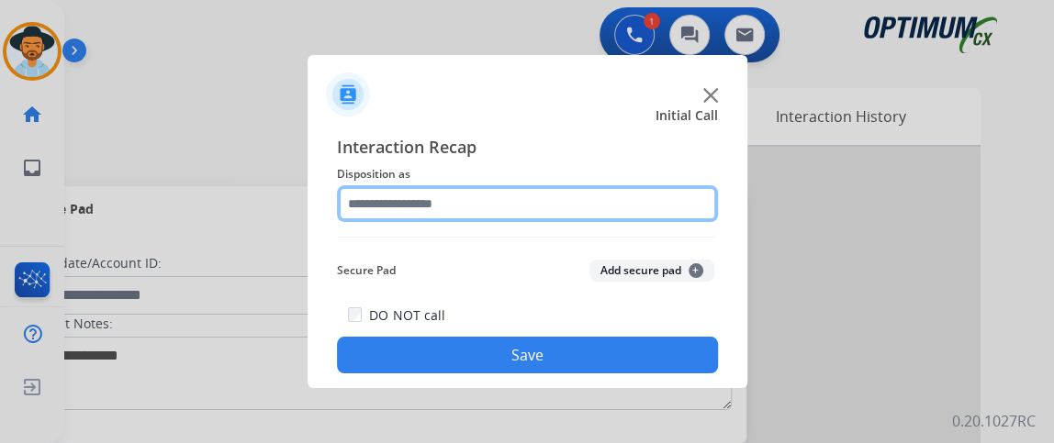
click at [584, 208] on input "text" at bounding box center [527, 203] width 381 height 37
click at [582, 207] on input "text" at bounding box center [527, 203] width 381 height 37
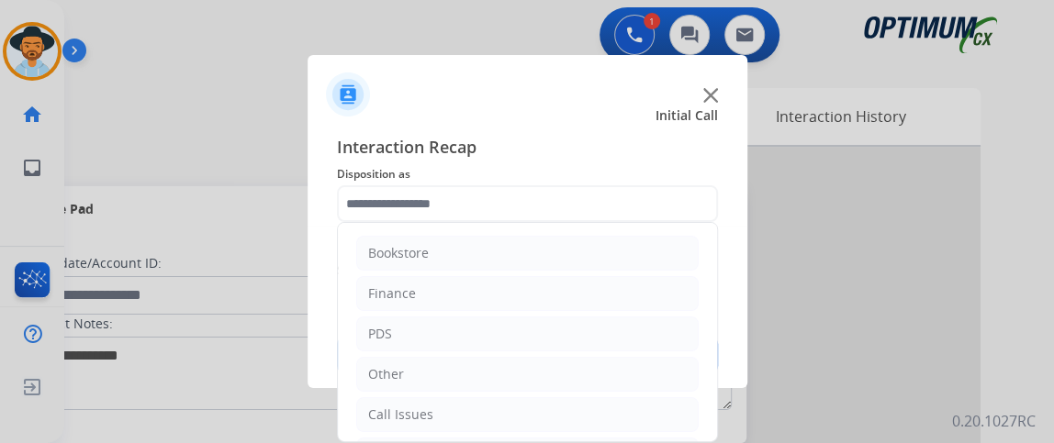
drag, startPoint x: 702, startPoint y: 259, endPoint x: 710, endPoint y: 343, distance: 84.8
click at [710, 343] on div "Bookstore Finance PDS Other Call Issues Initial Application Transfer Renewal" at bounding box center [527, 332] width 381 height 220
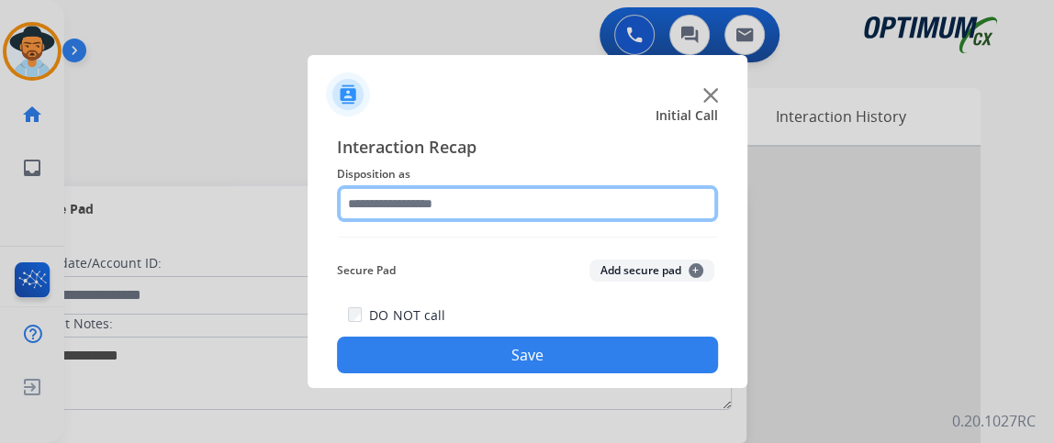
click at [665, 213] on input "text" at bounding box center [527, 203] width 381 height 37
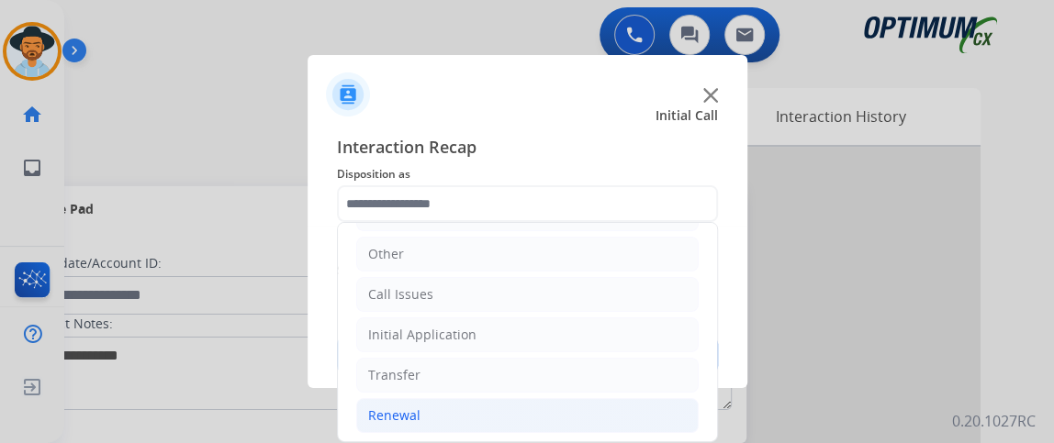
click at [646, 415] on li "Renewal" at bounding box center [527, 415] width 342 height 35
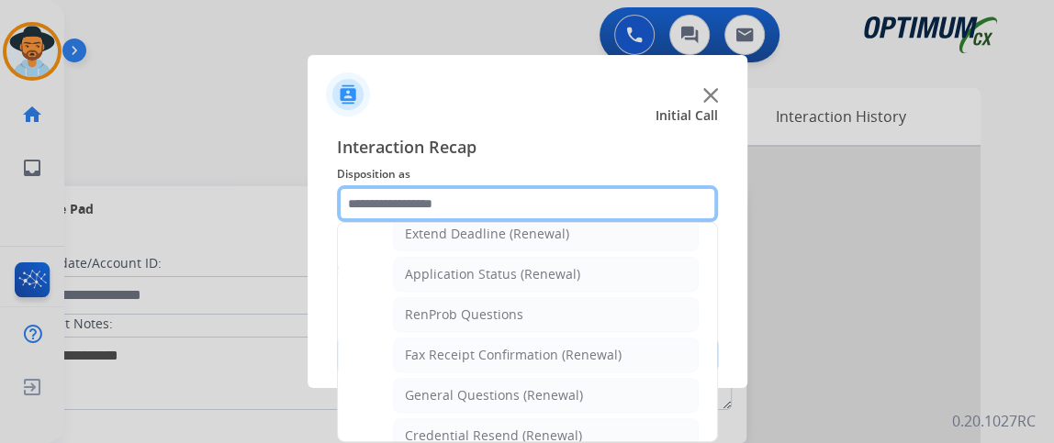
scroll to position [470, 0]
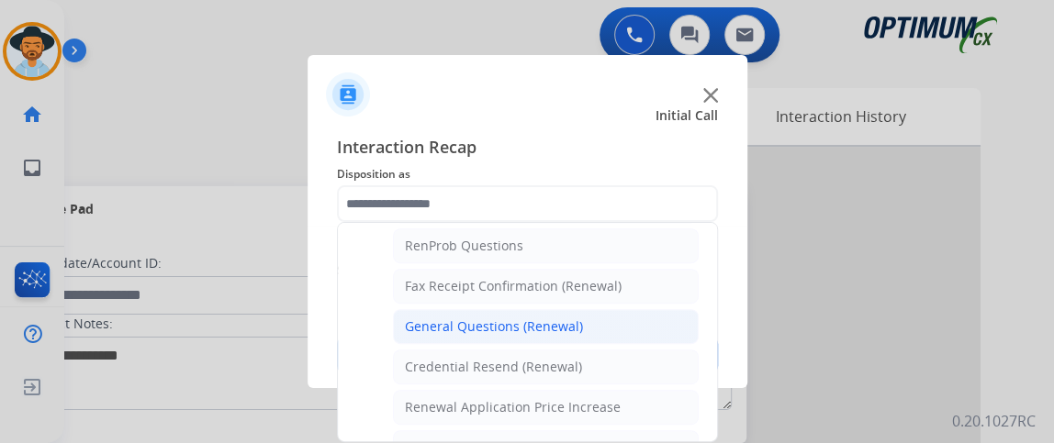
click at [579, 309] on li "General Questions (Renewal)" at bounding box center [546, 326] width 306 height 35
type input "**********"
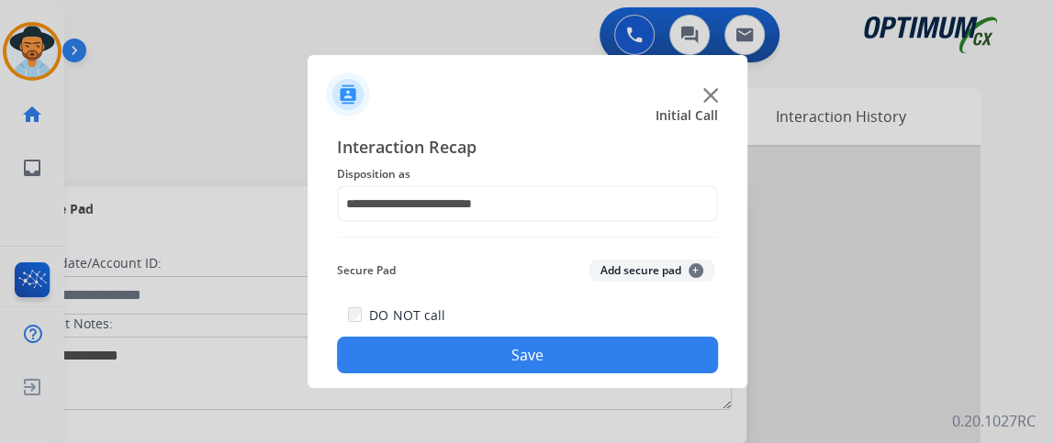
click at [575, 348] on button "Save" at bounding box center [527, 355] width 381 height 37
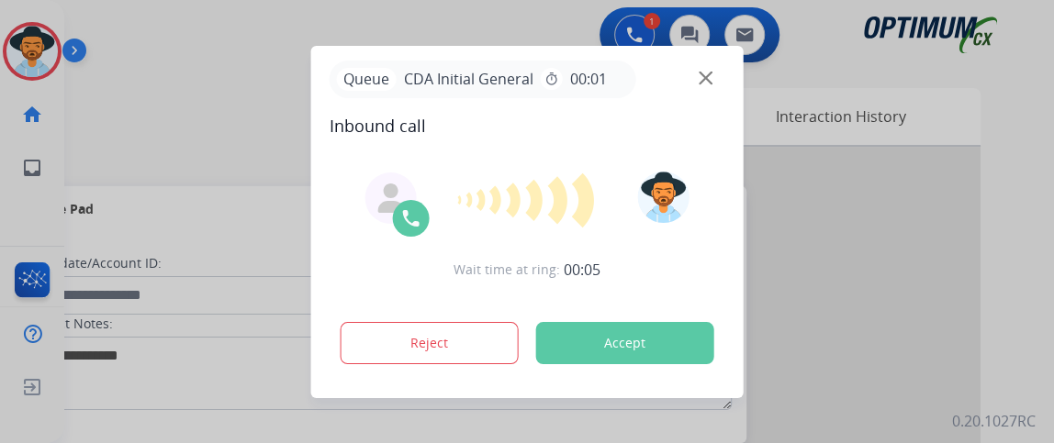
click at [614, 336] on button "Accept" at bounding box center [625, 343] width 178 height 42
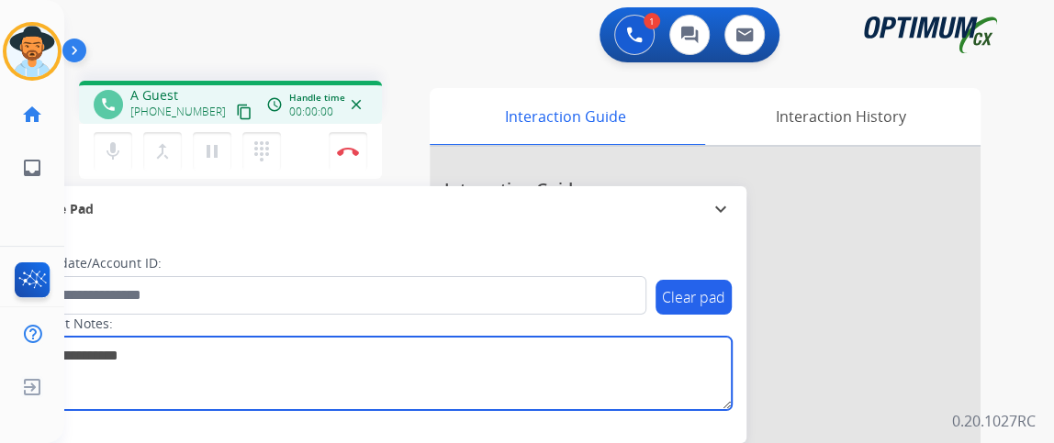
click at [614, 337] on textarea at bounding box center [377, 373] width 709 height 73
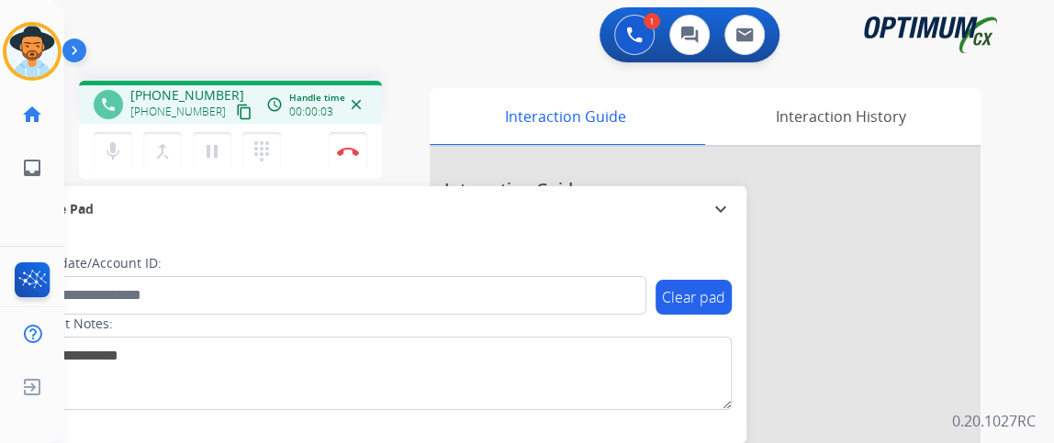
click at [236, 111] on mat-icon "content_copy" at bounding box center [244, 112] width 17 height 17
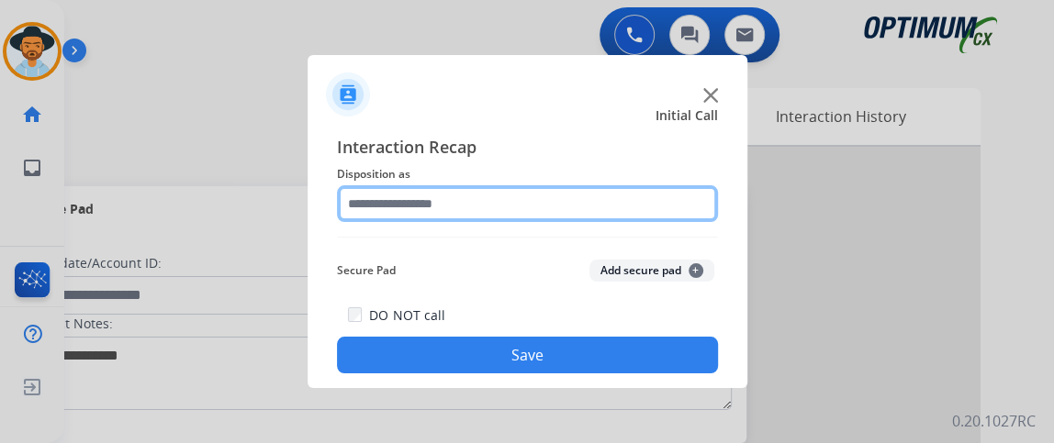
click at [495, 218] on input "text" at bounding box center [527, 203] width 381 height 37
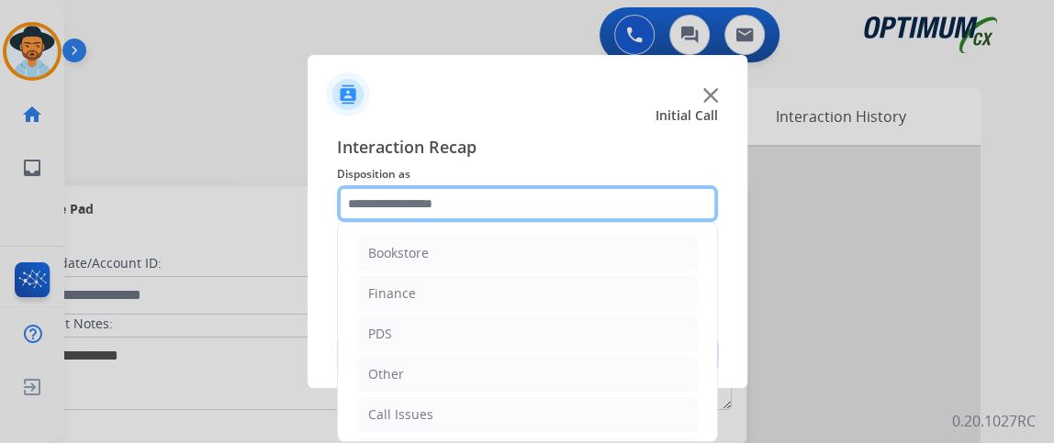
scroll to position [120, 0]
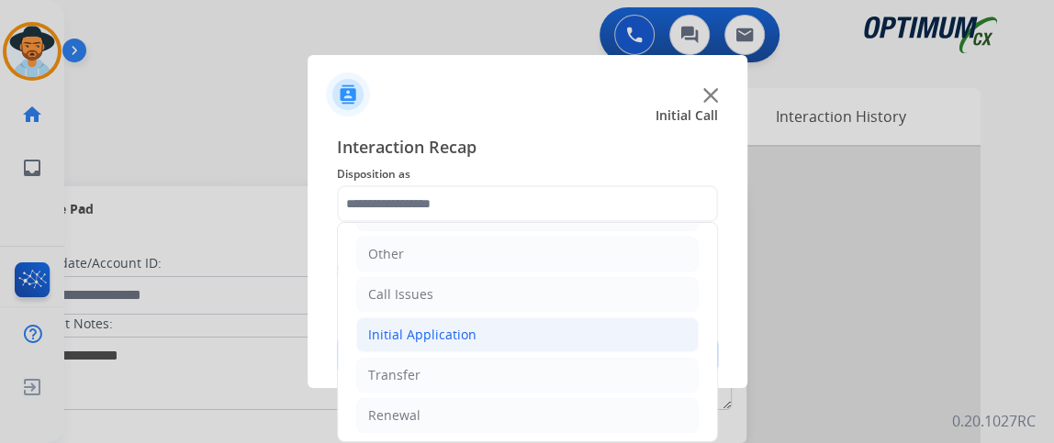
click at [529, 333] on li "Initial Application" at bounding box center [527, 335] width 342 height 35
click at [529, 332] on li "Initial Application" at bounding box center [527, 335] width 342 height 35
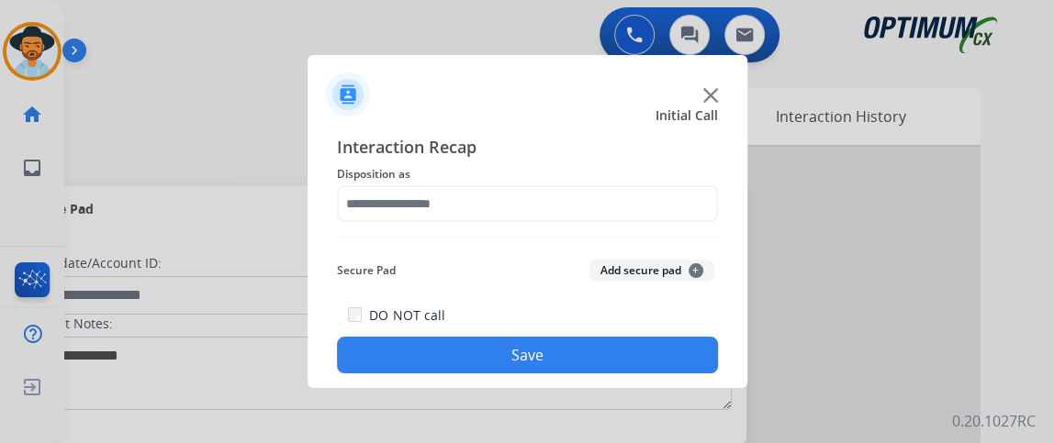
click at [556, 139] on span "Interaction Recap" at bounding box center [527, 148] width 381 height 29
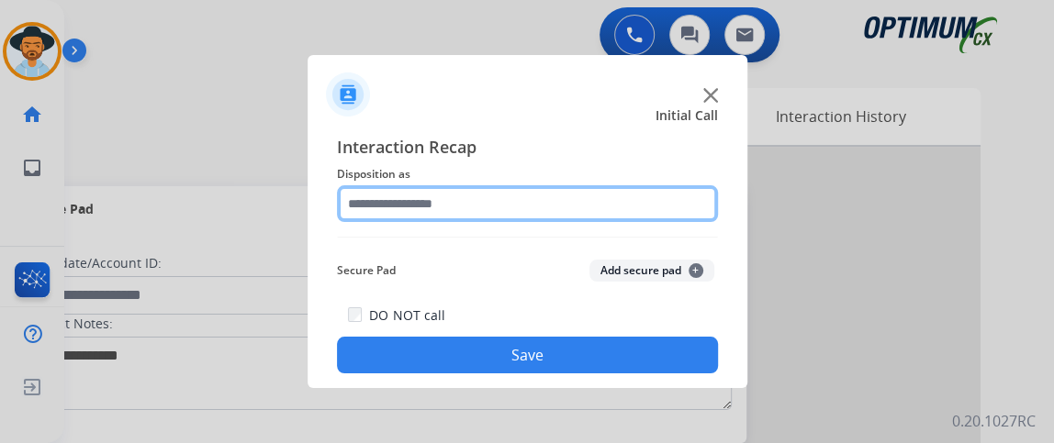
click at [556, 197] on input "text" at bounding box center [527, 203] width 381 height 37
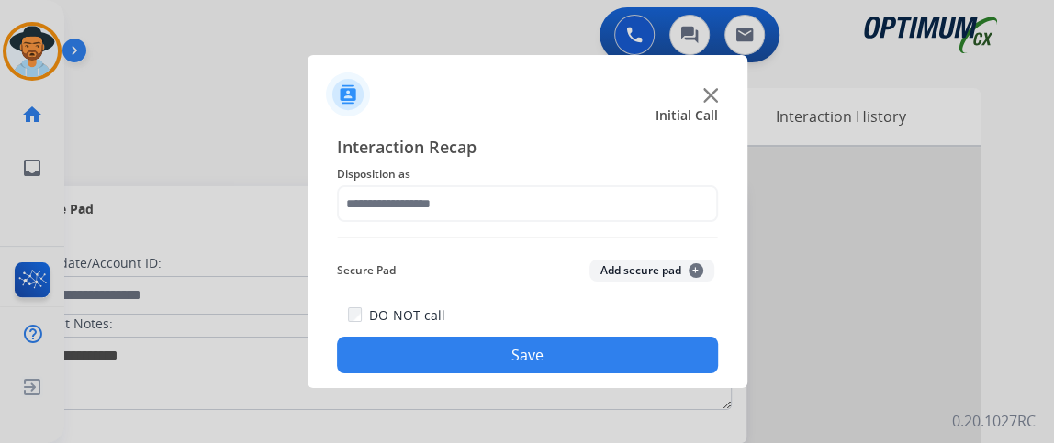
click at [721, 237] on div "Interaction Recap Disposition as Secure Pad Add secure pad + DO NOT call Save" at bounding box center [528, 253] width 440 height 269
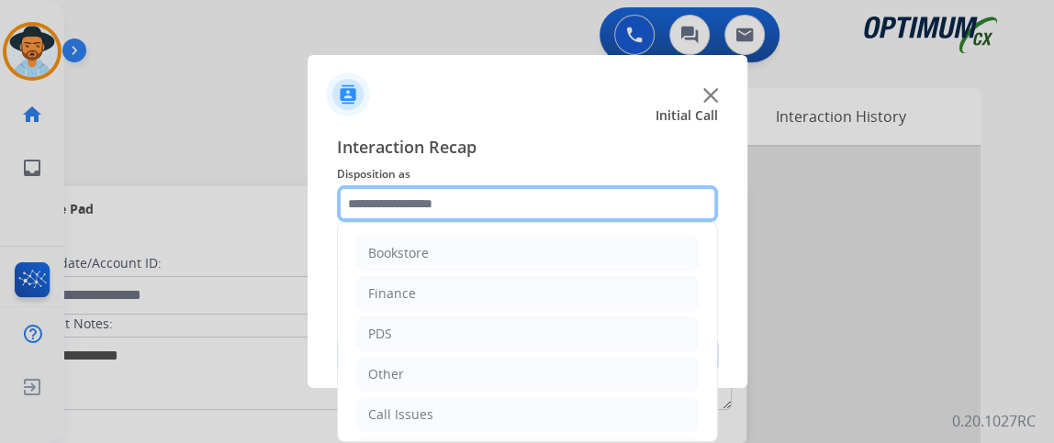
click at [626, 211] on input "text" at bounding box center [527, 203] width 381 height 37
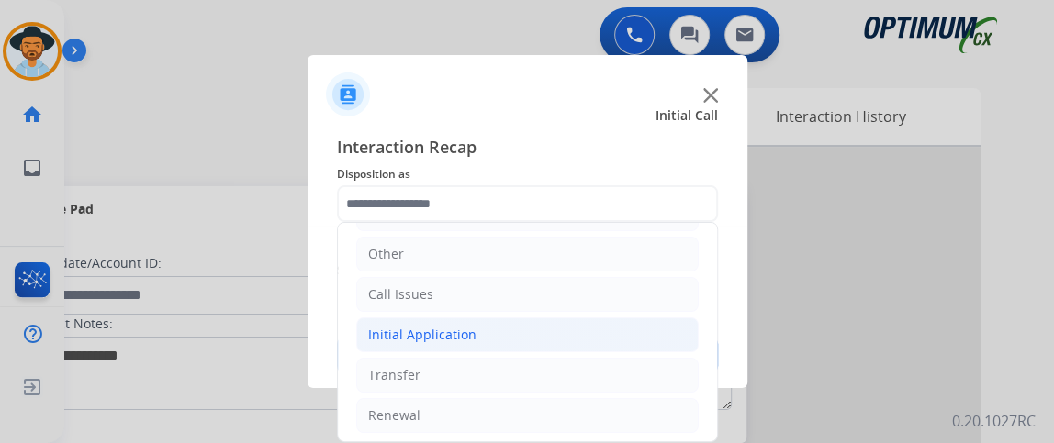
click at [542, 324] on li "Initial Application" at bounding box center [527, 335] width 342 height 35
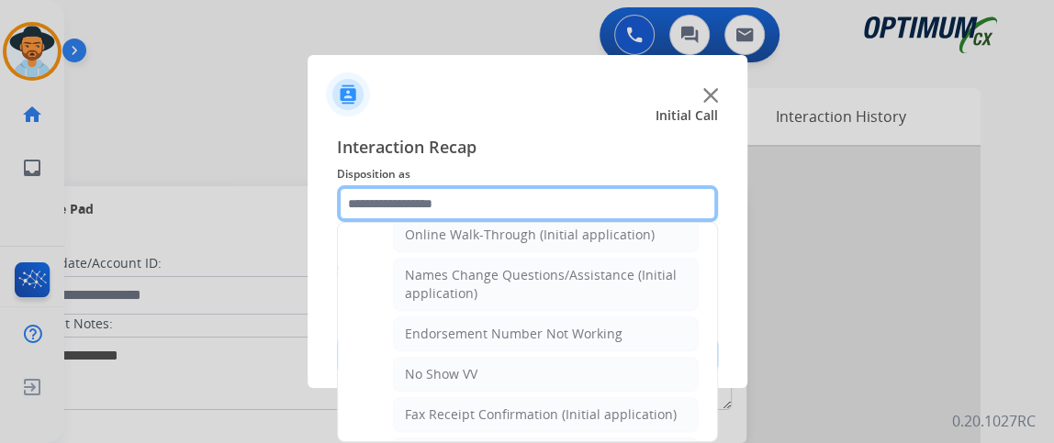
scroll to position [371, 0]
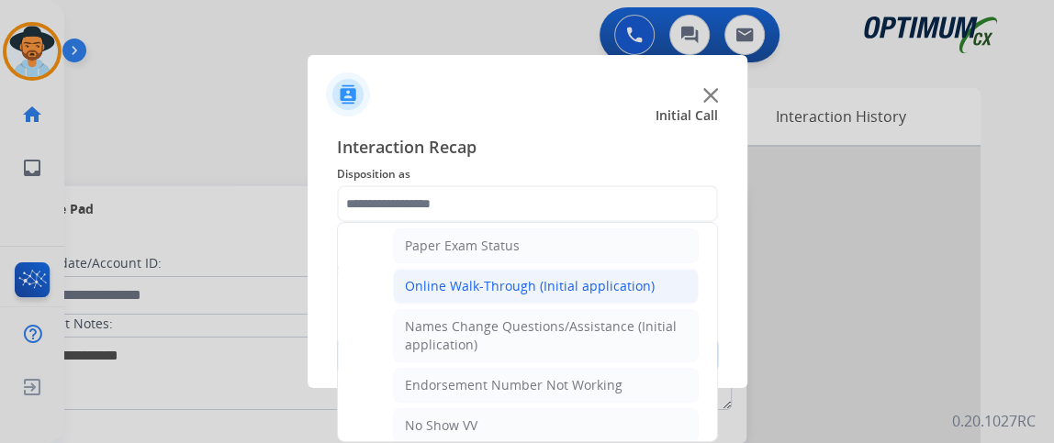
click at [651, 275] on li "Online Walk-Through (Initial application)" at bounding box center [546, 286] width 306 height 35
type input "**********"
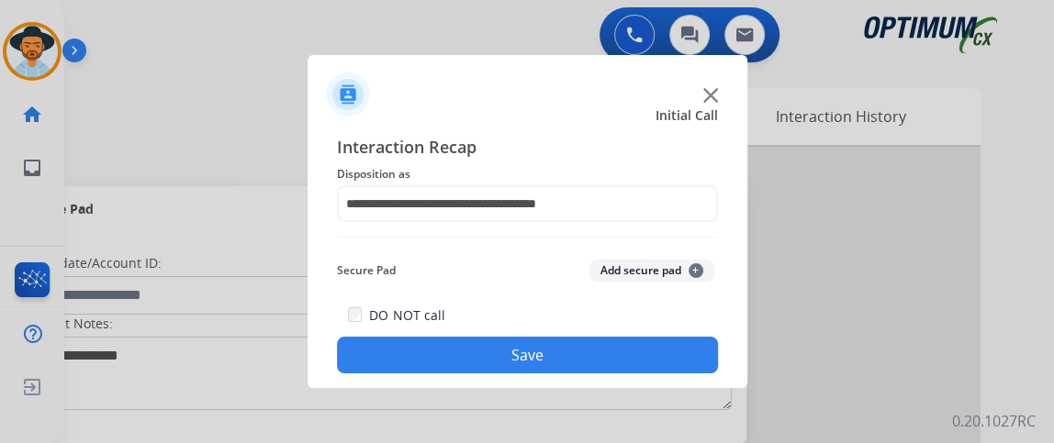
click at [621, 339] on button "Save" at bounding box center [527, 355] width 381 height 37
click at [541, 222] on div at bounding box center [527, 203] width 381 height 37
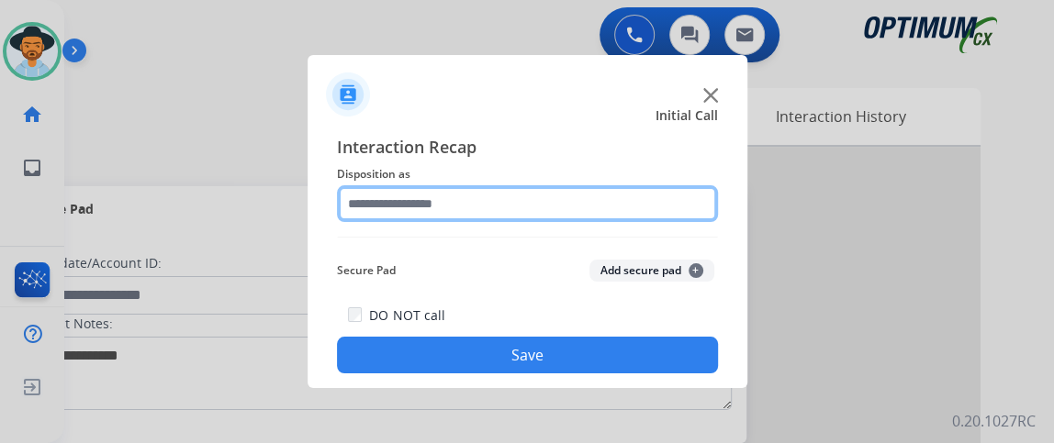
click at [537, 199] on input "text" at bounding box center [527, 203] width 381 height 37
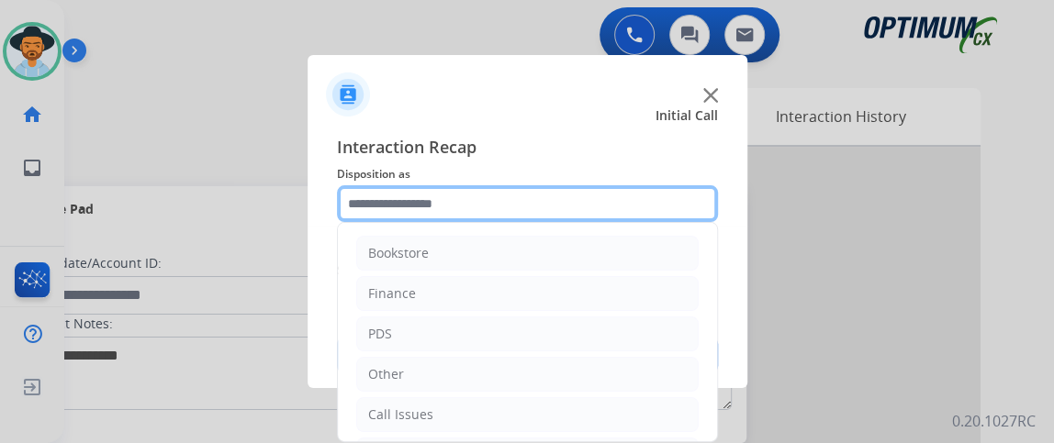
scroll to position [120, 0]
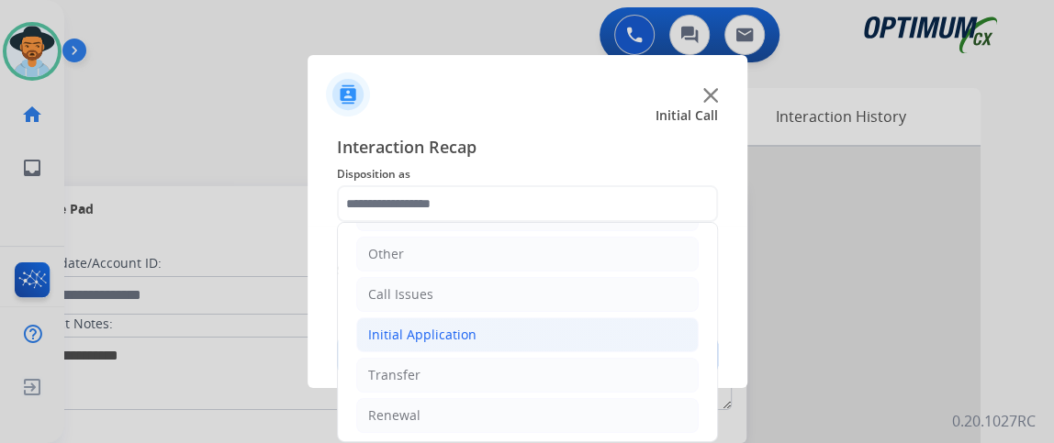
click at [577, 333] on li "Initial Application" at bounding box center [527, 335] width 342 height 35
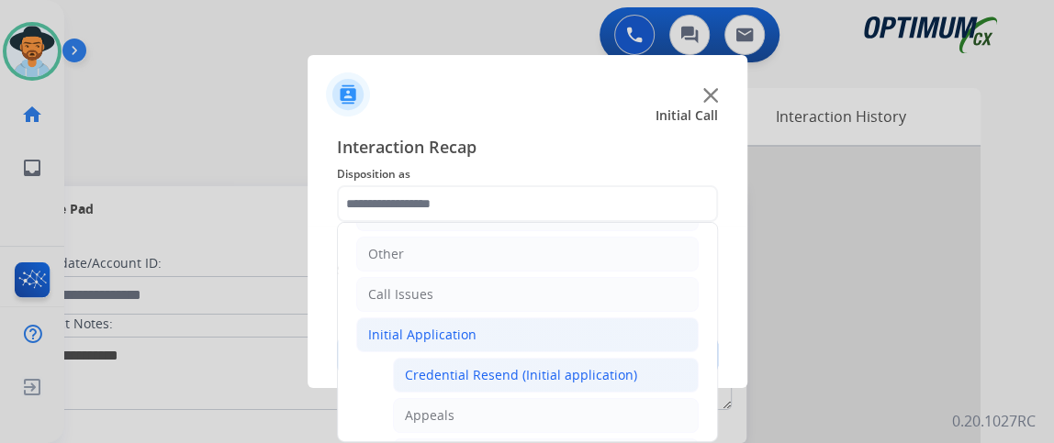
click at [565, 366] on div "Credential Resend (Initial application)" at bounding box center [521, 375] width 232 height 18
type input "**********"
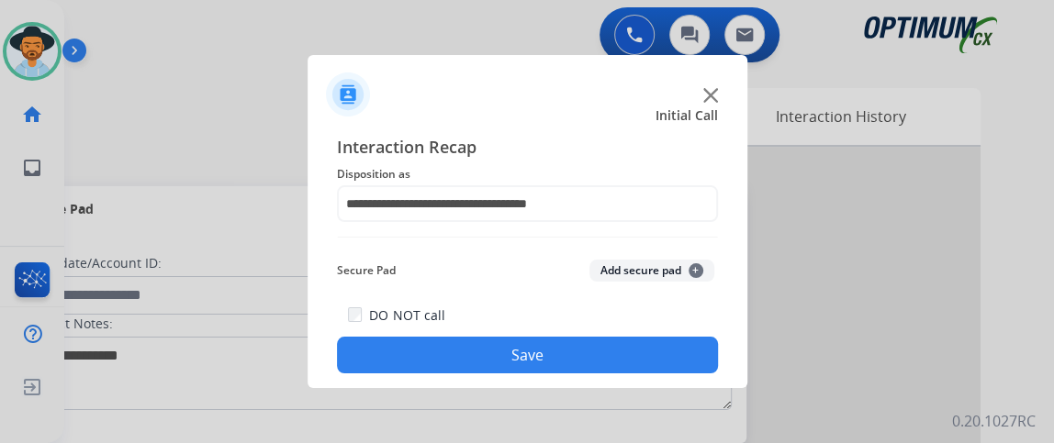
click at [565, 364] on button "Save" at bounding box center [527, 355] width 381 height 37
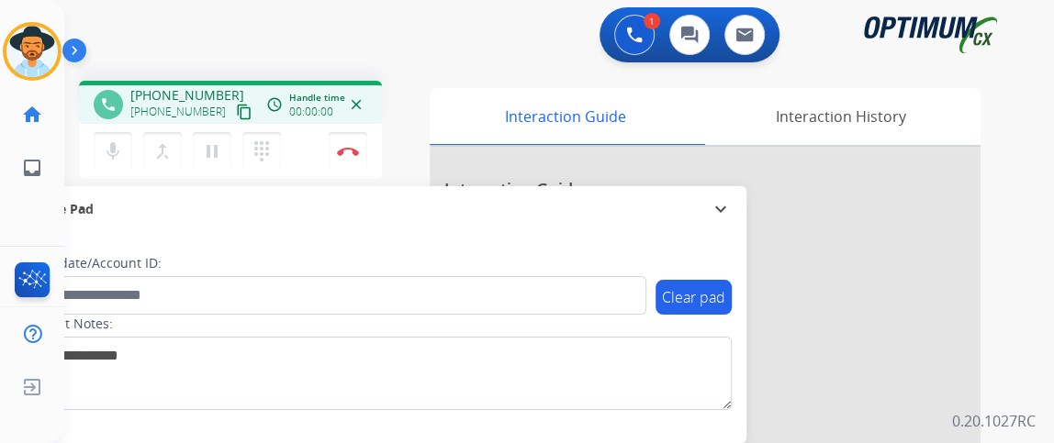
click at [236, 117] on mat-icon "content_copy" at bounding box center [244, 112] width 17 height 17
click at [99, 162] on button "mic Mute" at bounding box center [113, 151] width 39 height 39
click at [119, 143] on mat-icon "mic_off" at bounding box center [113, 151] width 22 height 22
click at [128, 151] on button "mic Mute" at bounding box center [113, 151] width 39 height 39
click at [104, 168] on button "mic_off Mute" at bounding box center [113, 151] width 39 height 39
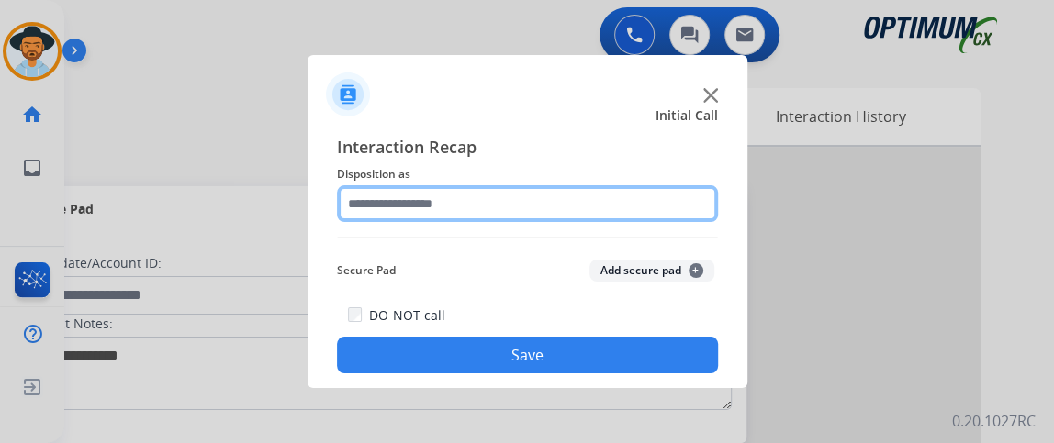
click at [405, 207] on input "text" at bounding box center [527, 203] width 381 height 37
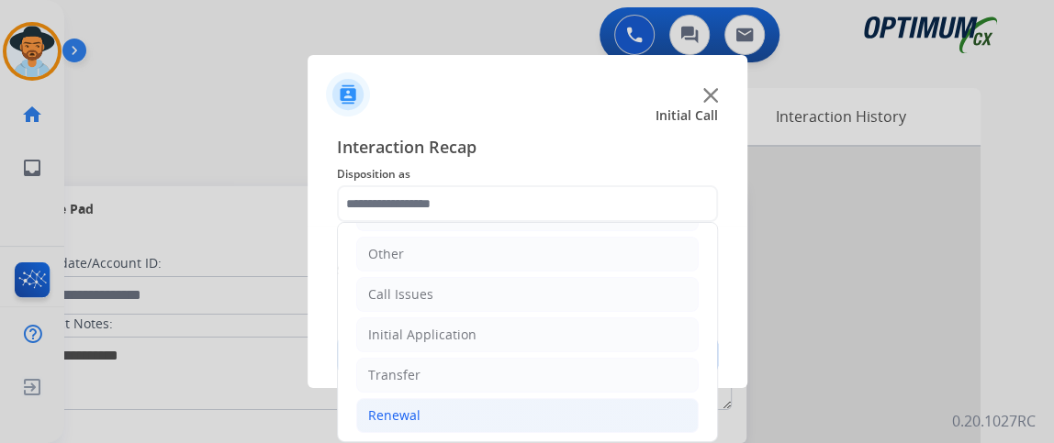
click at [556, 398] on li "Renewal" at bounding box center [527, 415] width 342 height 35
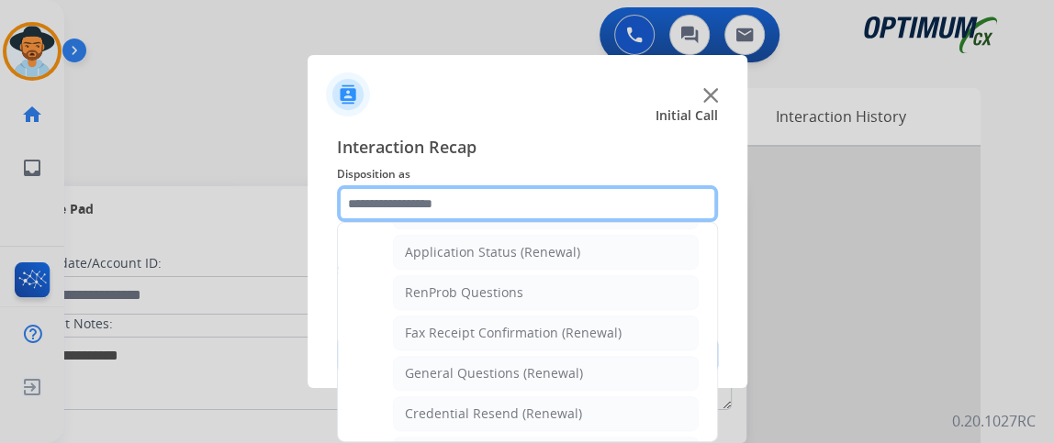
scroll to position [429, 0]
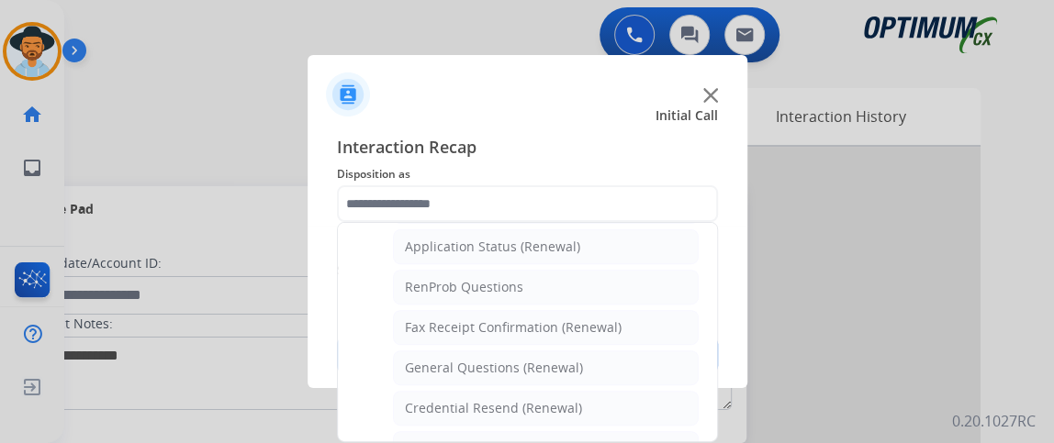
click at [611, 366] on li "General Questions (Renewal)" at bounding box center [546, 368] width 306 height 35
click at [611, 366] on button "Save" at bounding box center [527, 355] width 381 height 37
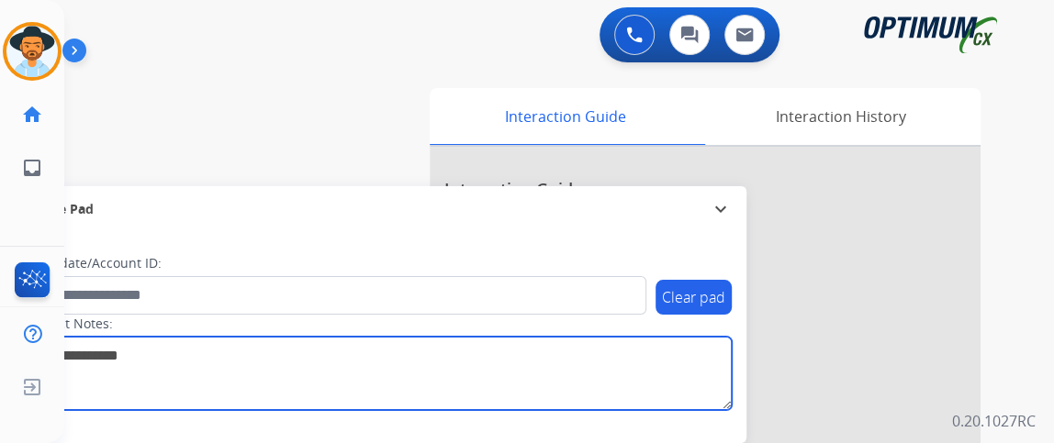
click at [610, 363] on textarea at bounding box center [377, 373] width 709 height 73
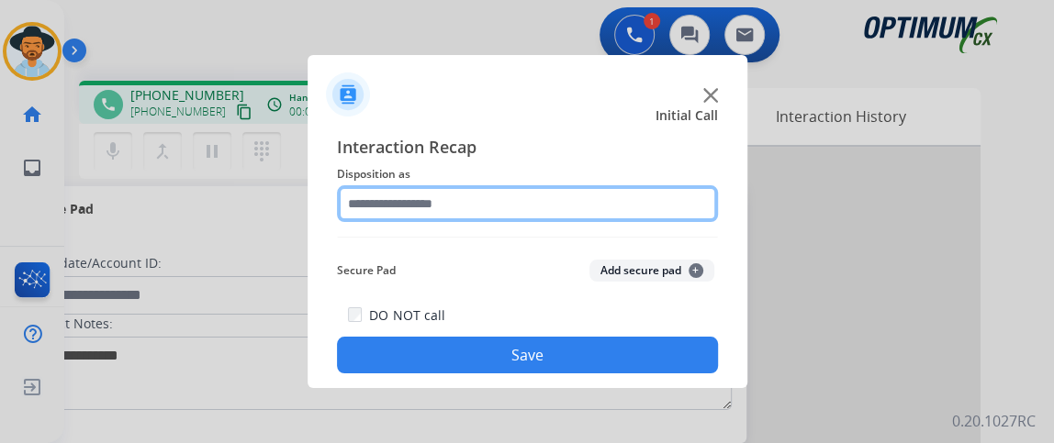
click at [431, 191] on input "text" at bounding box center [527, 203] width 381 height 37
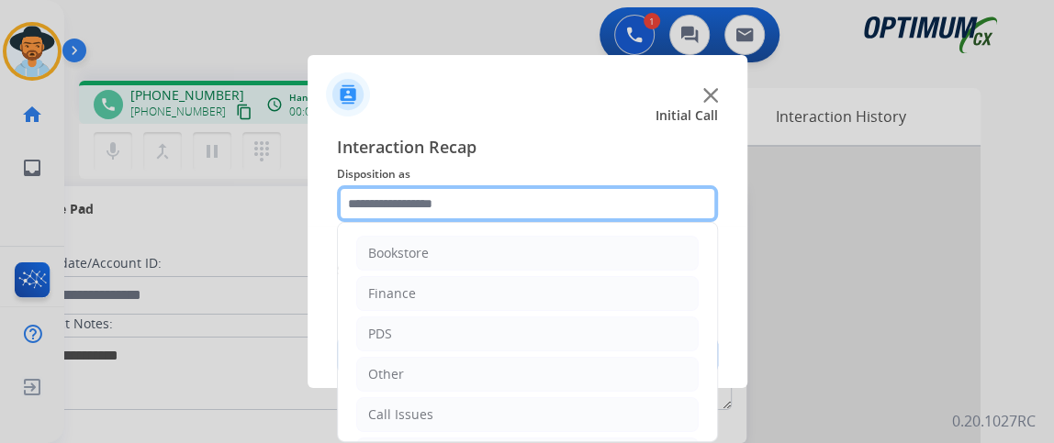
scroll to position [120, 0]
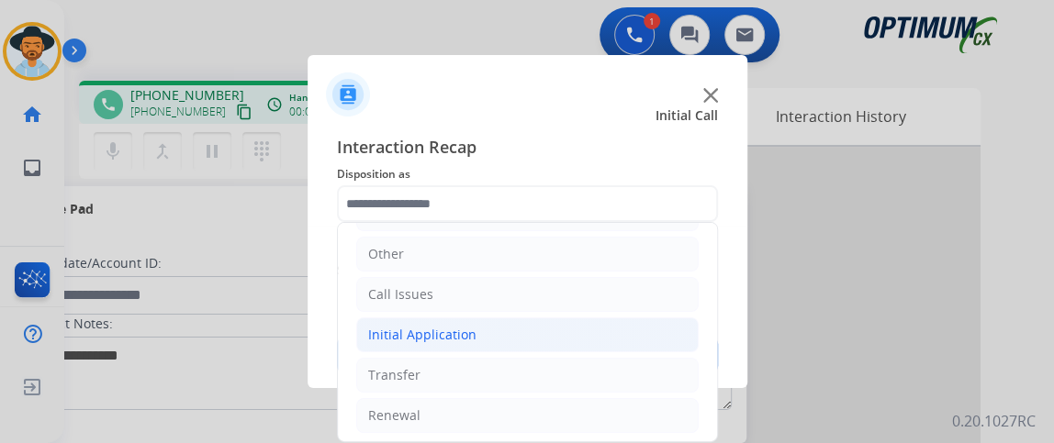
click at [598, 341] on li "Initial Application" at bounding box center [527, 335] width 342 height 35
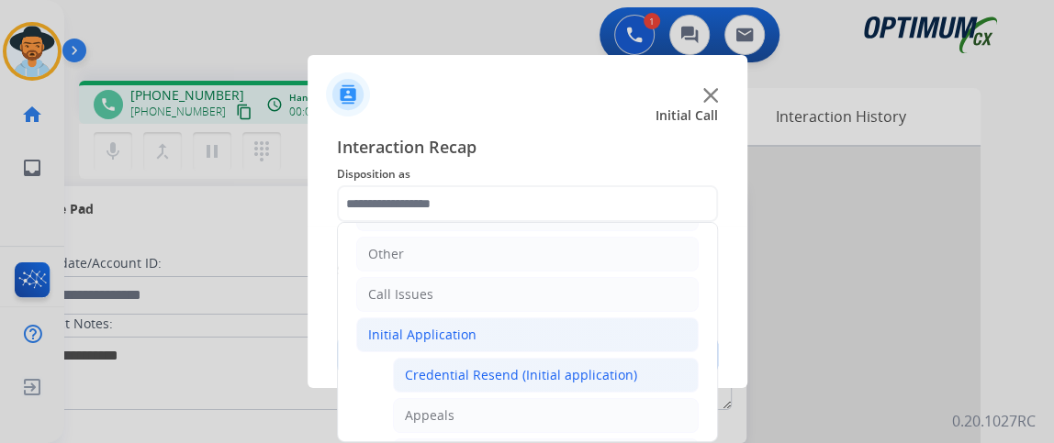
click at [588, 362] on li "Credential Resend (Initial application)" at bounding box center [546, 375] width 306 height 35
type input "**********"
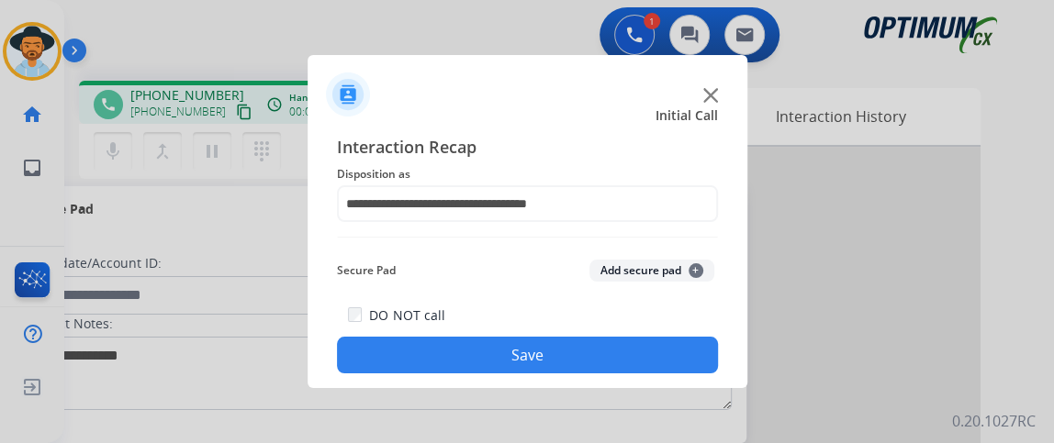
click at [587, 362] on button "Save" at bounding box center [527, 355] width 381 height 37
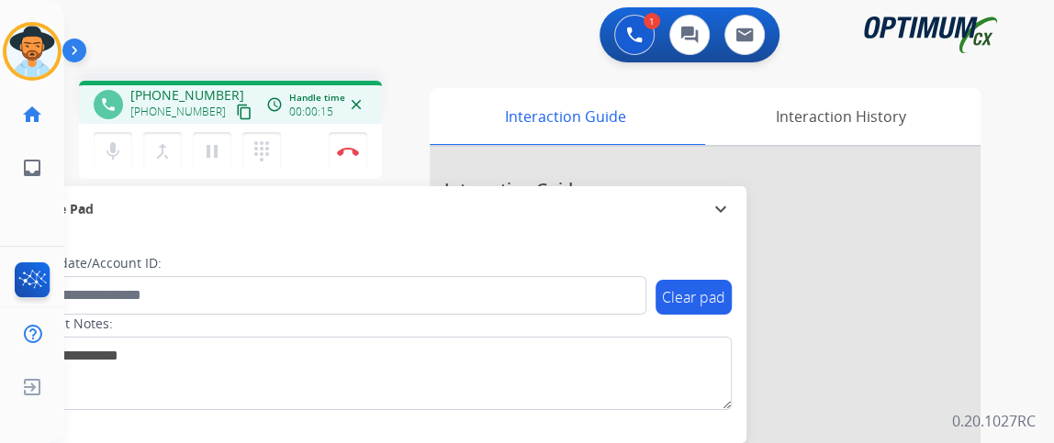
click at [236, 115] on mat-icon "content_copy" at bounding box center [244, 112] width 17 height 17
click at [116, 141] on mat-icon "mic" at bounding box center [113, 151] width 22 height 22
click at [103, 141] on mat-icon "mic_off" at bounding box center [113, 151] width 22 height 22
click at [361, 149] on button "Disconnect" at bounding box center [348, 151] width 39 height 39
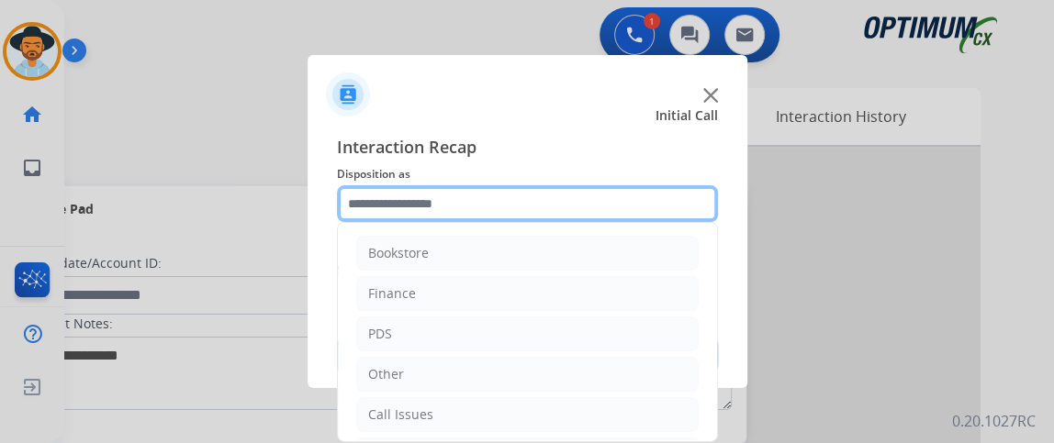
click at [579, 210] on input "text" at bounding box center [527, 203] width 381 height 37
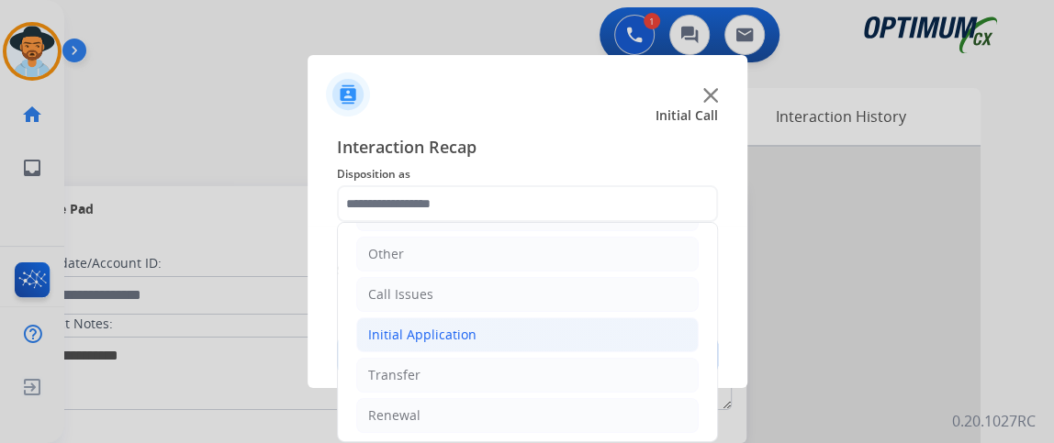
click at [577, 334] on li "Initial Application" at bounding box center [527, 335] width 342 height 35
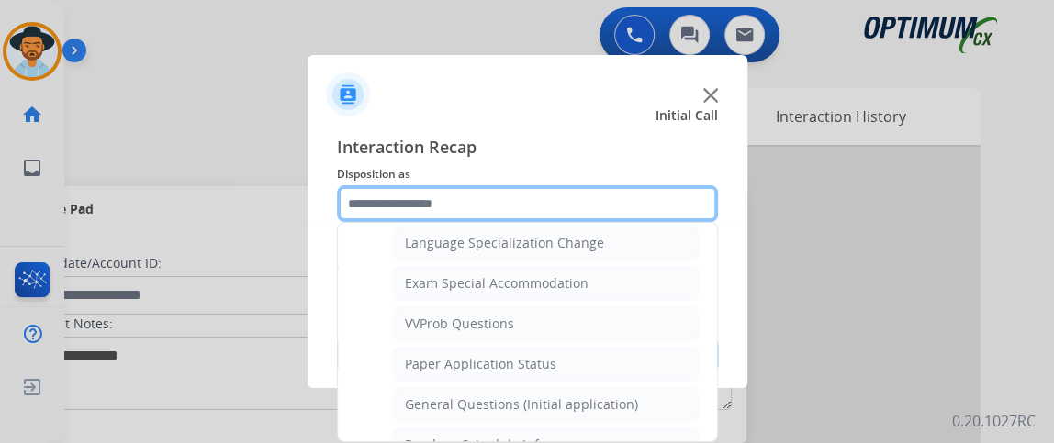
scroll to position [956, 0]
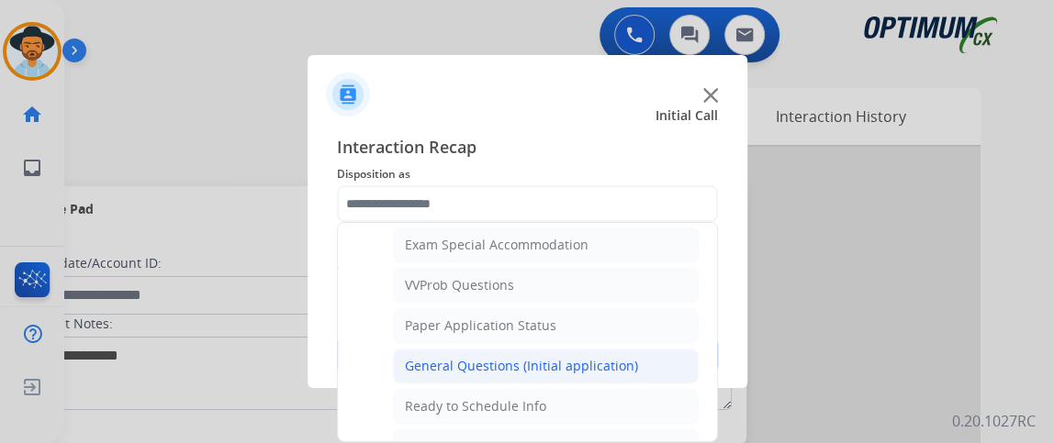
click at [637, 349] on li "General Questions (Initial application)" at bounding box center [546, 366] width 306 height 35
type input "**********"
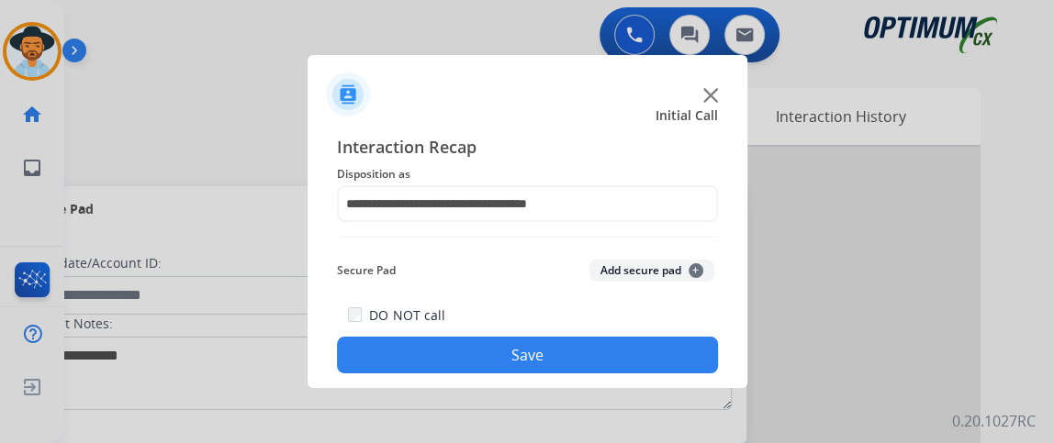
click at [637, 339] on button "Save" at bounding box center [527, 355] width 381 height 37
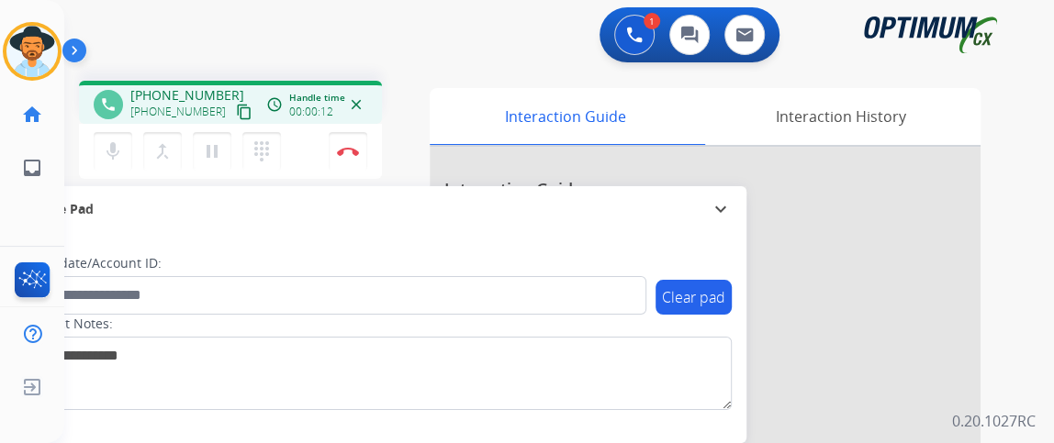
click at [215, 124] on div "mic Mute merge_type Bridge pause Hold dialpad Dialpad Disconnect" at bounding box center [230, 151] width 303 height 55
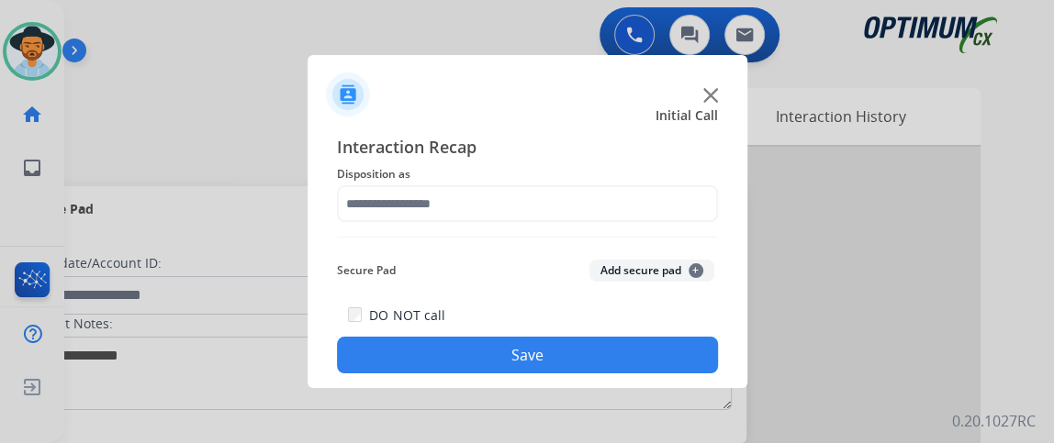
click at [152, 149] on div at bounding box center [527, 221] width 1054 height 443
click at [609, 185] on span "Disposition as" at bounding box center [527, 174] width 381 height 22
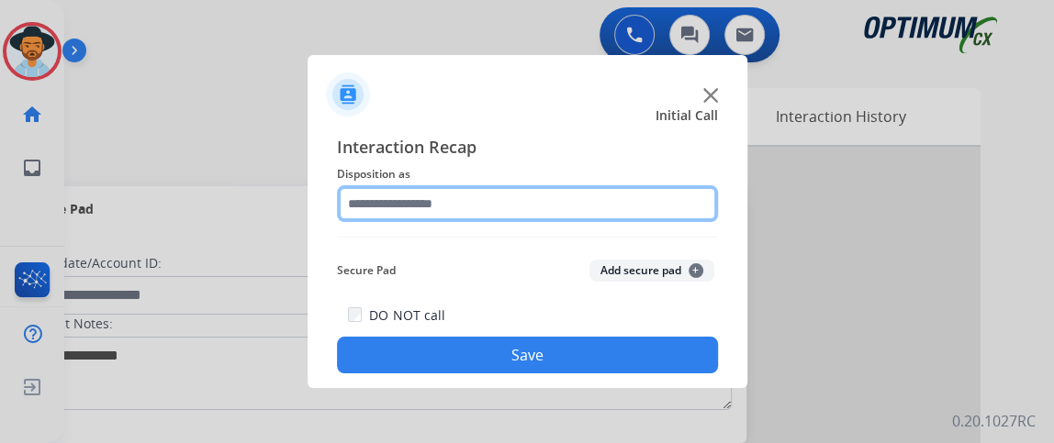
click at [619, 207] on input "text" at bounding box center [527, 203] width 381 height 37
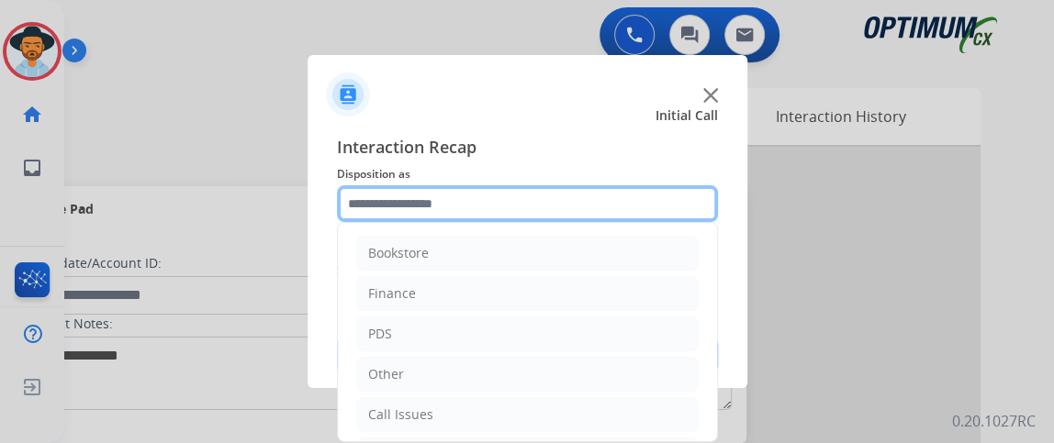
scroll to position [120, 0]
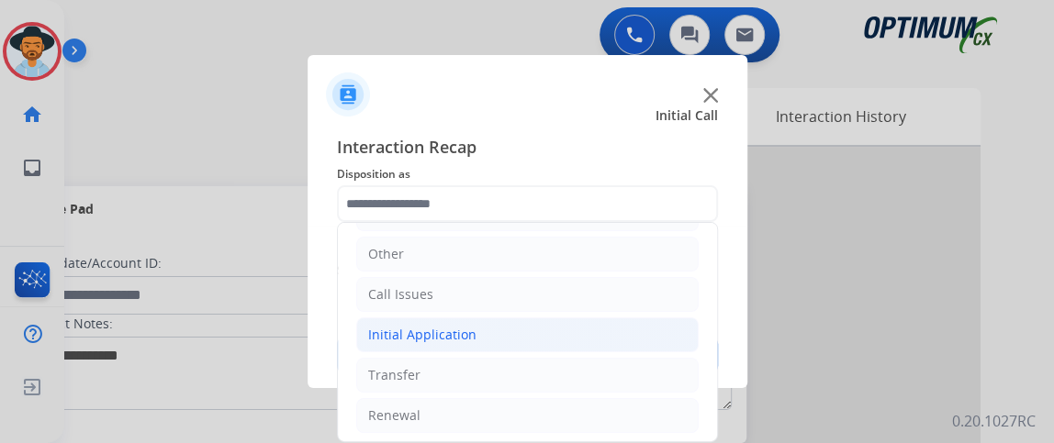
click at [598, 346] on li "Initial Application" at bounding box center [527, 335] width 342 height 35
click at [563, 322] on li "Initial Application" at bounding box center [527, 335] width 342 height 35
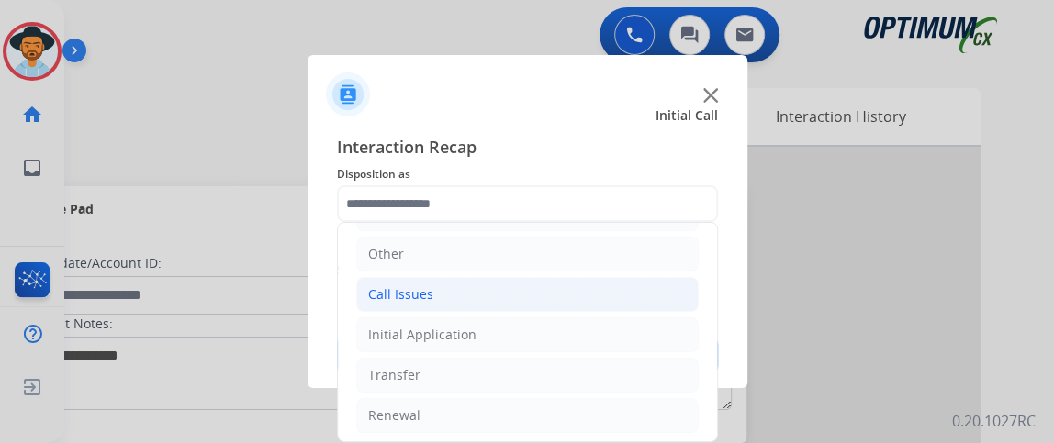
click at [560, 306] on li "Call Issues" at bounding box center [527, 294] width 342 height 35
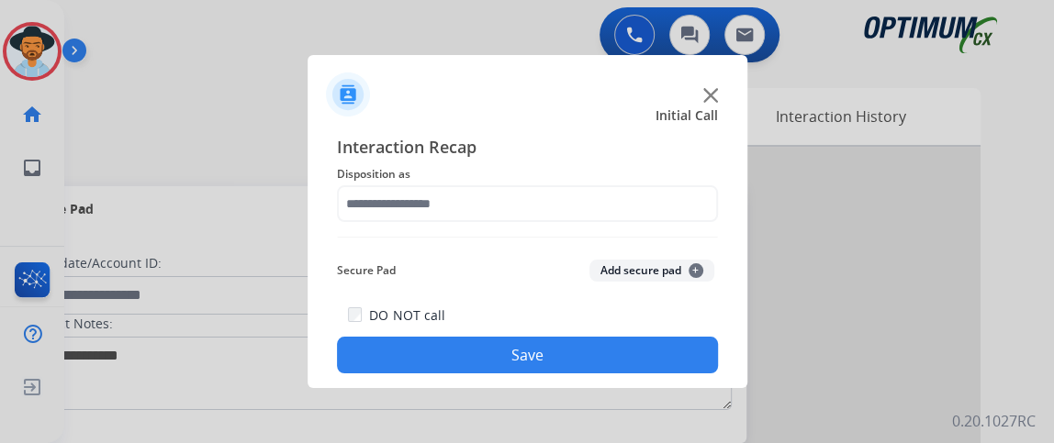
click at [707, 287] on div "Secure Pad Add secure pad +" at bounding box center [527, 270] width 381 height 37
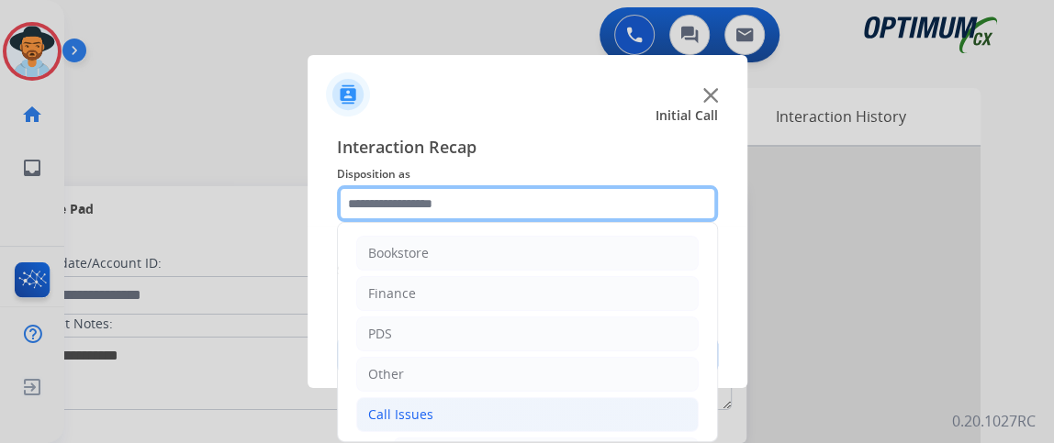
click at [650, 202] on input "text" at bounding box center [527, 203] width 381 height 37
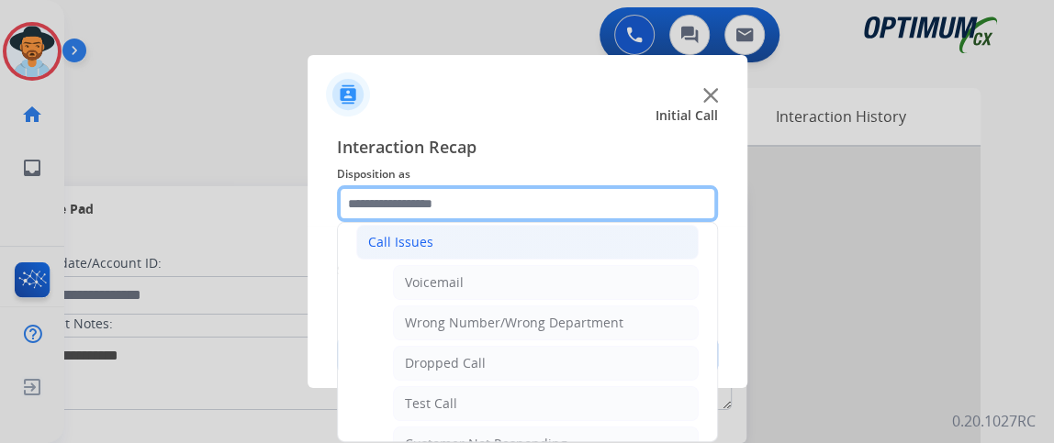
scroll to position [250, 0]
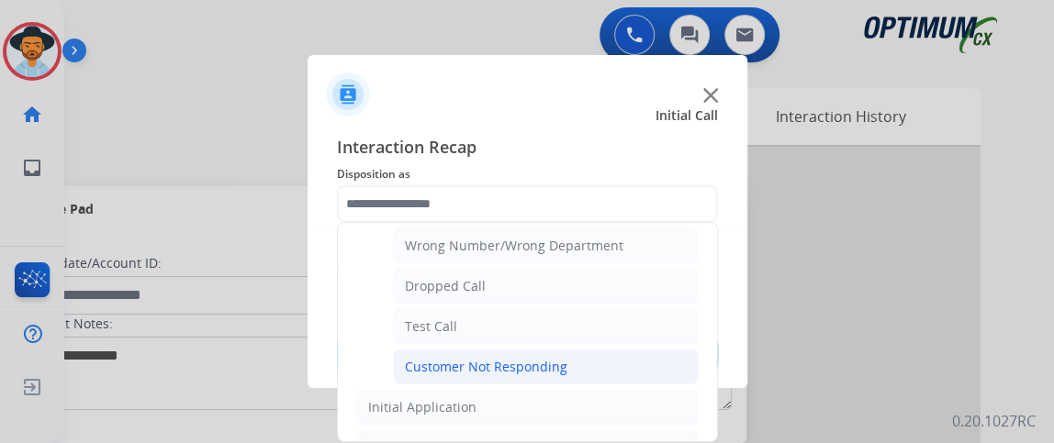
click at [622, 350] on li "Customer Not Responding" at bounding box center [546, 367] width 306 height 35
type input "**********"
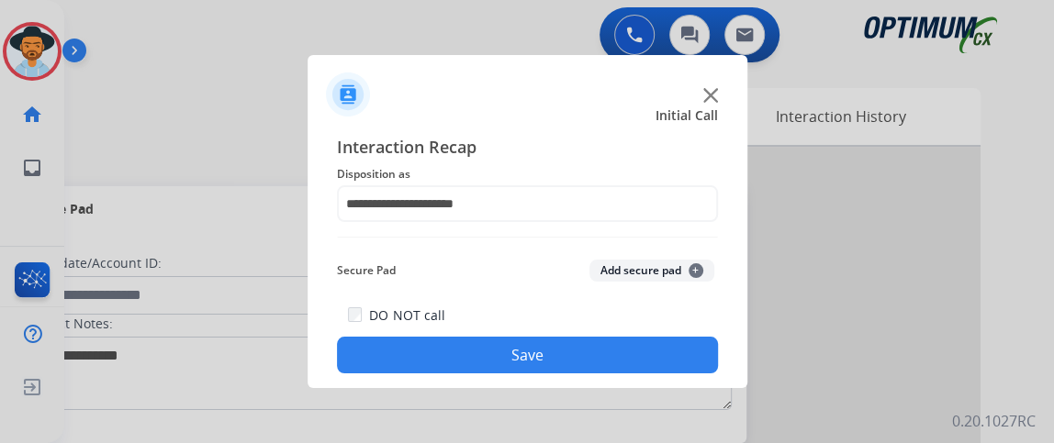
click at [622, 346] on button "Save" at bounding box center [527, 355] width 381 height 37
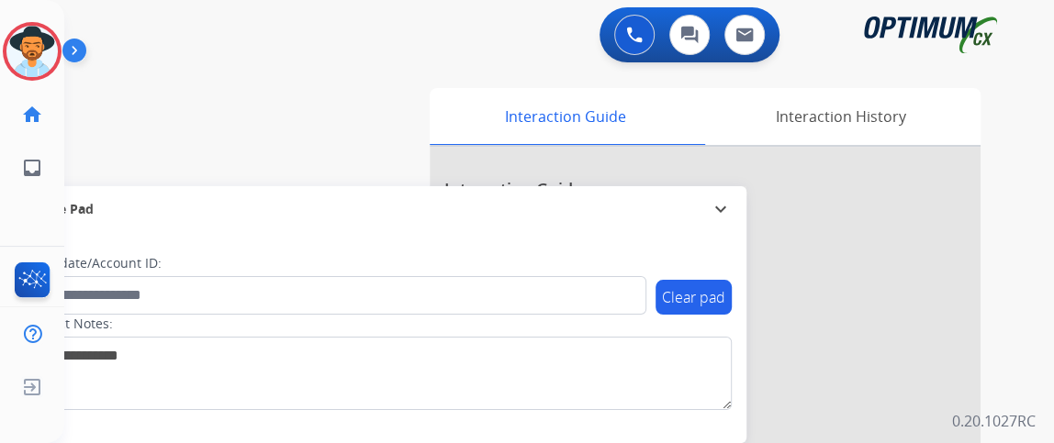
click at [149, 145] on div "swap_horiz Break voice bridge close_fullscreen Connect 3-Way Call merge_type Se…" at bounding box center [536, 449] width 945 height 766
click at [160, 172] on div "swap_horiz Break voice bridge close_fullscreen Connect 3-Way Call merge_type Se…" at bounding box center [536, 449] width 945 height 766
click at [628, 41] on img at bounding box center [634, 35] width 17 height 17
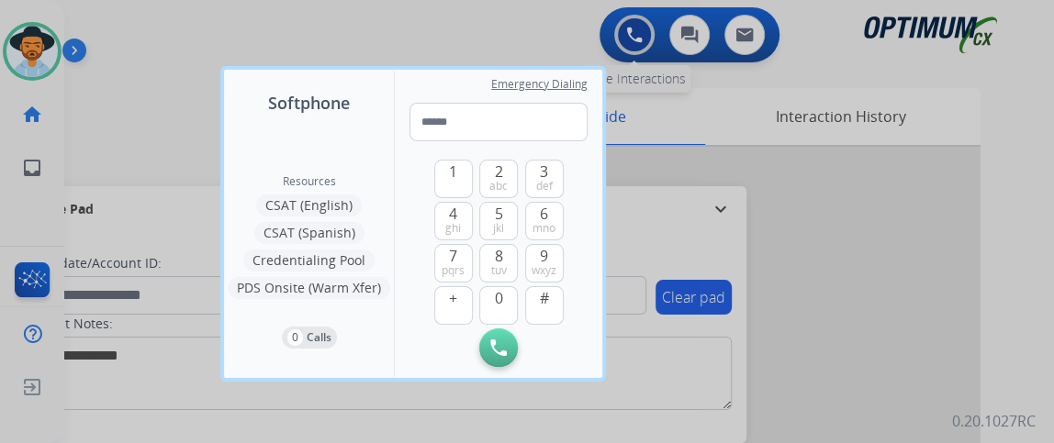
type input "**********"
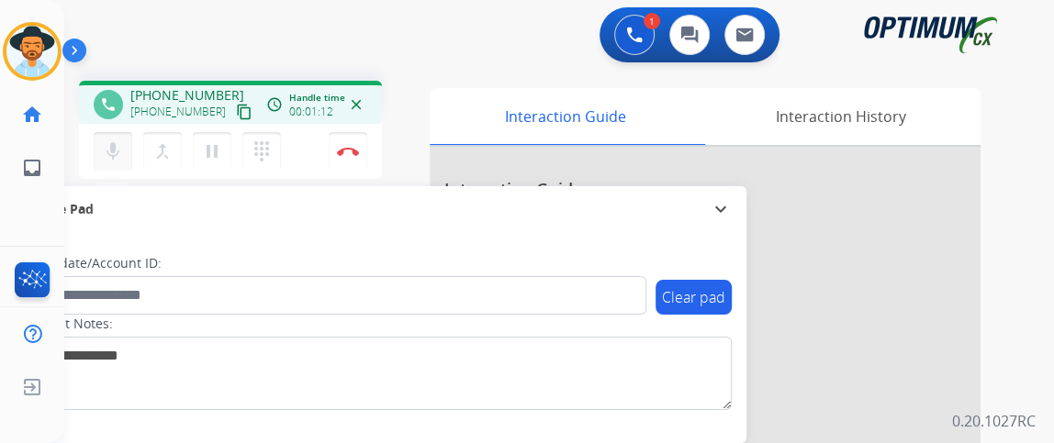
click at [106, 151] on mat-icon "mic" at bounding box center [113, 151] width 22 height 22
drag, startPoint x: 106, startPoint y: 151, endPoint x: 113, endPoint y: 183, distance: 31.9
click at [113, 183] on div "phone [PHONE_NUMBER] [PHONE_NUMBER] content_copy access_time Call metrics Queue…" at bounding box center [230, 133] width 303 height 104
click at [109, 159] on mat-icon "mic_off" at bounding box center [113, 151] width 22 height 22
click at [106, 144] on mat-icon "mic" at bounding box center [113, 151] width 22 height 22
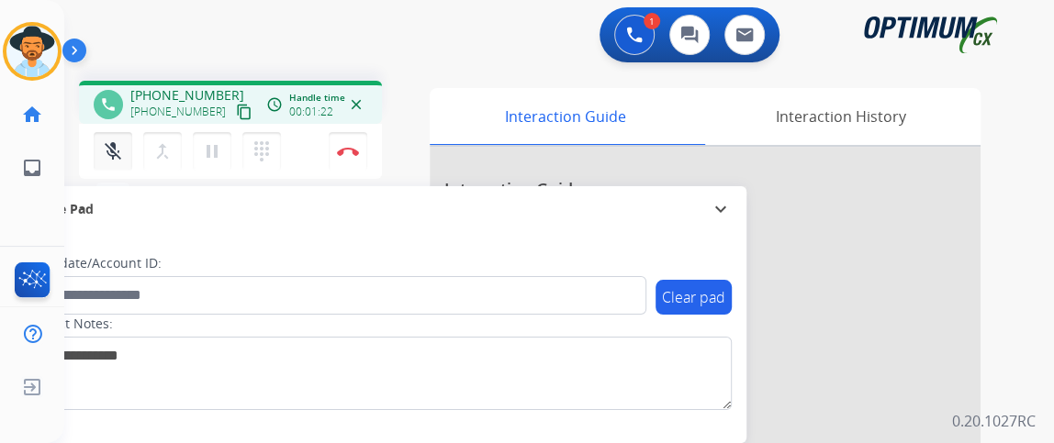
click at [106, 143] on mat-icon "mic_off" at bounding box center [113, 151] width 22 height 22
click at [122, 137] on button "mic Mute" at bounding box center [113, 151] width 39 height 39
click at [122, 137] on button "mic_off Mute" at bounding box center [113, 151] width 39 height 39
click at [250, 156] on button "dialpad Dialpad" at bounding box center [261, 151] width 39 height 39
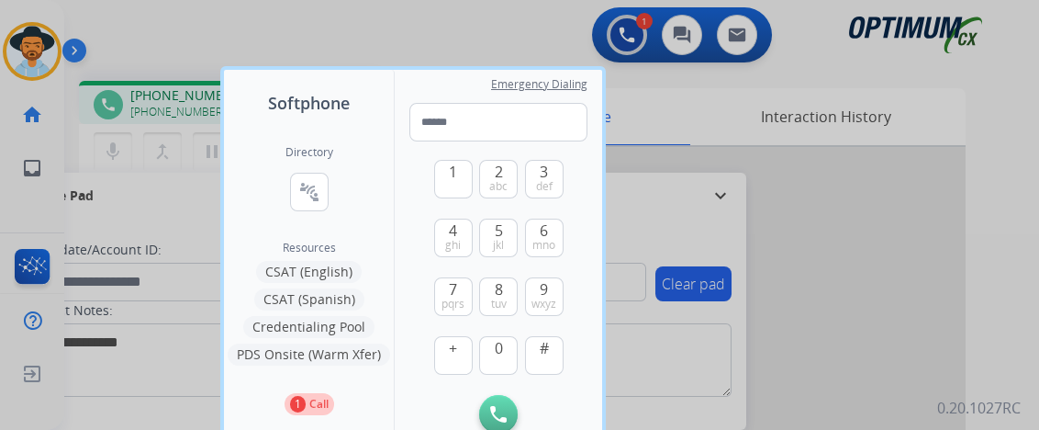
click at [301, 274] on button "CSAT (English)" at bounding box center [309, 272] width 106 height 22
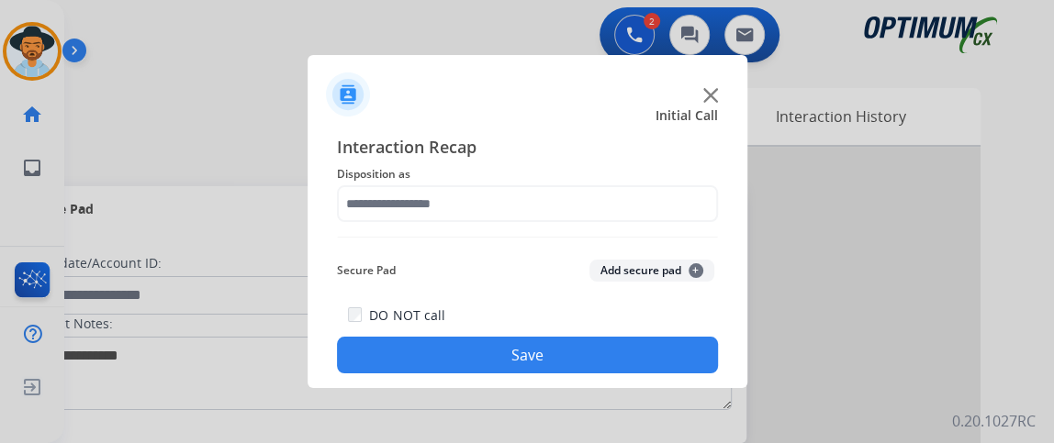
click at [421, 181] on span "Disposition as" at bounding box center [527, 174] width 381 height 22
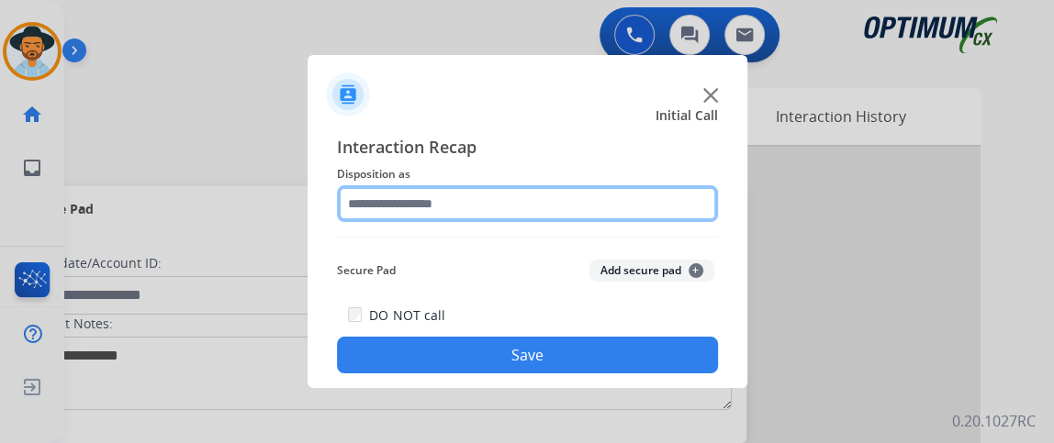
click at [429, 195] on input "text" at bounding box center [527, 203] width 381 height 37
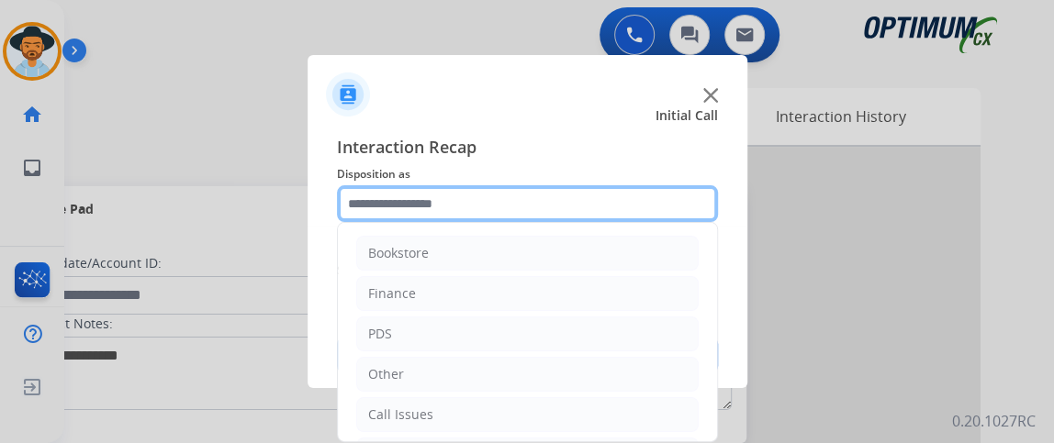
scroll to position [120, 0]
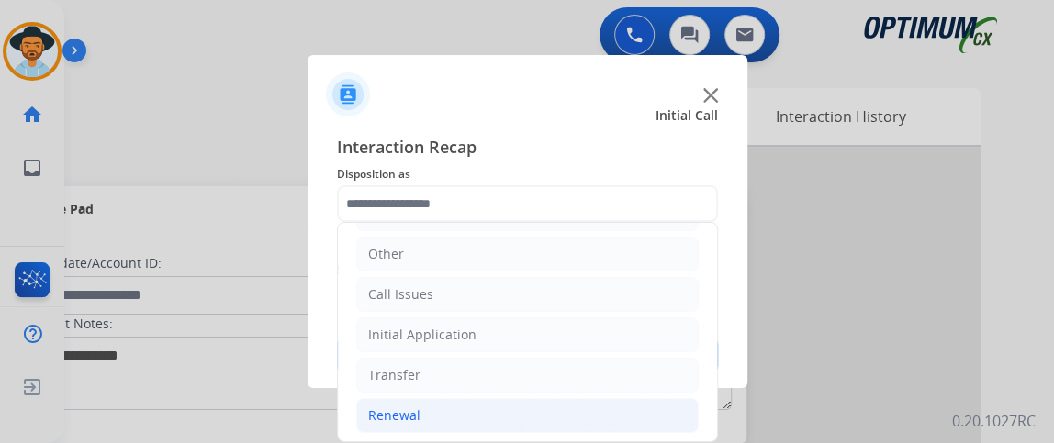
click at [561, 408] on li "Renewal" at bounding box center [527, 415] width 342 height 35
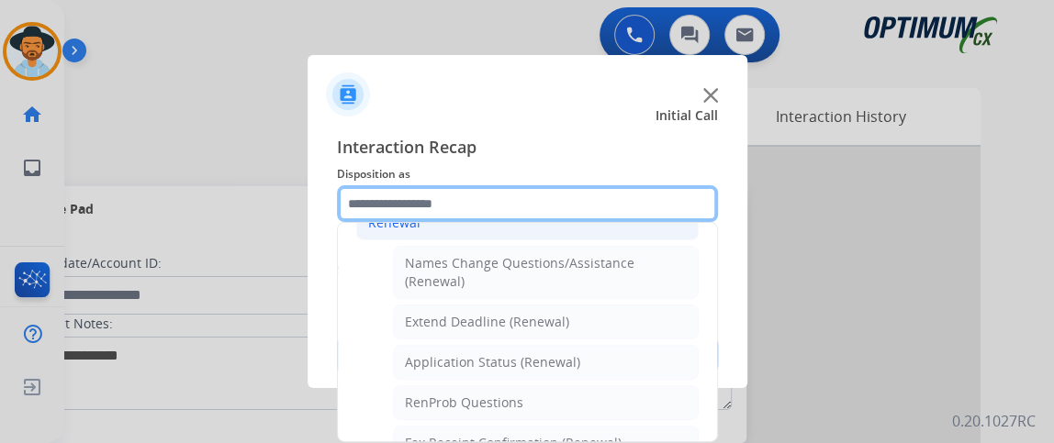
scroll to position [357, 0]
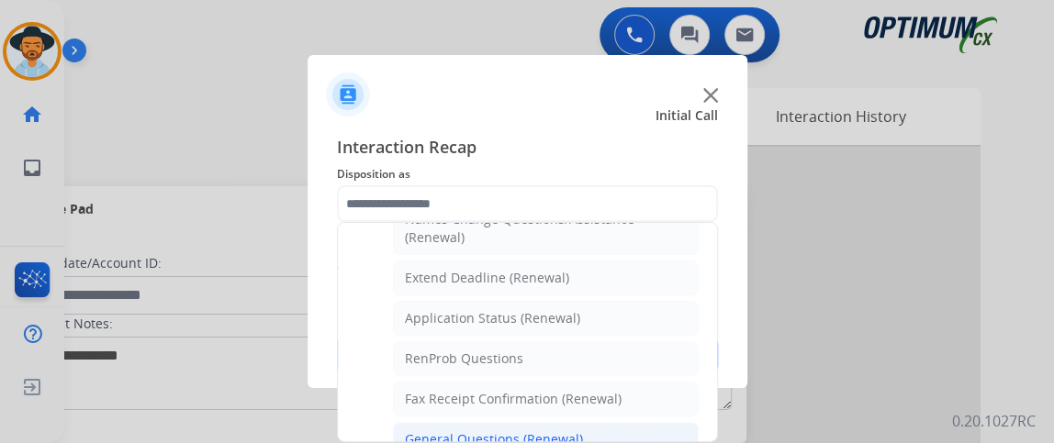
click at [600, 422] on li "General Questions (Renewal)" at bounding box center [546, 439] width 306 height 35
type input "**********"
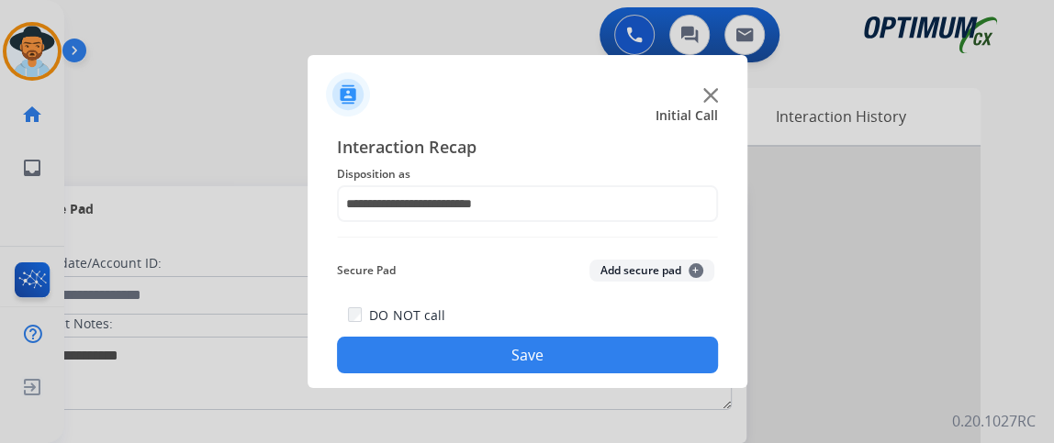
click at [576, 346] on button "Save" at bounding box center [527, 355] width 381 height 37
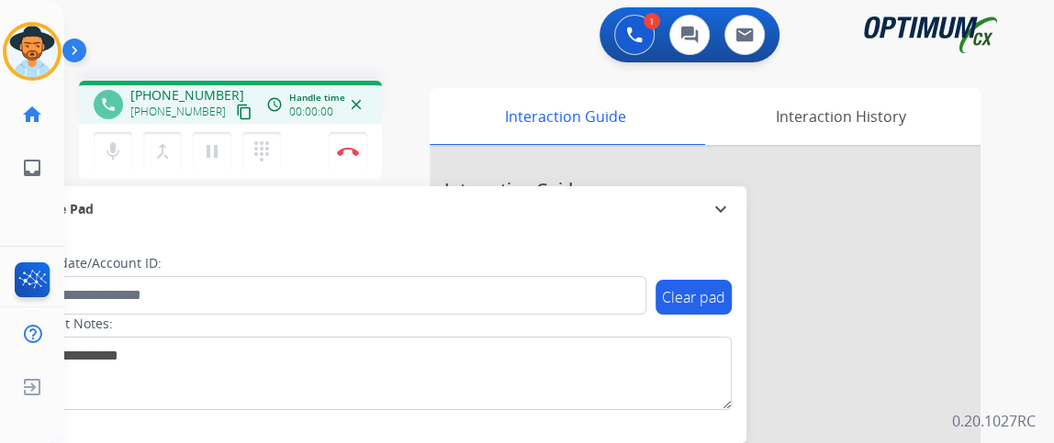
click at [236, 110] on mat-icon "content_copy" at bounding box center [244, 112] width 17 height 17
click at [120, 141] on mat-icon "mic" at bounding box center [113, 151] width 22 height 22
click at [120, 141] on mat-icon "mic_off" at bounding box center [113, 151] width 22 height 22
click at [103, 151] on mat-icon "mic" at bounding box center [113, 151] width 22 height 22
click at [103, 151] on mat-icon "mic_off" at bounding box center [113, 151] width 22 height 22
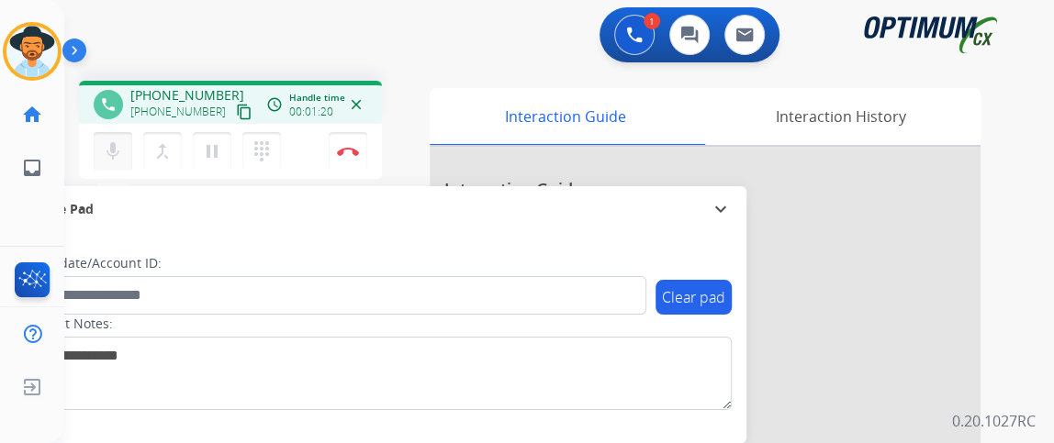
click at [97, 160] on button "mic Mute" at bounding box center [113, 151] width 39 height 39
click at [97, 160] on button "mic_off Mute" at bounding box center [113, 151] width 39 height 39
click at [357, 151] on img at bounding box center [348, 151] width 22 height 9
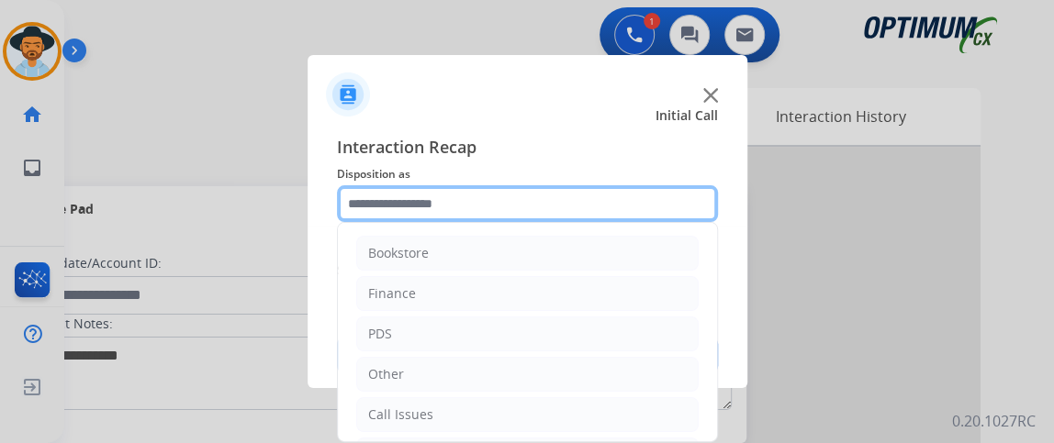
click at [509, 204] on input "text" at bounding box center [527, 203] width 381 height 37
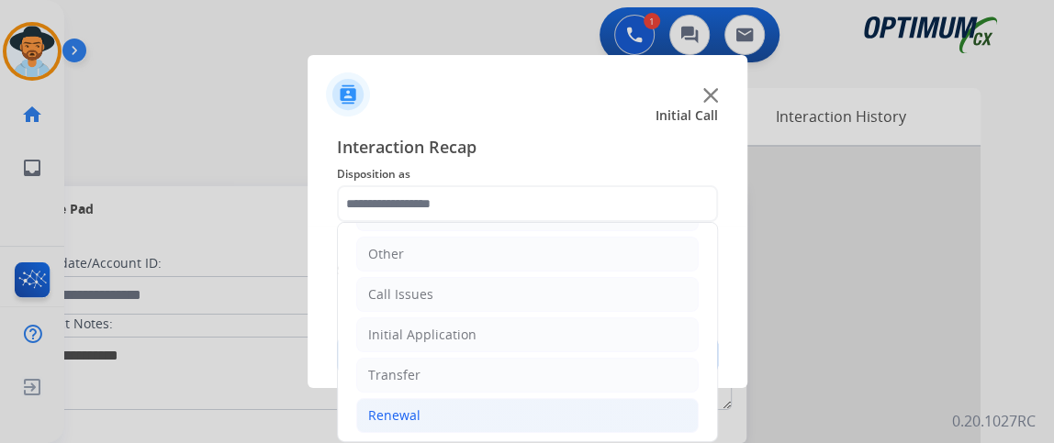
click at [622, 399] on li "Renewal" at bounding box center [527, 415] width 342 height 35
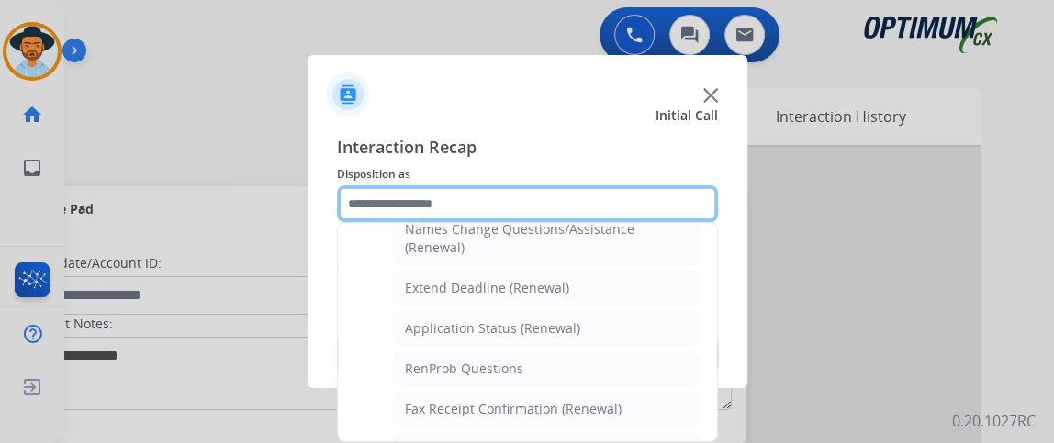
scroll to position [343, 0]
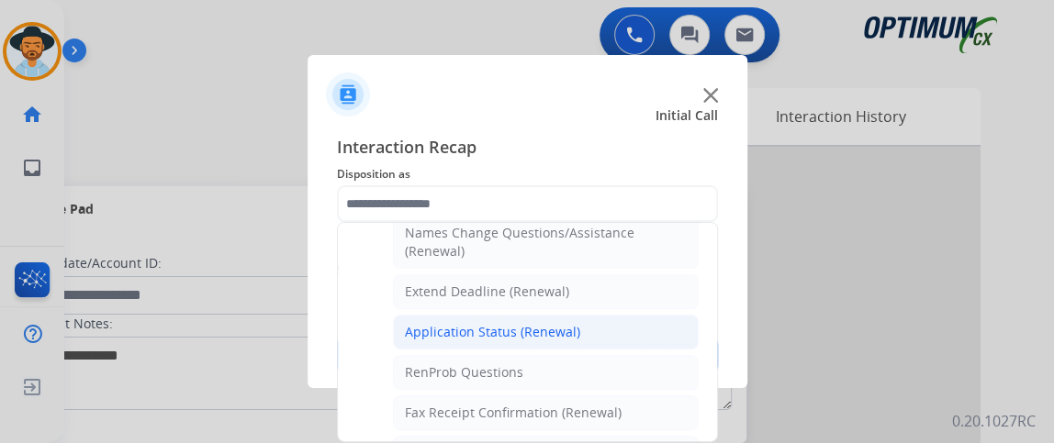
click at [677, 329] on li "Application Status (Renewal)" at bounding box center [546, 332] width 306 height 35
type input "**********"
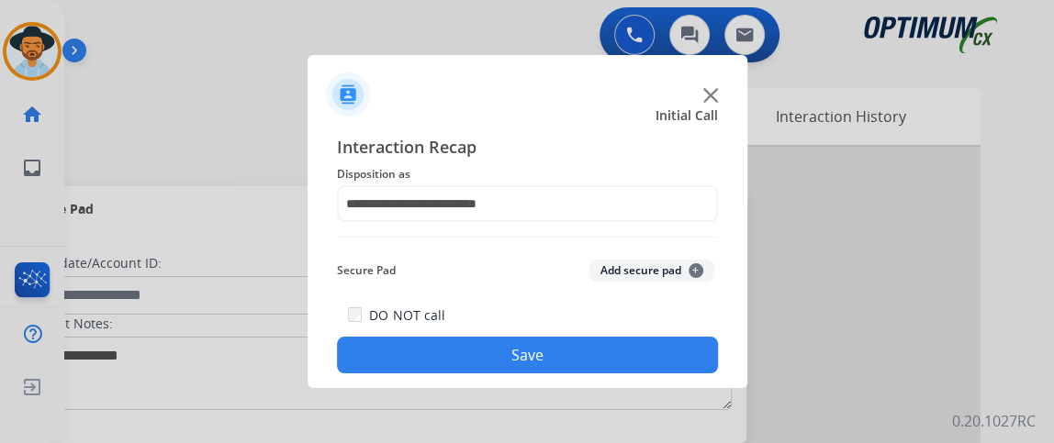
click at [690, 374] on div "**********" at bounding box center [528, 253] width 440 height 269
click at [690, 374] on div "DO NOT call Save" at bounding box center [527, 339] width 381 height 70
click at [664, 322] on div "DO NOT call Save" at bounding box center [527, 339] width 381 height 70
click at [664, 321] on div "DO NOT call Save" at bounding box center [527, 339] width 381 height 70
click at [664, 347] on button "Save" at bounding box center [527, 355] width 381 height 37
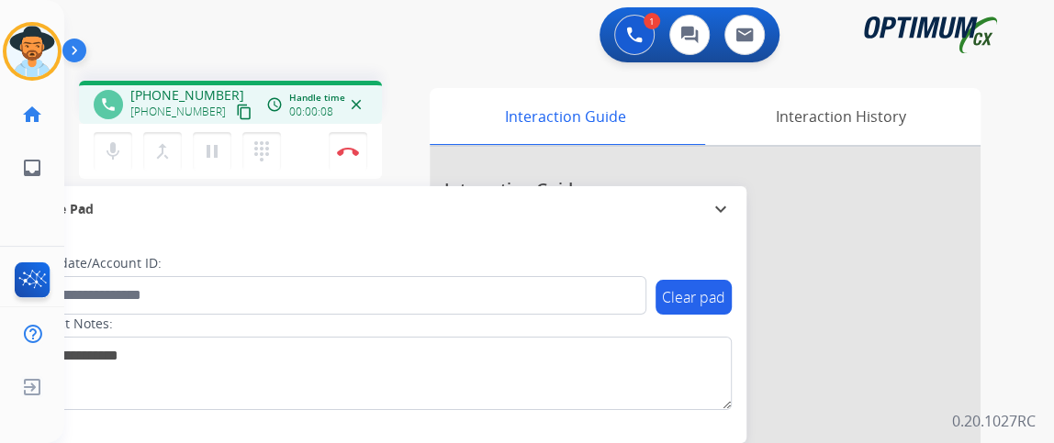
click at [236, 106] on mat-icon "content_copy" at bounding box center [244, 112] width 17 height 17
click at [122, 141] on mat-icon "mic" at bounding box center [113, 151] width 22 height 22
click at [111, 164] on button "mic_off Mute" at bounding box center [113, 151] width 39 height 39
click at [351, 151] on img at bounding box center [348, 151] width 22 height 9
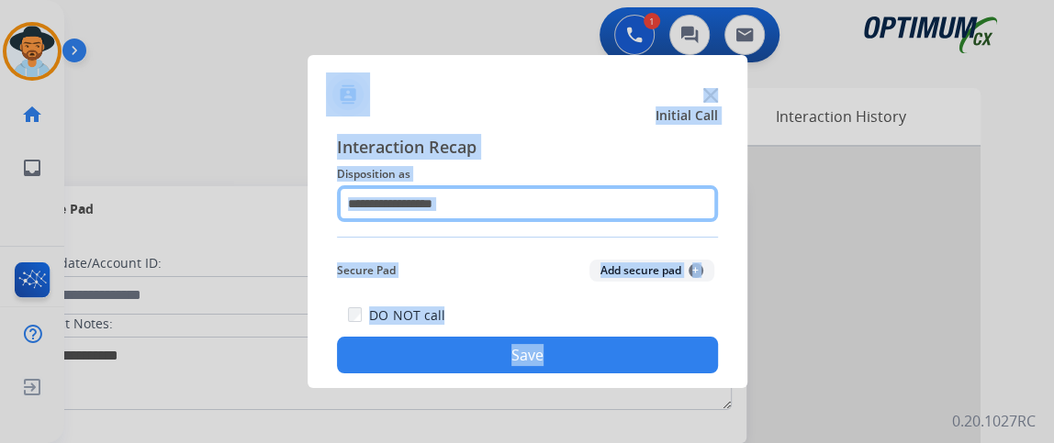
click at [571, 207] on input "text" at bounding box center [527, 203] width 381 height 37
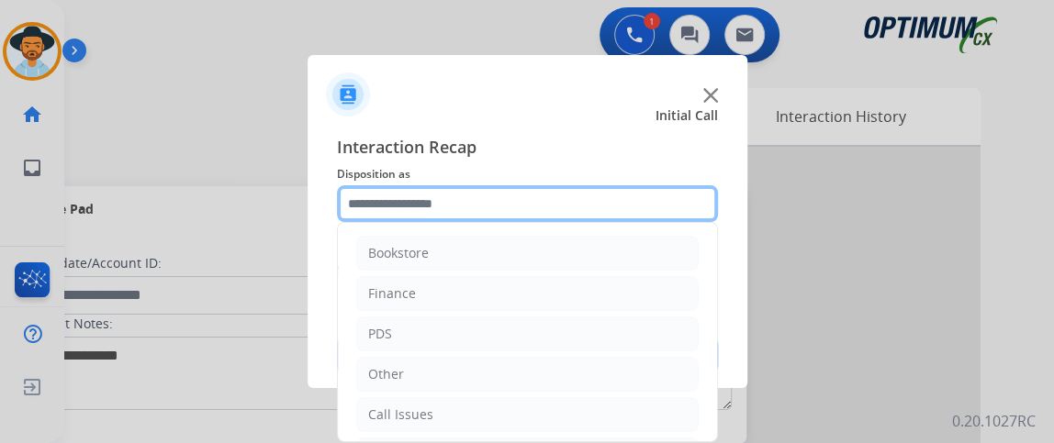
scroll to position [120, 0]
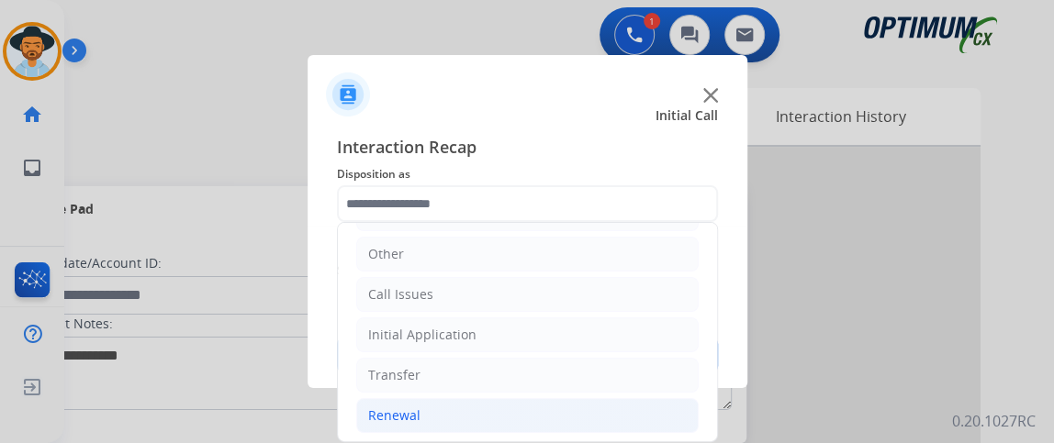
click at [573, 408] on li "Renewal" at bounding box center [527, 415] width 342 height 35
click at [573, 406] on li "Renewal" at bounding box center [527, 415] width 342 height 35
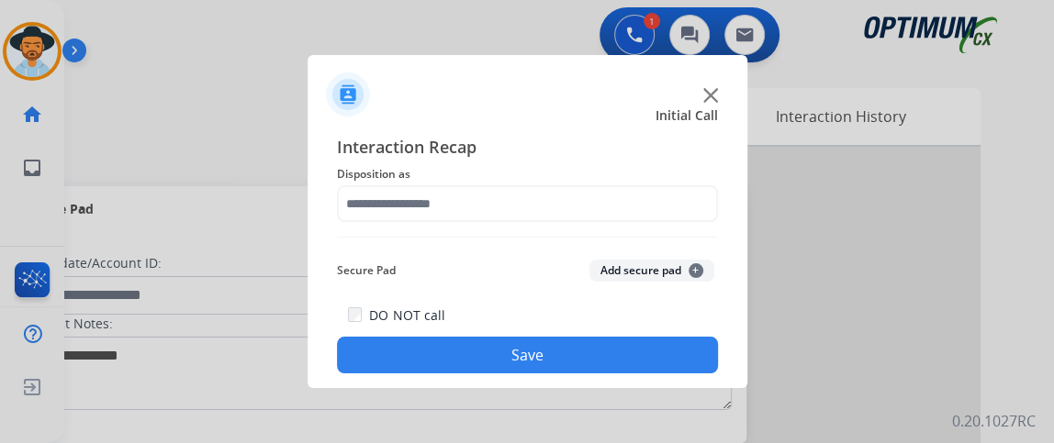
click at [622, 139] on span "Interaction Recap" at bounding box center [527, 148] width 381 height 29
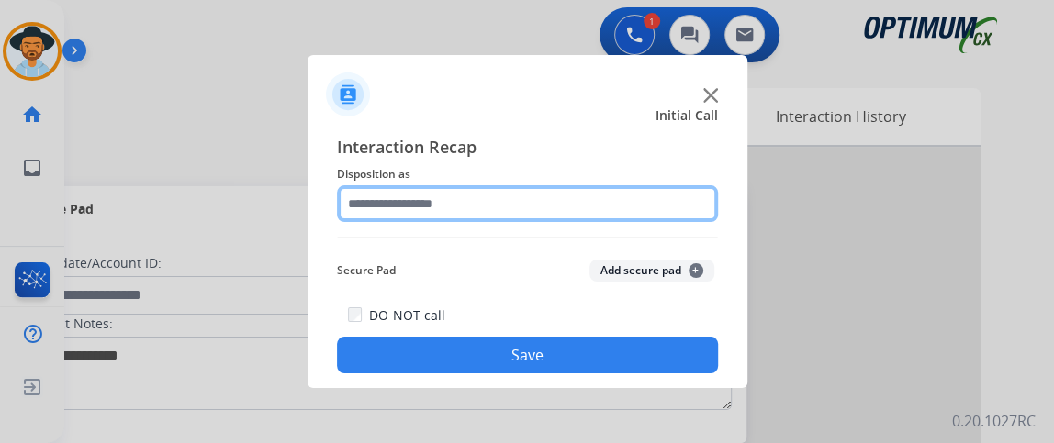
click at [610, 220] on input "text" at bounding box center [527, 203] width 381 height 37
click at [641, 204] on input "text" at bounding box center [527, 203] width 381 height 37
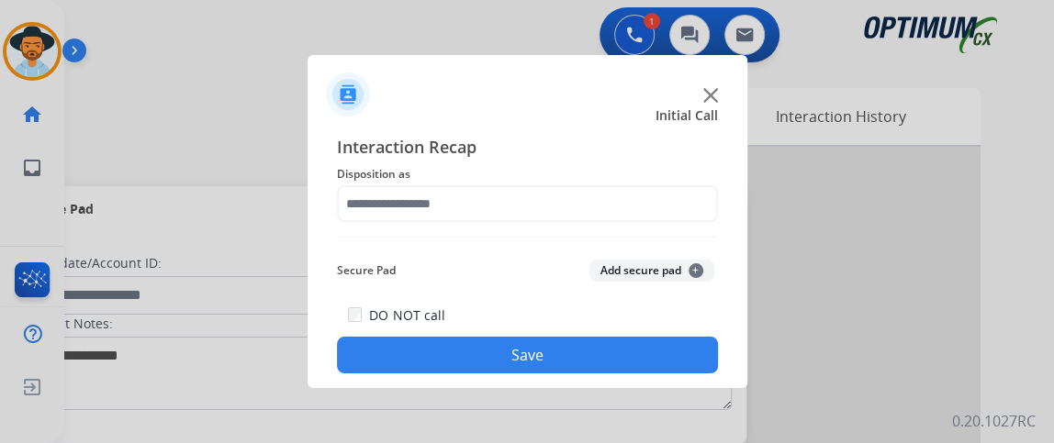
click at [672, 229] on div "Interaction Recap Disposition as Secure Pad Add secure pad + DO NOT call Save" at bounding box center [527, 254] width 381 height 240
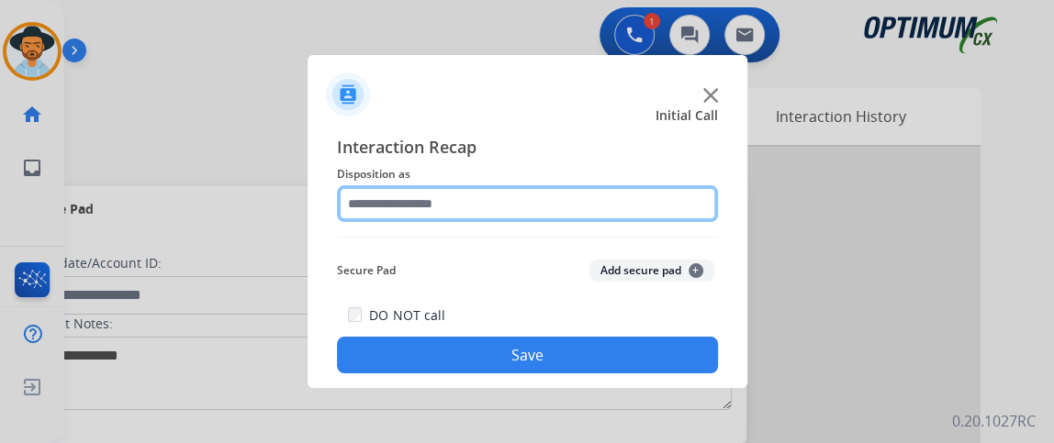
click at [654, 208] on input "text" at bounding box center [527, 203] width 381 height 37
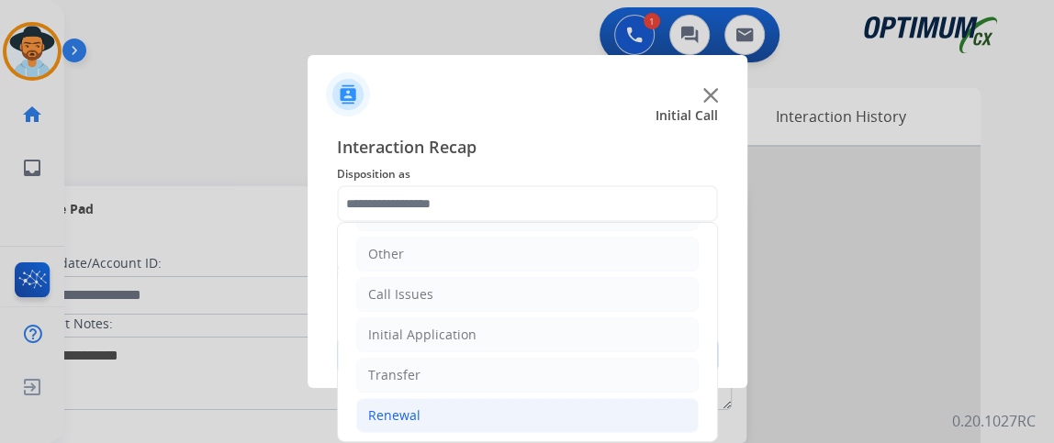
click at [557, 403] on li "Renewal" at bounding box center [527, 415] width 342 height 35
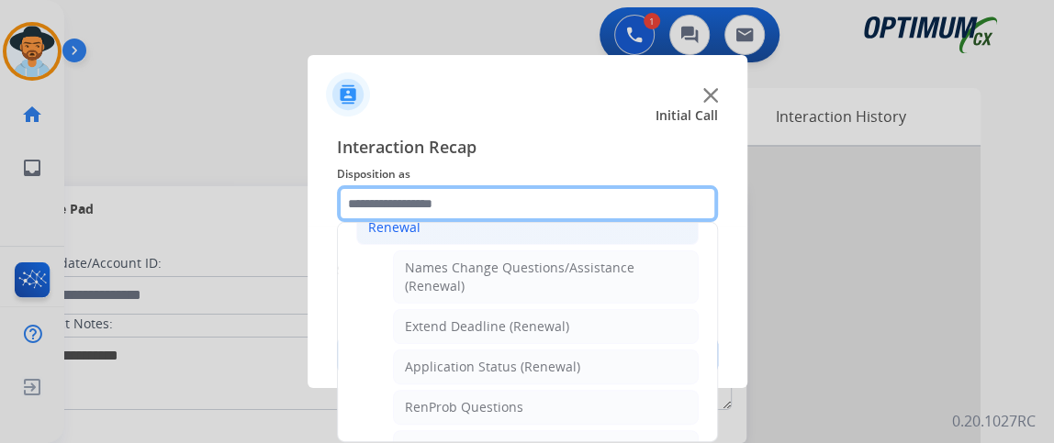
scroll to position [341, 0]
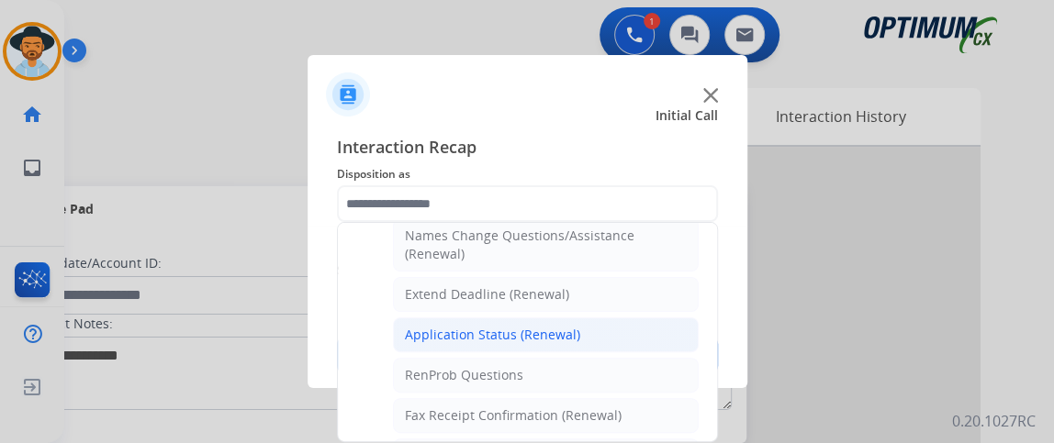
click at [649, 325] on li "Application Status (Renewal)" at bounding box center [546, 335] width 306 height 35
type input "**********"
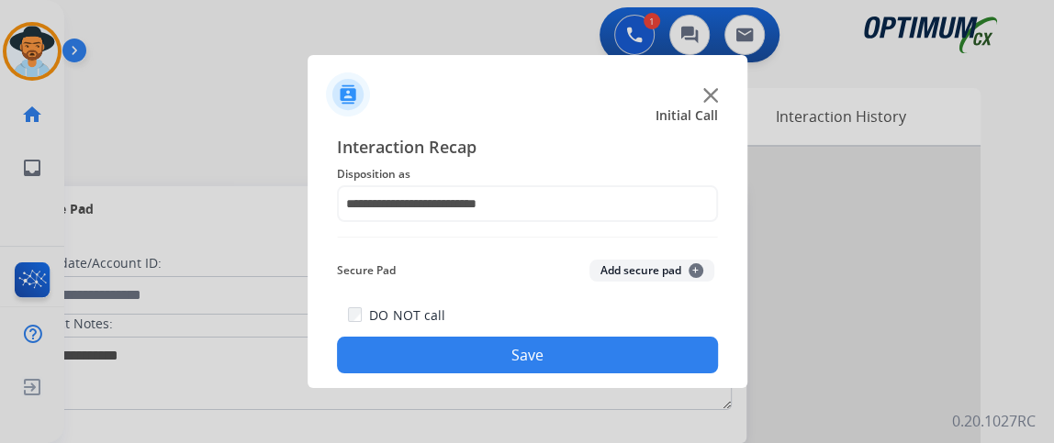
click at [638, 345] on button "Save" at bounding box center [527, 355] width 381 height 37
